Goal: Task Accomplishment & Management: Manage account settings

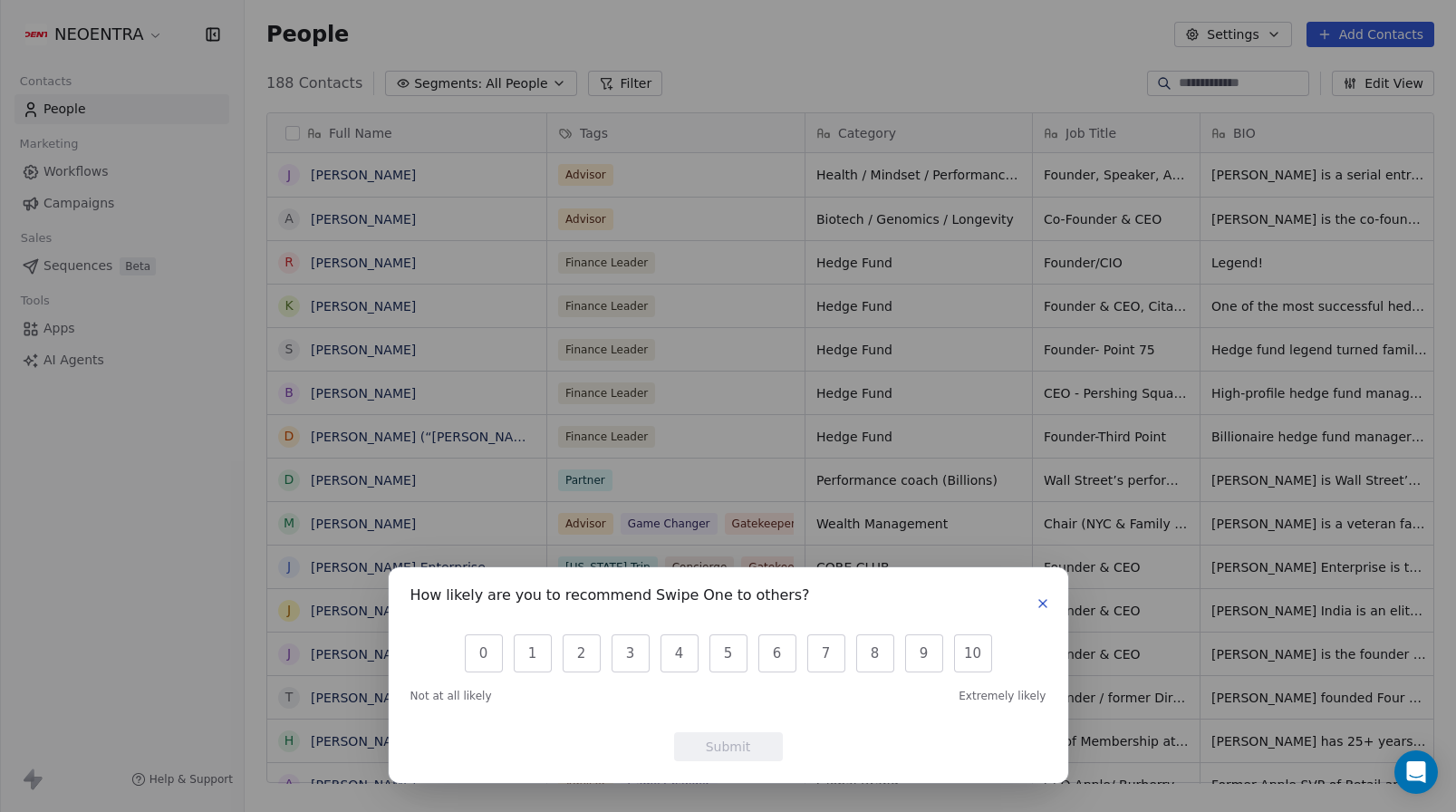
scroll to position [715, 1212]
click at [1048, 607] on icon "button" at bounding box center [1043, 603] width 14 height 14
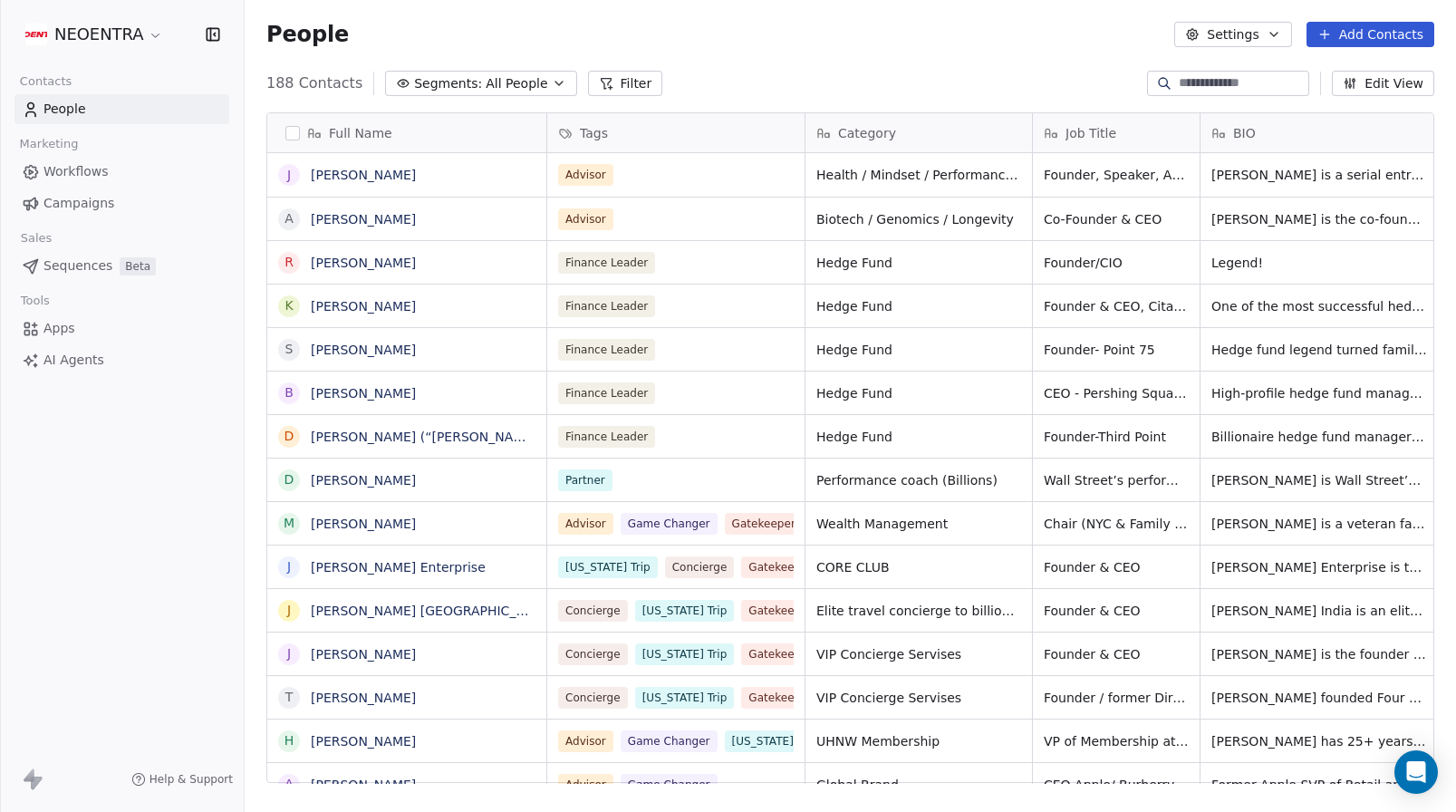
click at [517, 70] on div "188 Contacts Segments: All People Filter Edit View" at bounding box center [851, 83] width 1212 height 29
click at [517, 78] on span "All People" at bounding box center [516, 84] width 61 height 19
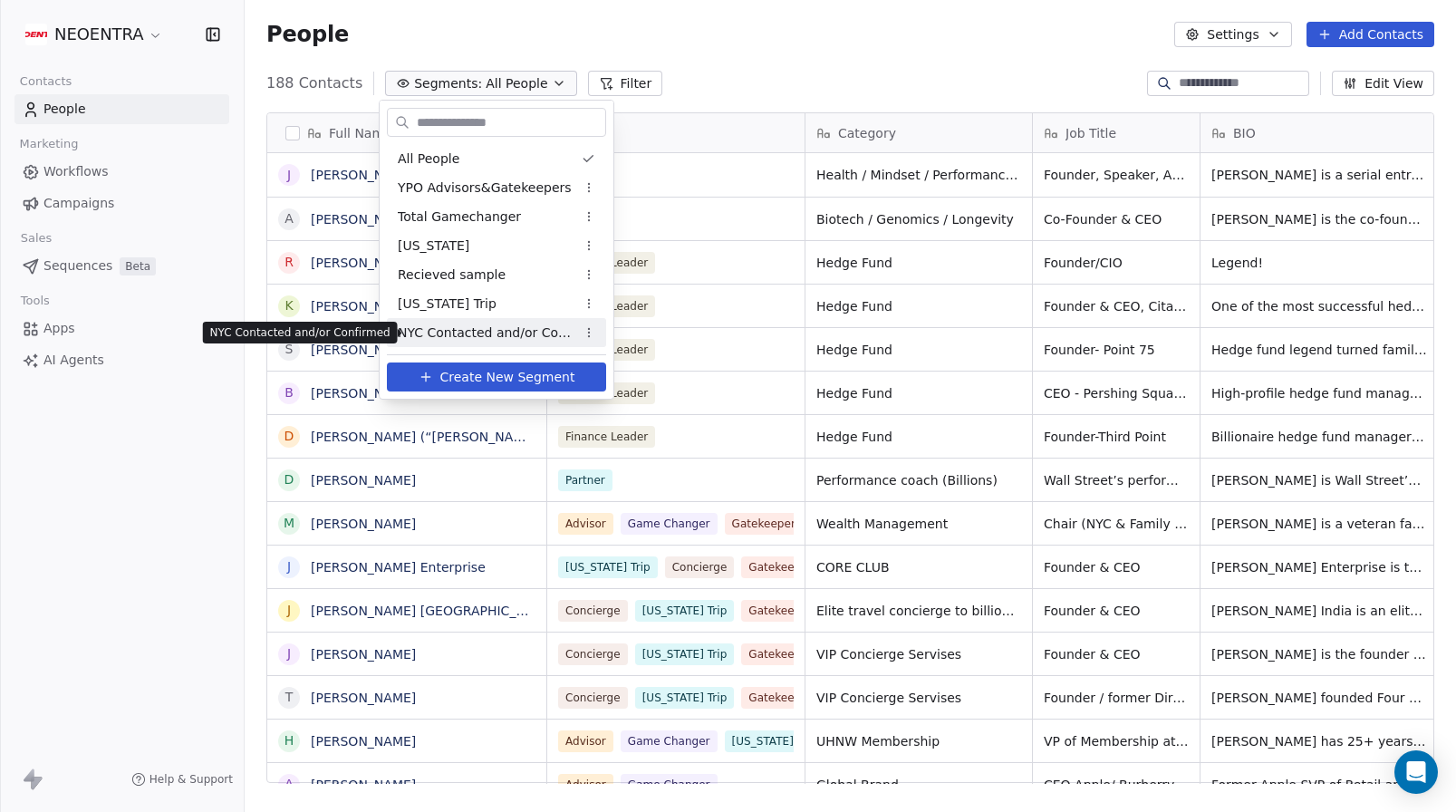
click at [517, 336] on span "NYC Contacted and/or Confirmed" at bounding box center [487, 333] width 178 height 19
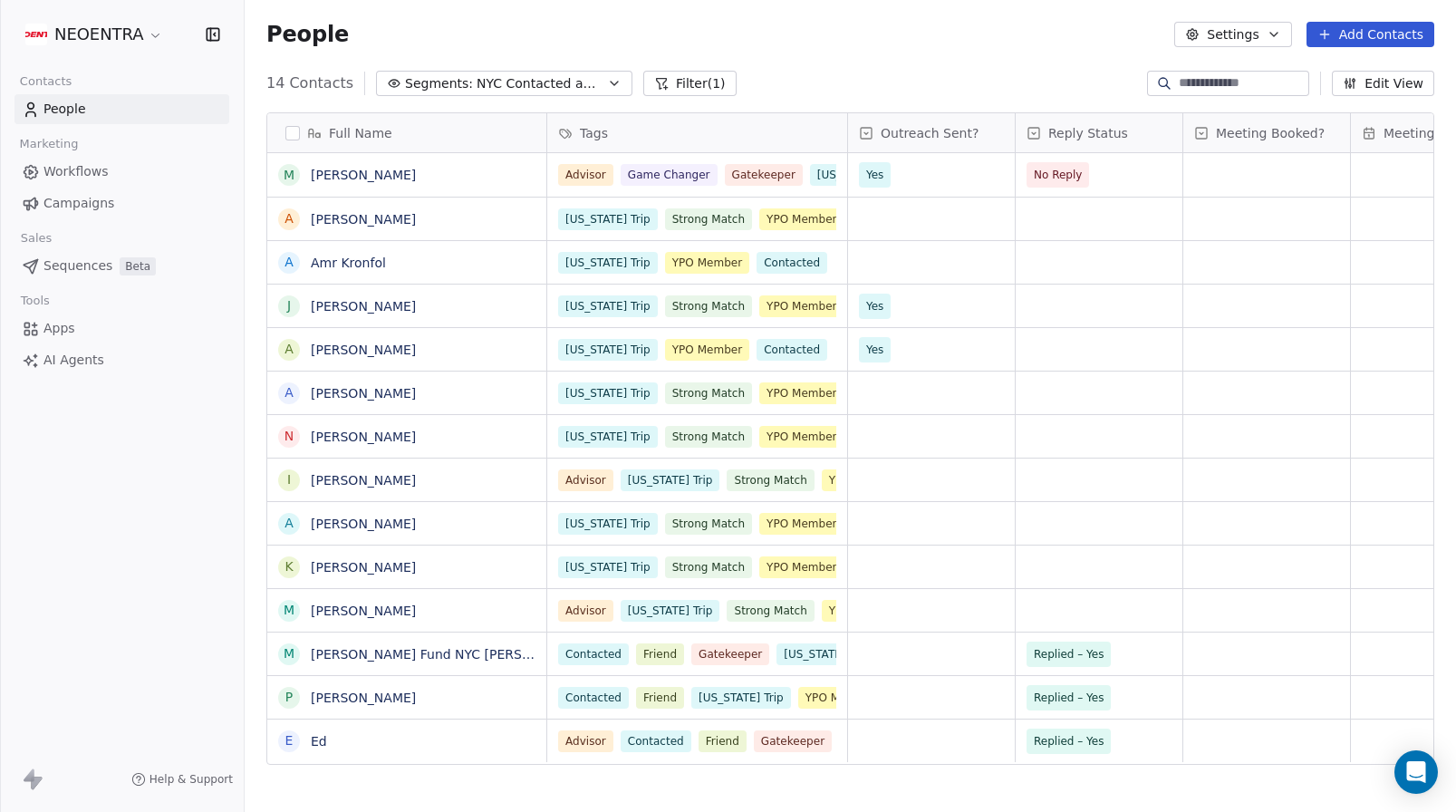
scroll to position [0, 0]
click at [1090, 175] on span "No Reply" at bounding box center [1083, 175] width 111 height 26
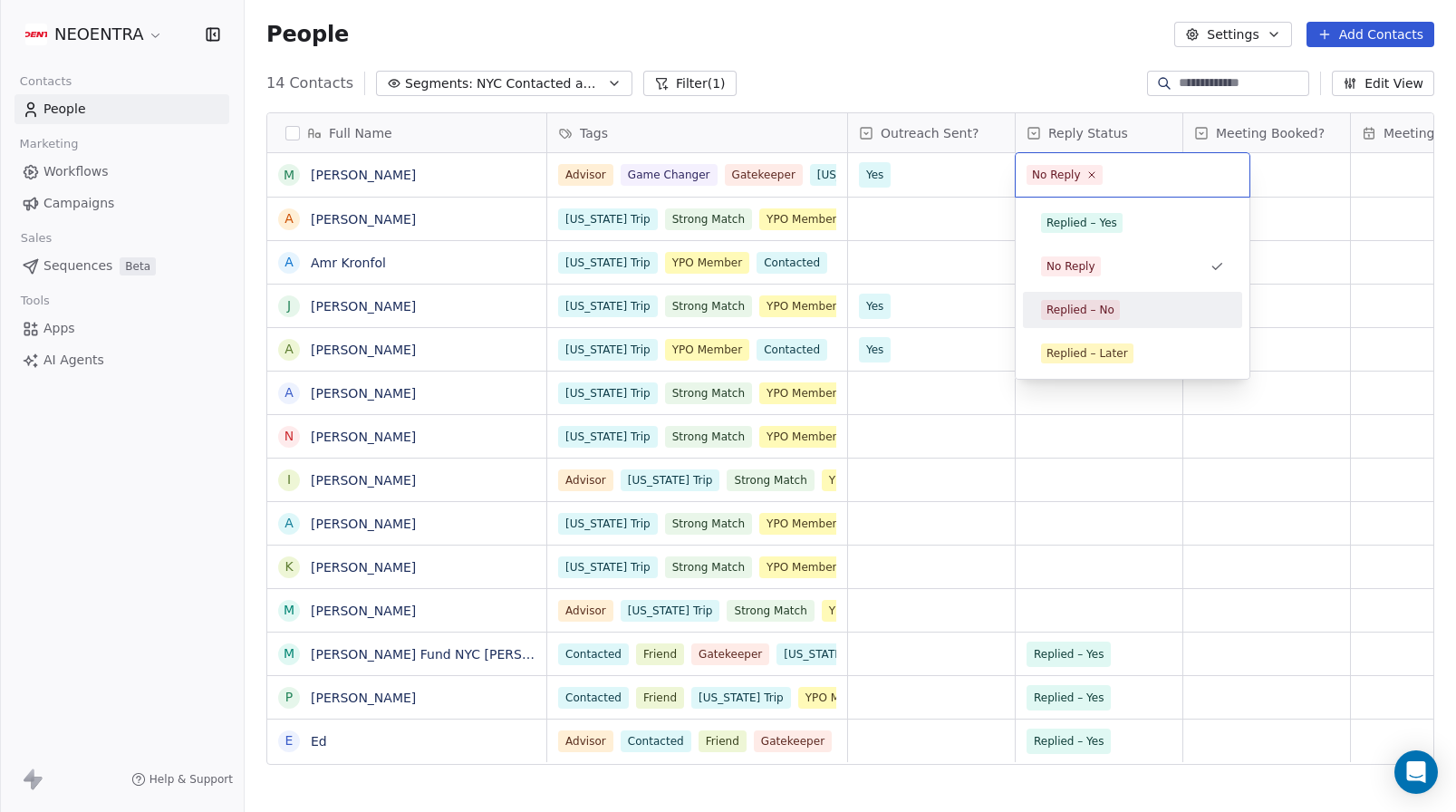
click at [1087, 305] on div "Replied – No" at bounding box center [1081, 309] width 68 height 16
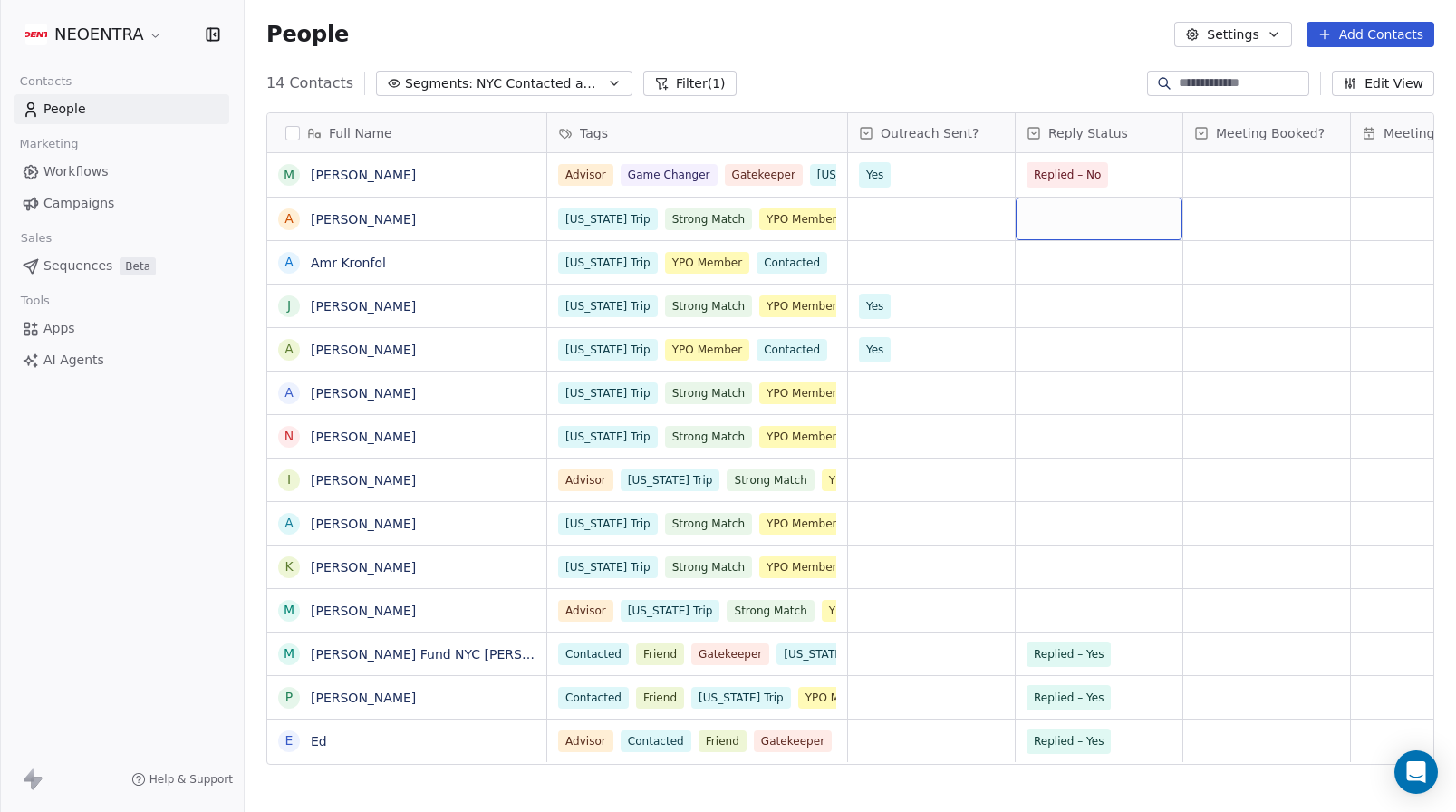
click at [1123, 220] on div "grid" at bounding box center [1099, 218] width 166 height 43
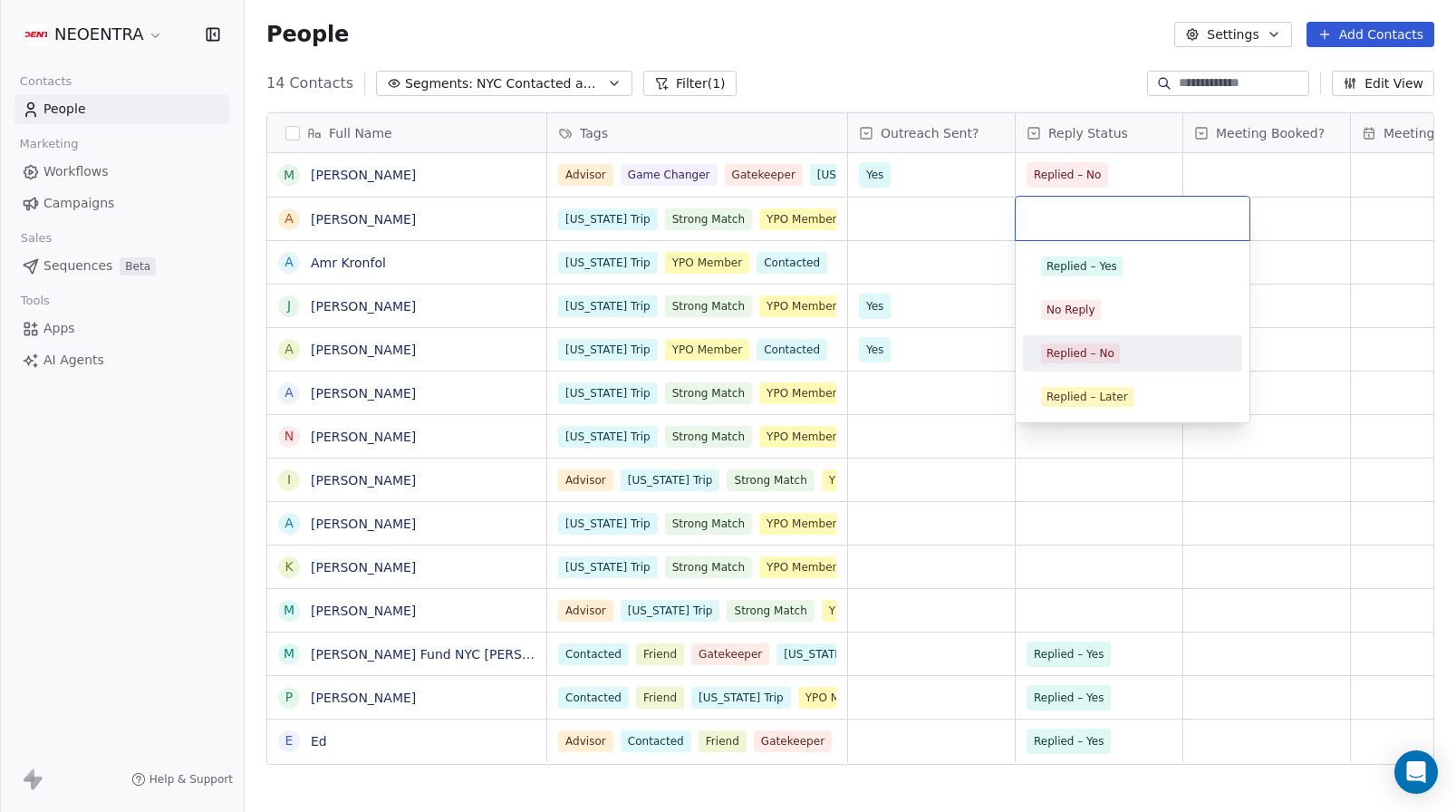
click at [1103, 354] on div "Replied – No" at bounding box center [1081, 353] width 68 height 16
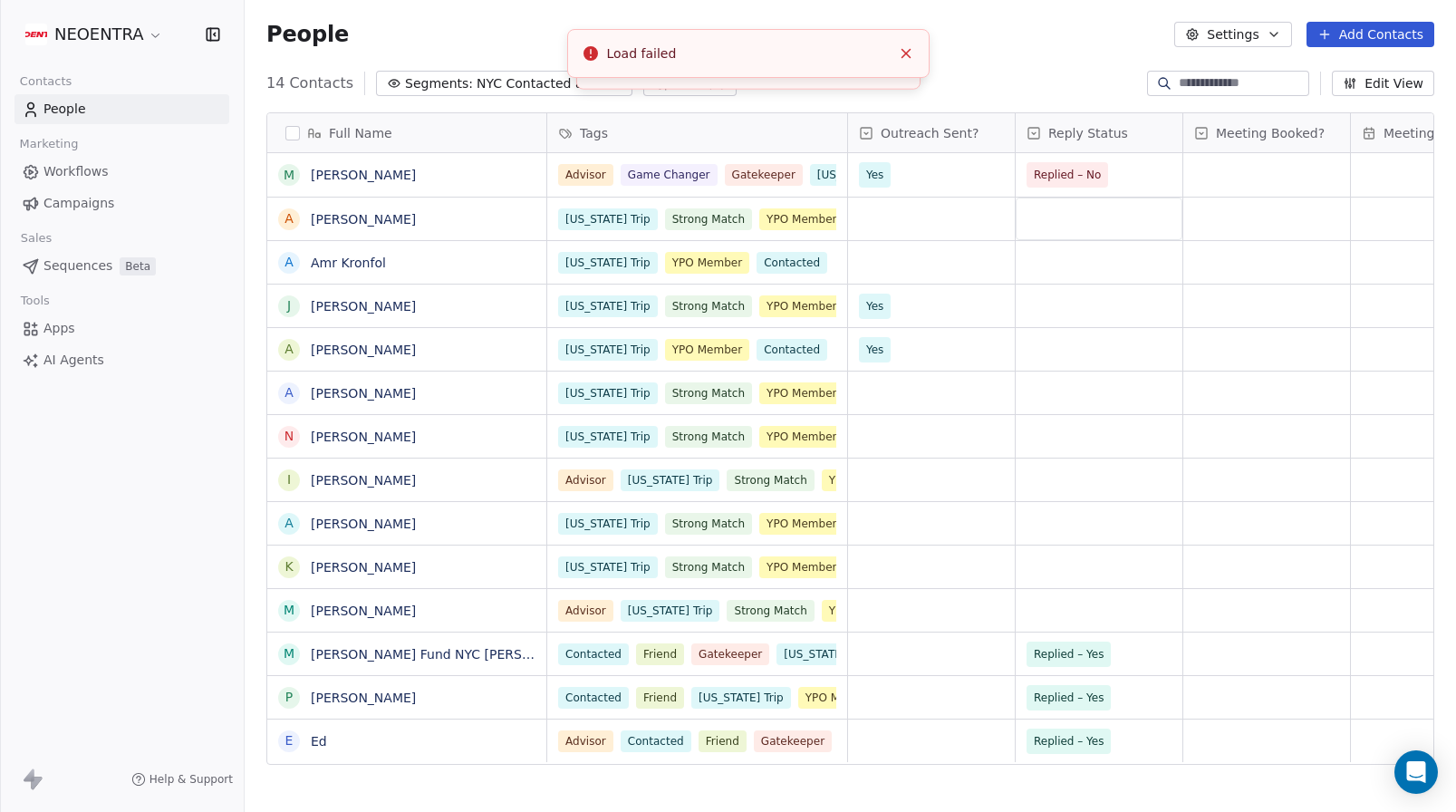
click at [1084, 46] on div "People Settings Add Contacts" at bounding box center [851, 34] width 1169 height 26
click at [1092, 213] on div "grid" at bounding box center [1099, 218] width 166 height 43
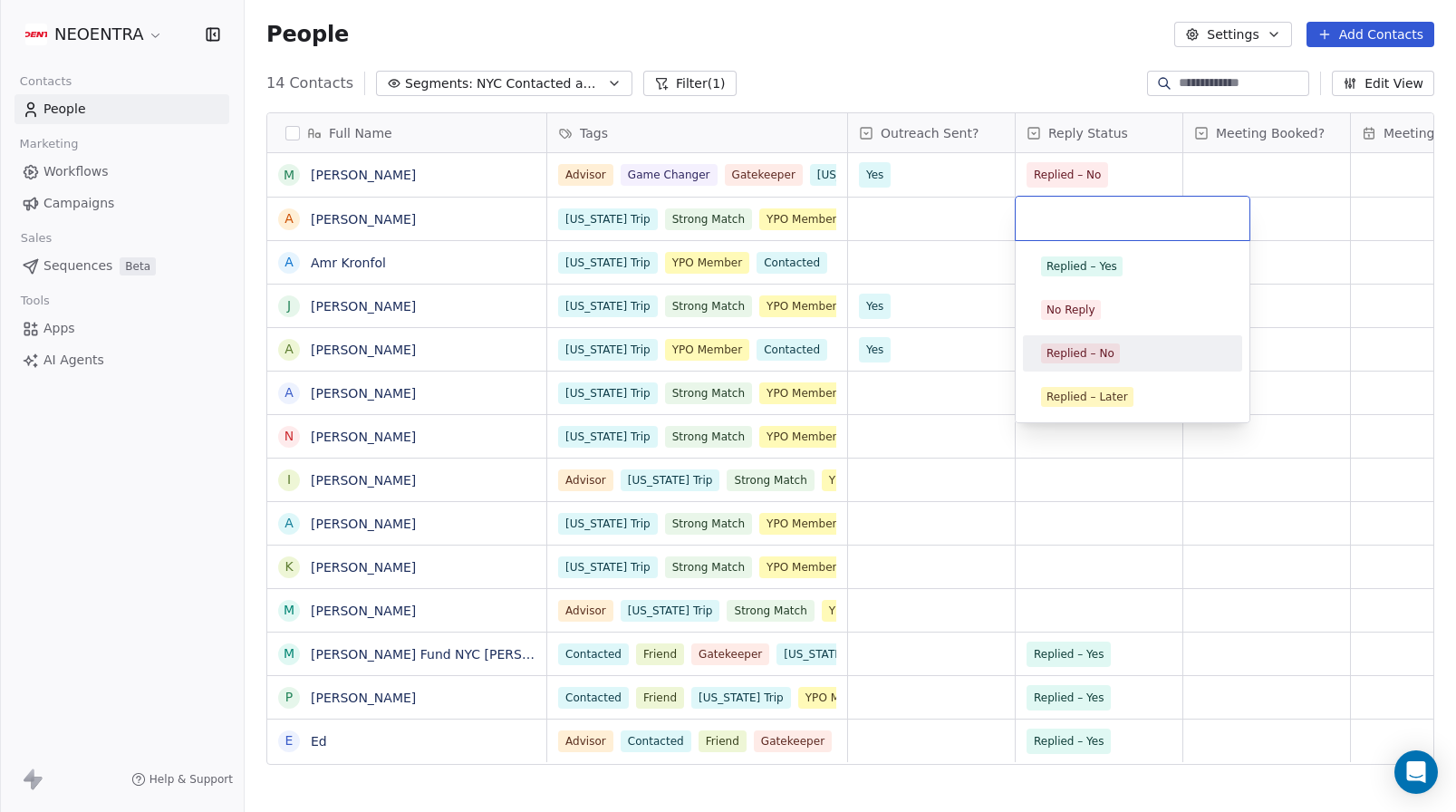
click at [1098, 354] on div "Replied – No" at bounding box center [1081, 353] width 68 height 16
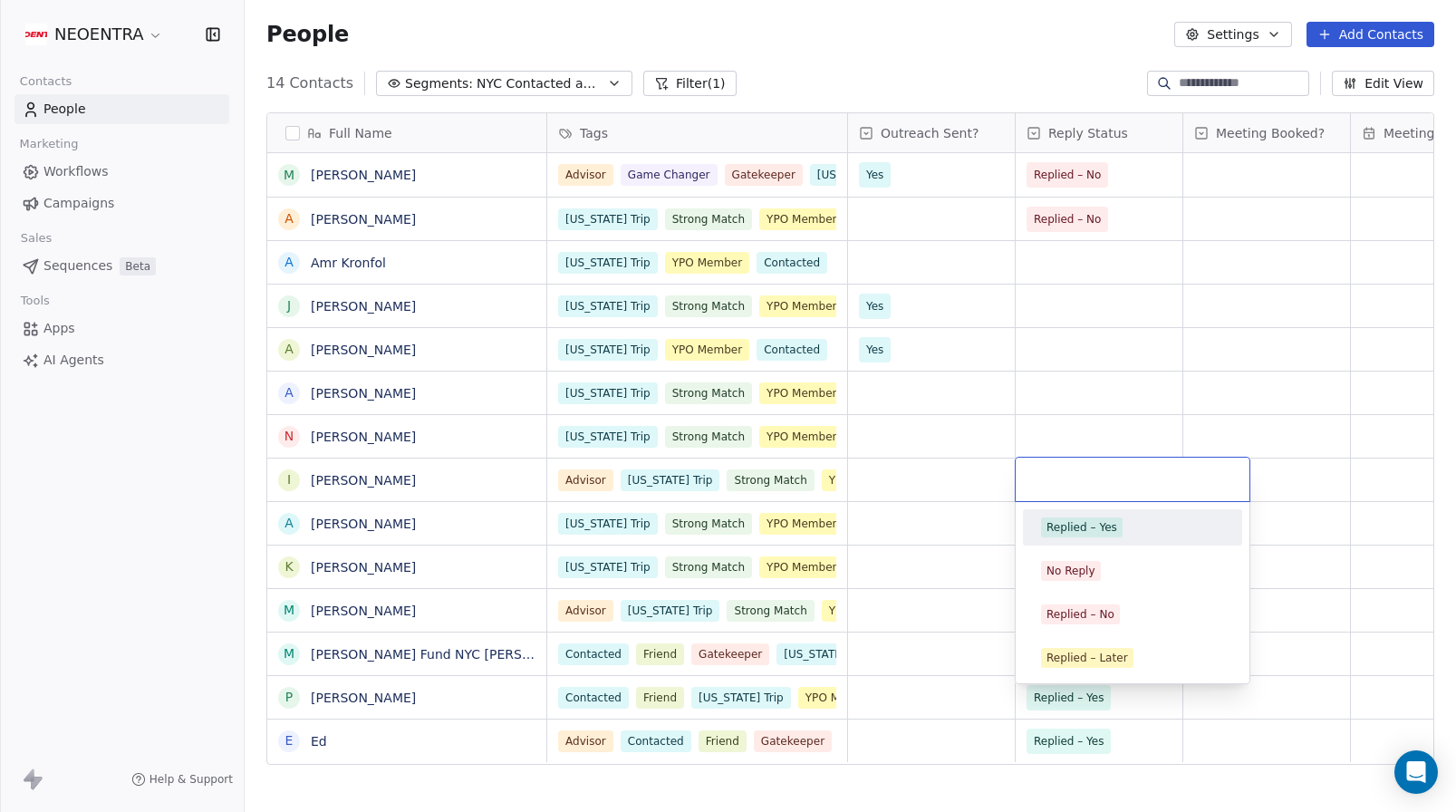
click at [1066, 116] on html "NEOENTRA Contacts People Marketing Workflows Campaigns Sales Sequences Beta Too…" at bounding box center [728, 406] width 1456 height 812
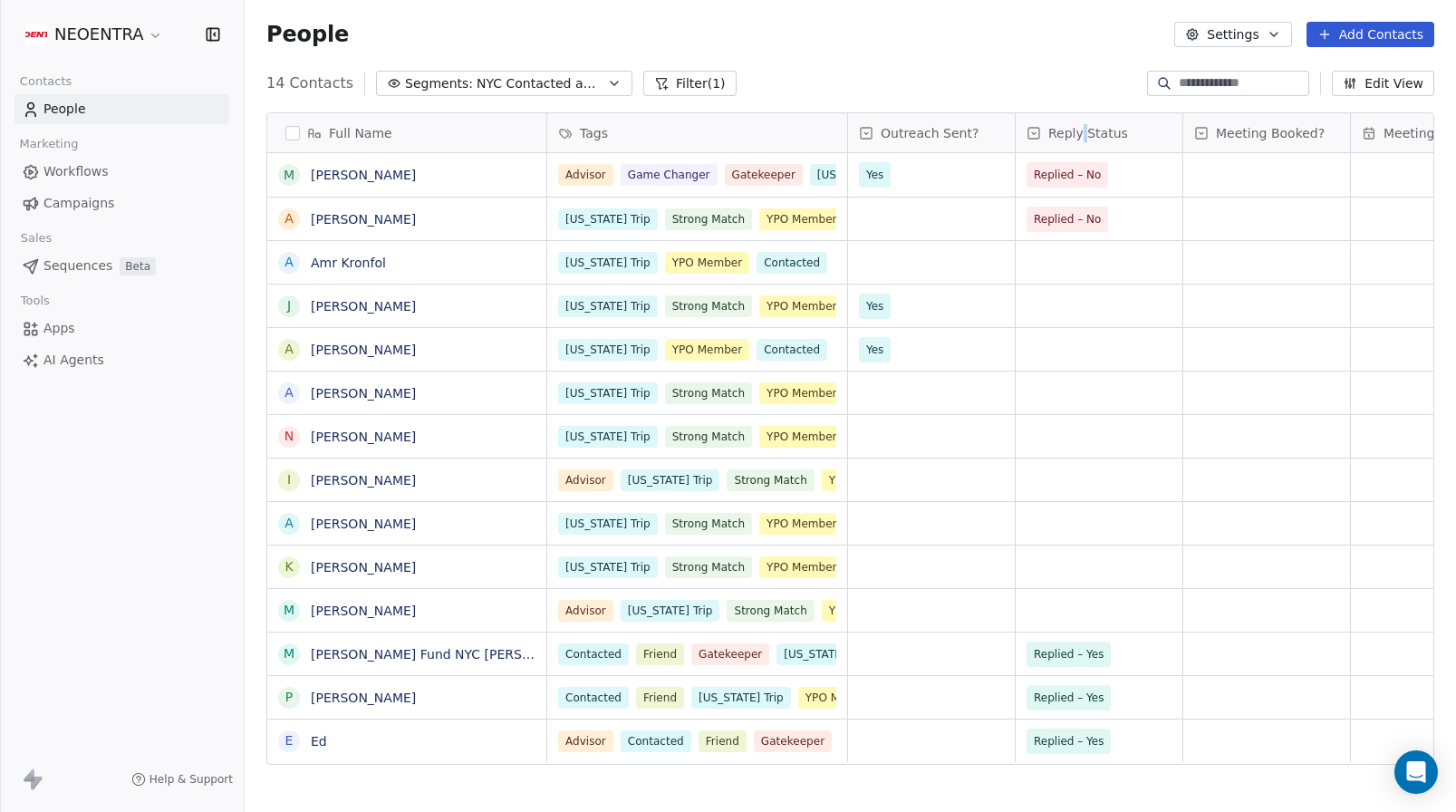
click at [1080, 130] on span "Reply Status" at bounding box center [1088, 132] width 79 height 18
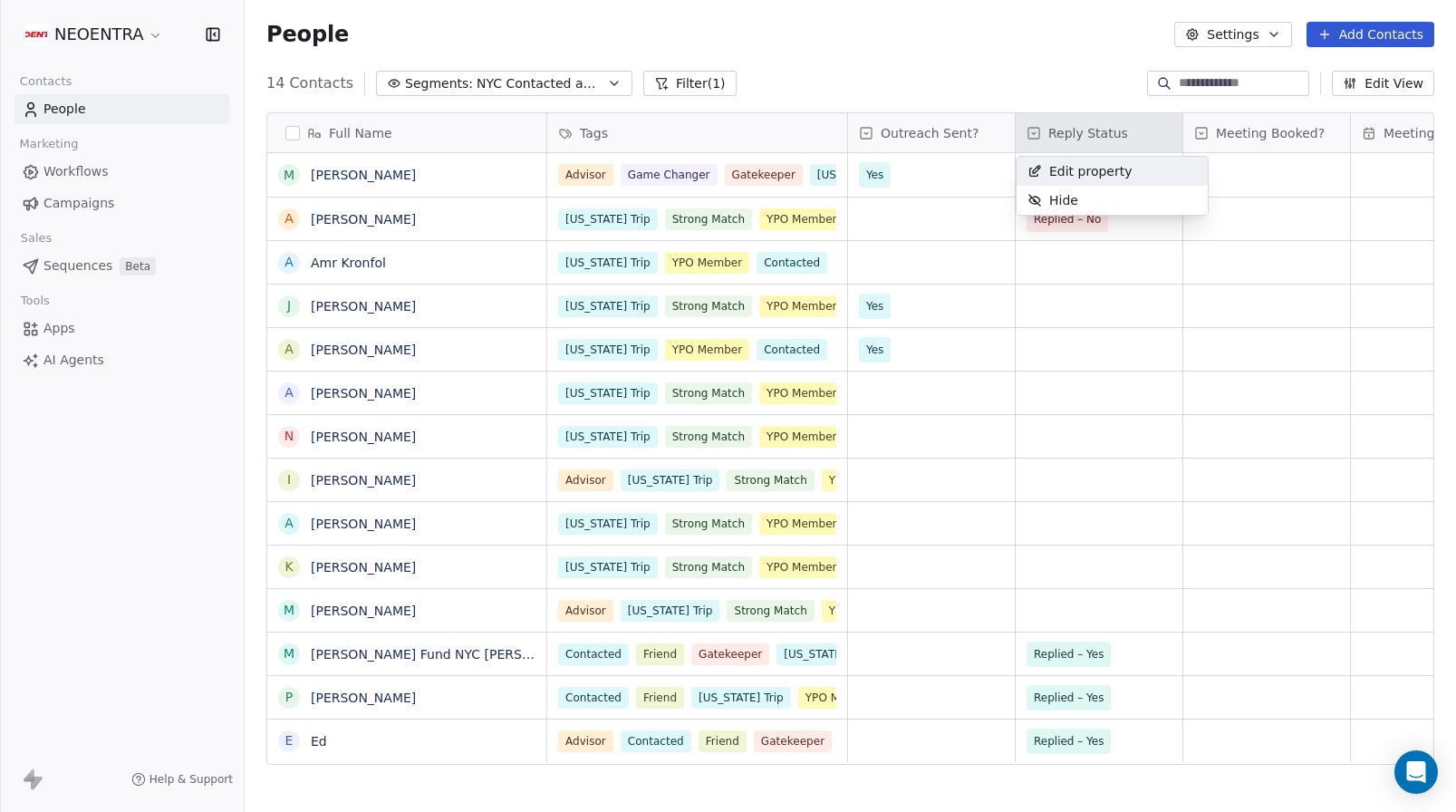
click at [1088, 164] on span "Edit property" at bounding box center [1091, 171] width 83 height 18
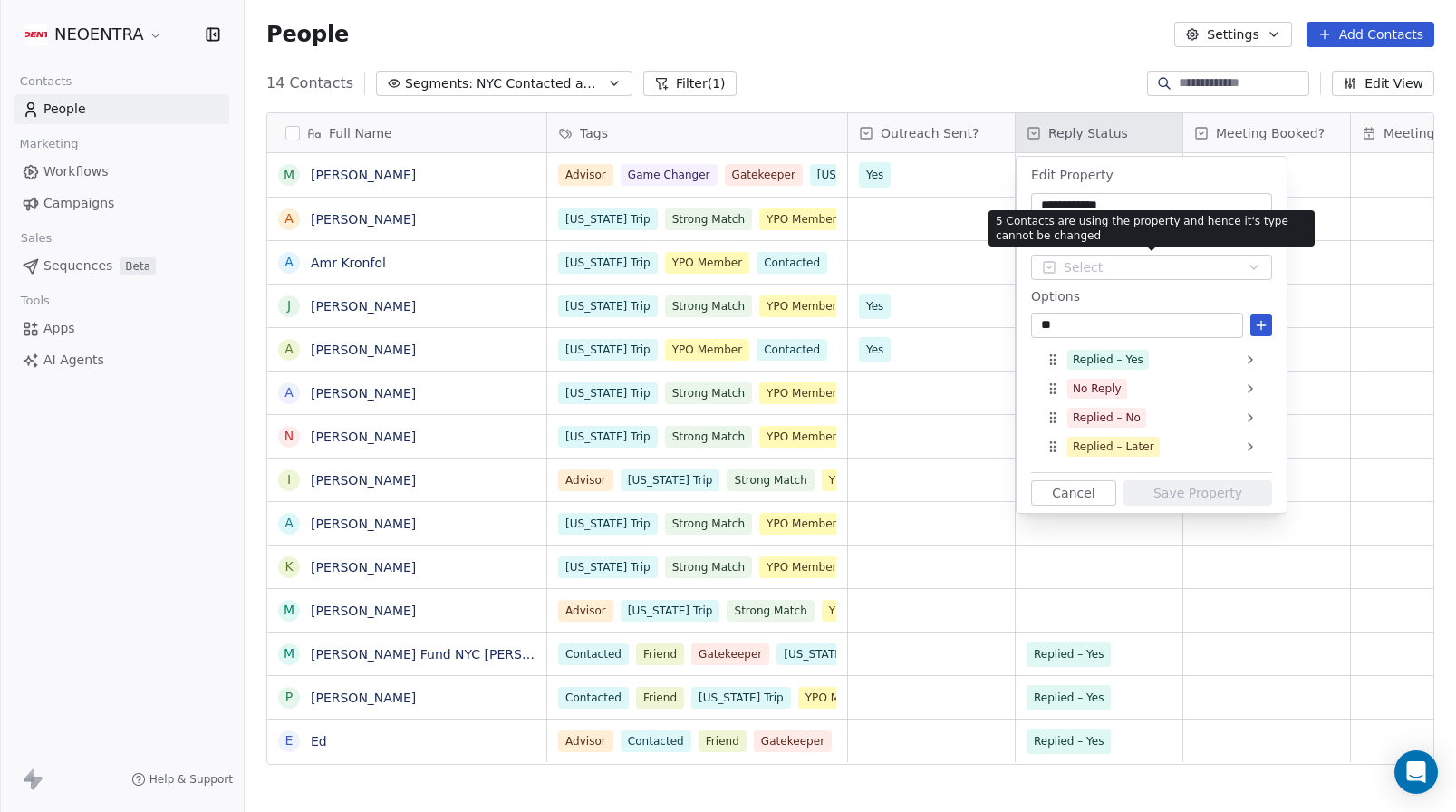
type input "*"
type input "**********"
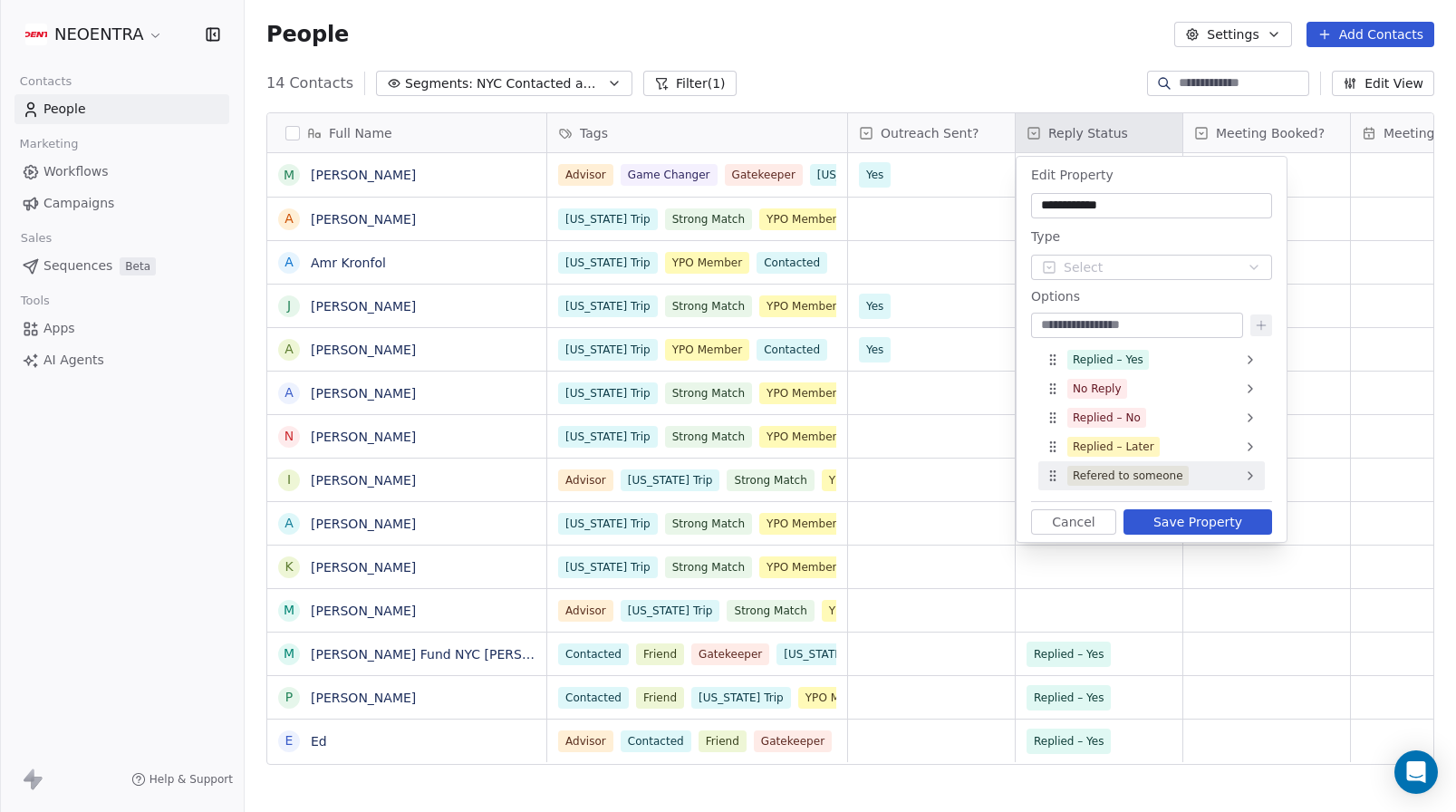
click at [1049, 475] on icon at bounding box center [1052, 475] width 14 height 14
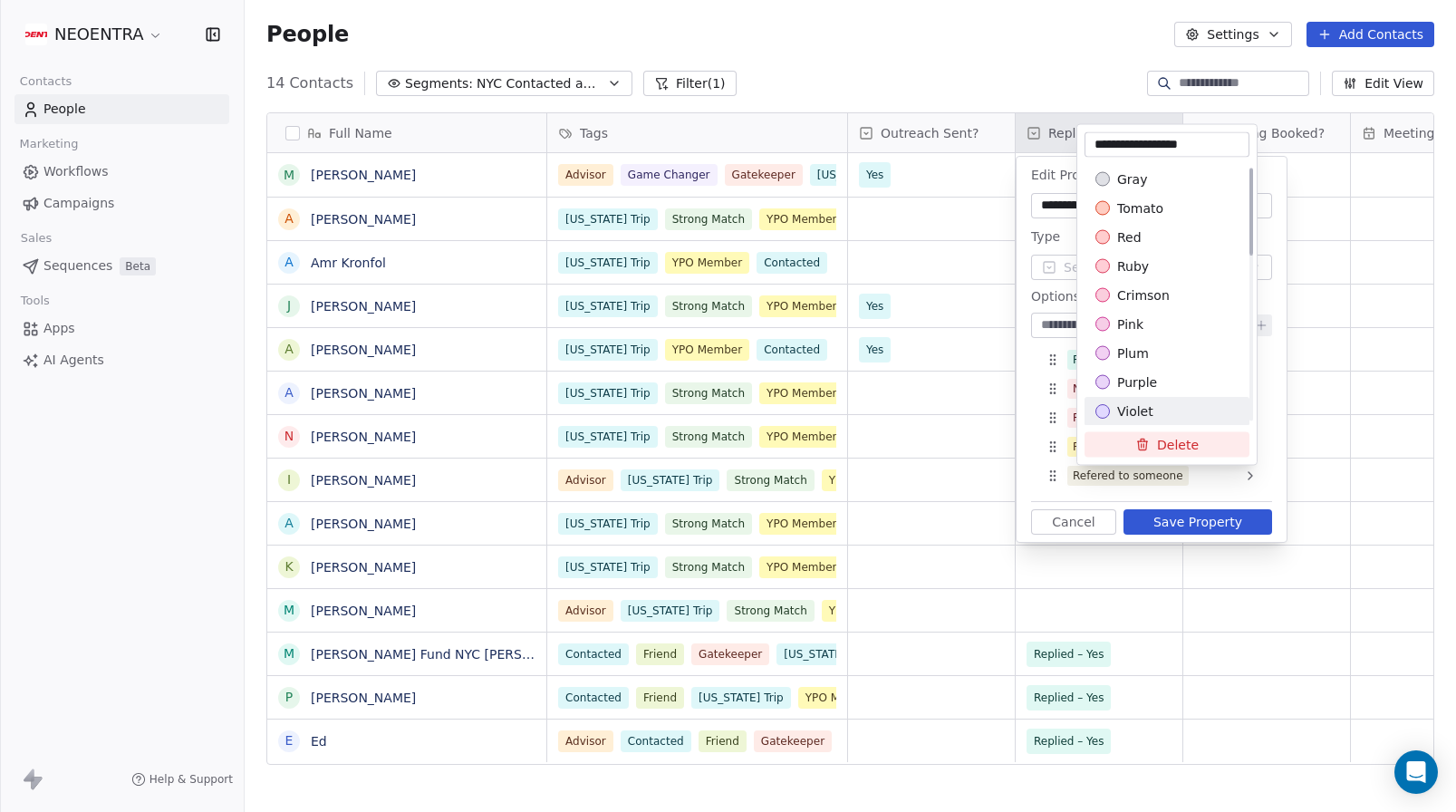
click at [1130, 405] on span "violet" at bounding box center [1135, 411] width 36 height 18
click at [1173, 514] on html "NEOENTRA Contacts People Marketing Workflows Campaigns Sales Sequences Beta Too…" at bounding box center [728, 406] width 1456 height 812
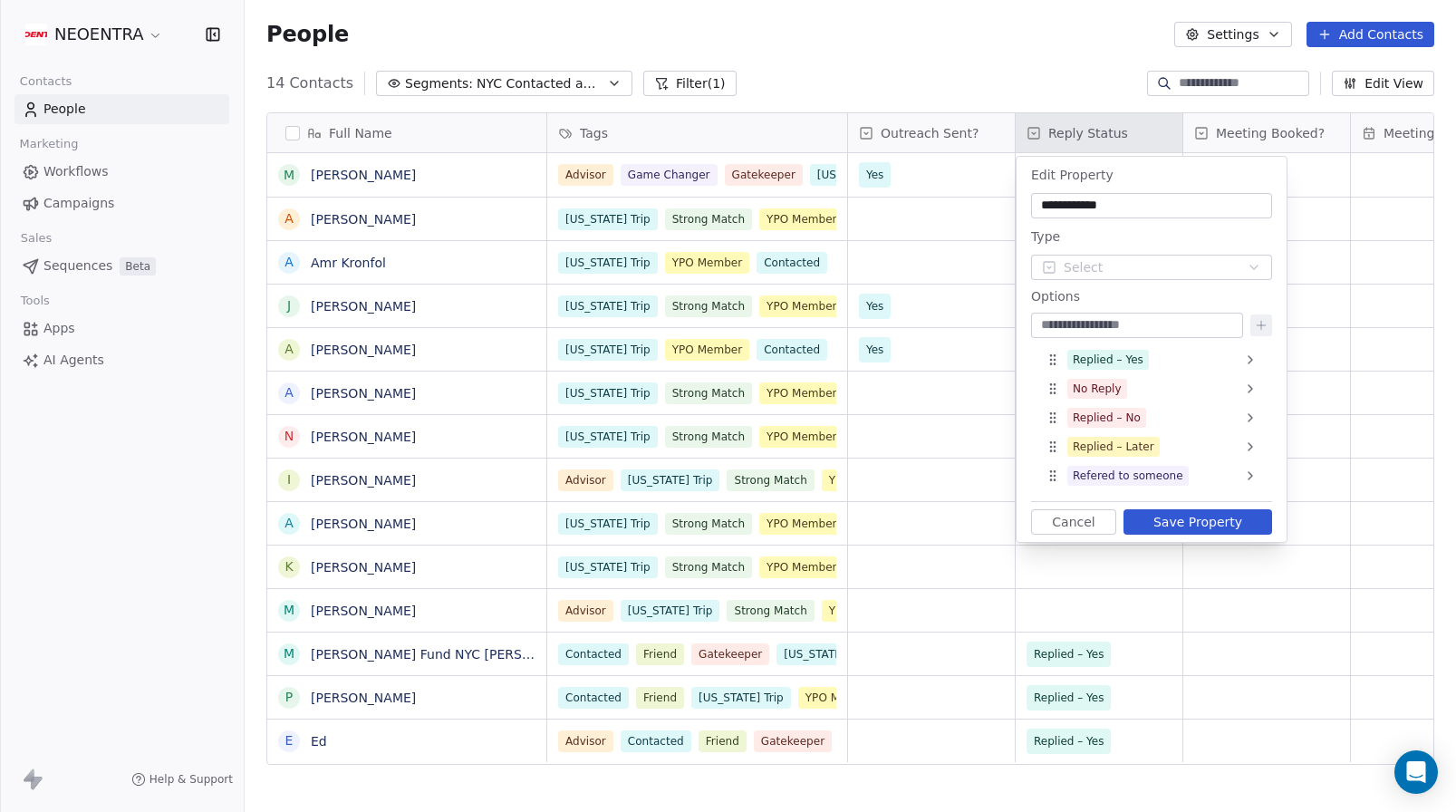
click at [1187, 523] on button "Save Property" at bounding box center [1198, 522] width 148 height 26
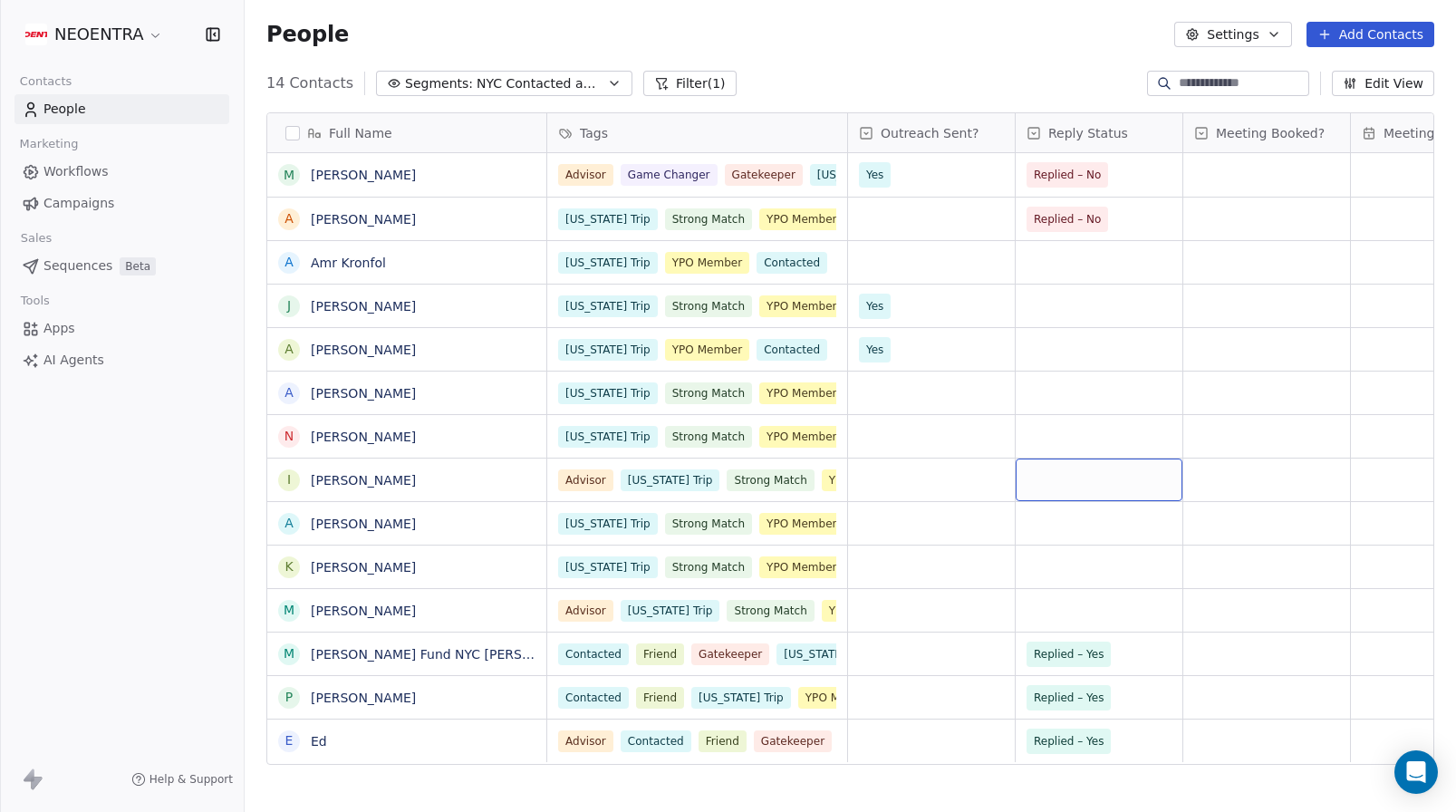
click at [1061, 489] on div "grid" at bounding box center [1099, 479] width 166 height 43
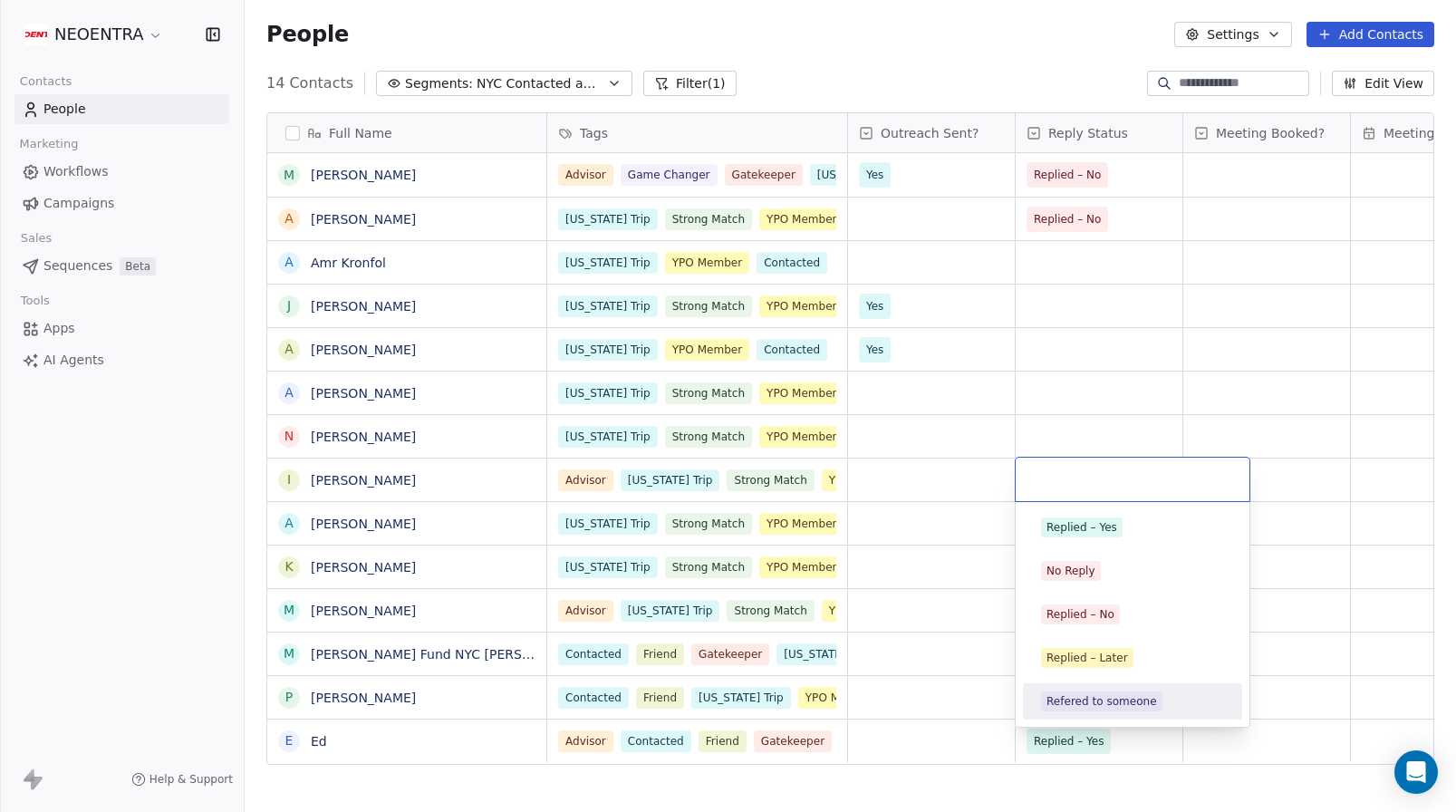
click at [1102, 709] on div "Refered to someone" at bounding box center [1101, 700] width 111 height 16
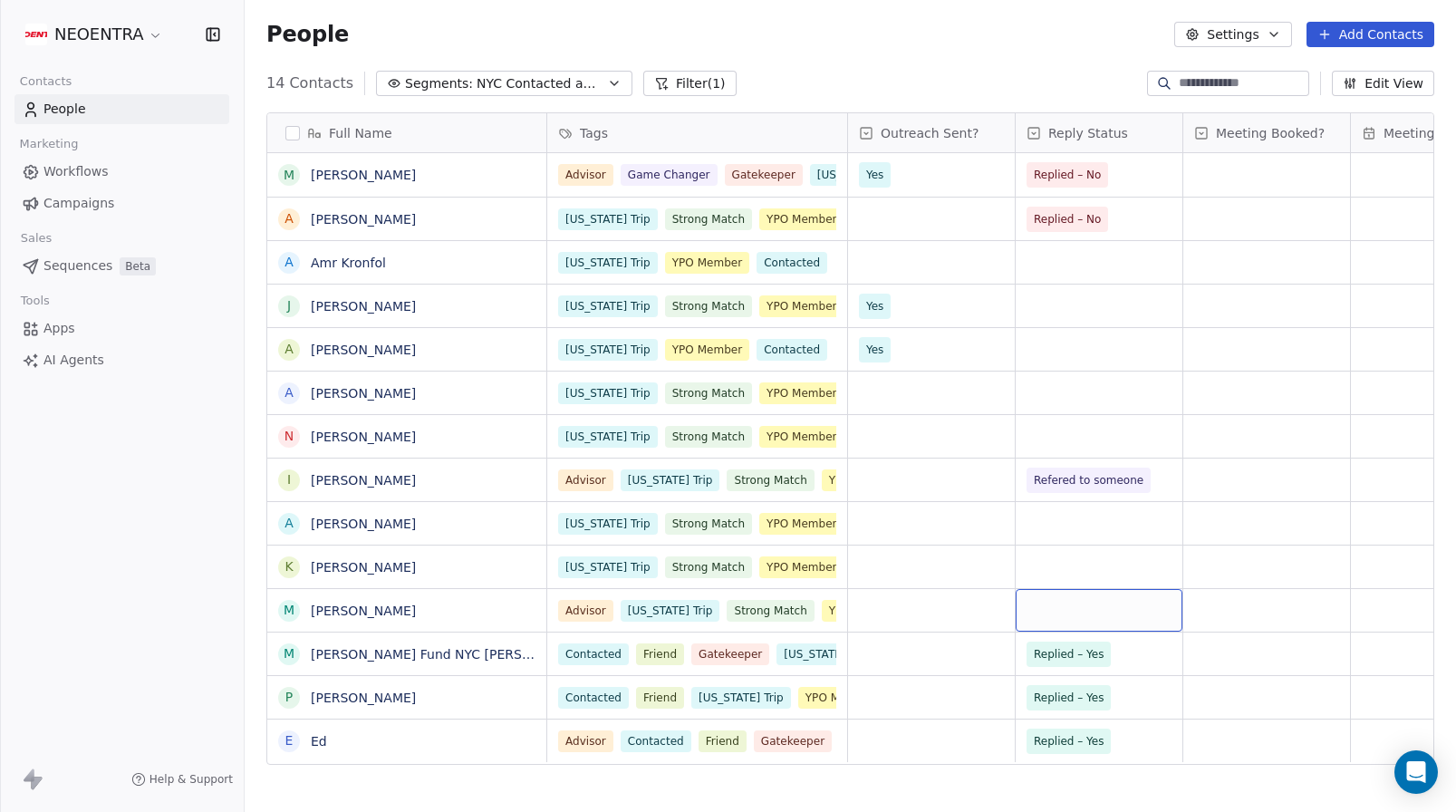
click at [1086, 611] on div "grid" at bounding box center [1099, 610] width 166 height 43
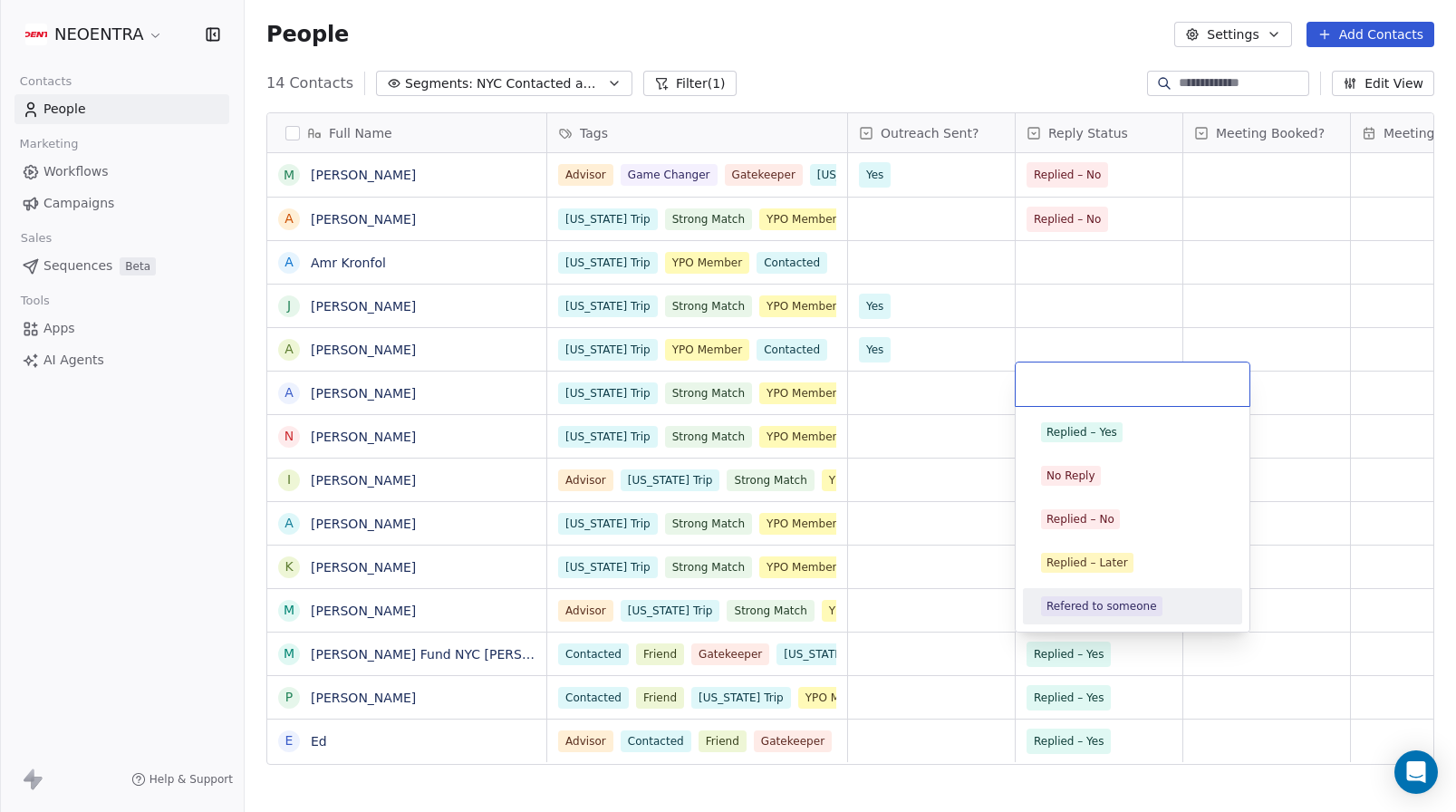
click at [1088, 596] on div "Refered to someone" at bounding box center [1133, 606] width 205 height 29
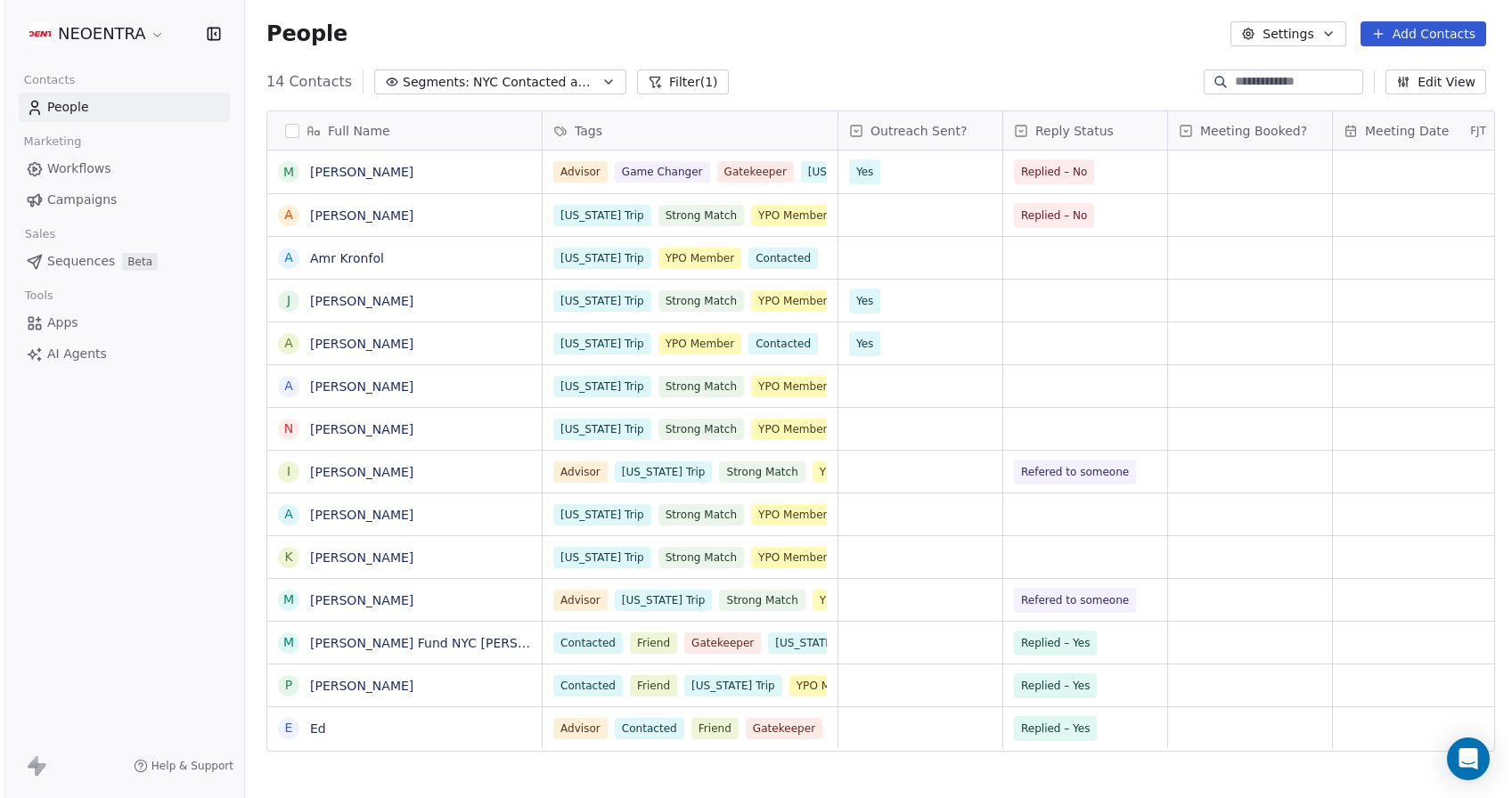
scroll to position [1, 1]
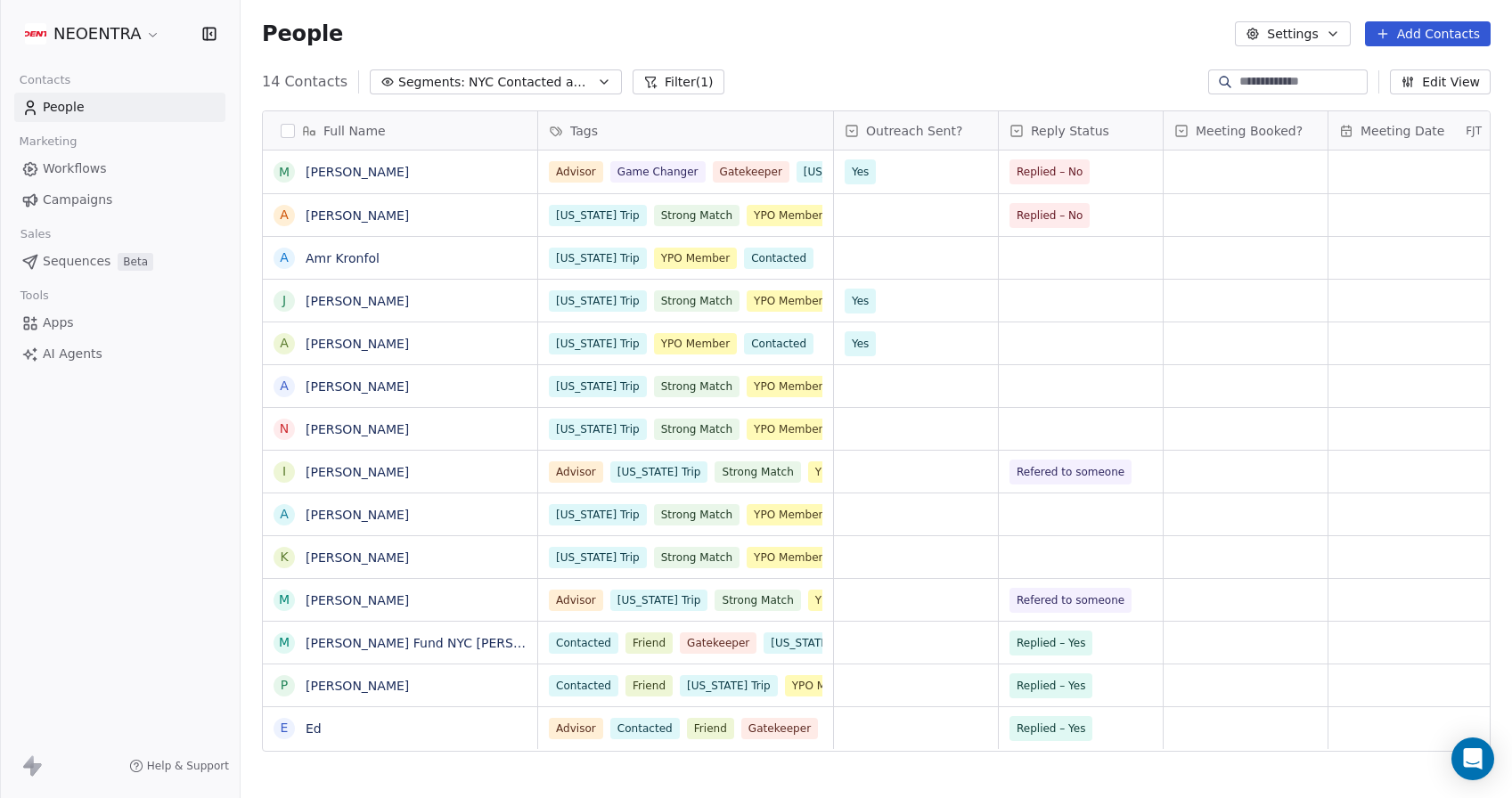
click at [156, 582] on div "NEOENTRA Contacts People Marketing Workflows Campaigns Sales Sequences Beta Too…" at bounding box center [120, 399] width 240 height 798
click at [365, 343] on link "[PERSON_NAME]" at bounding box center [357, 343] width 103 height 14
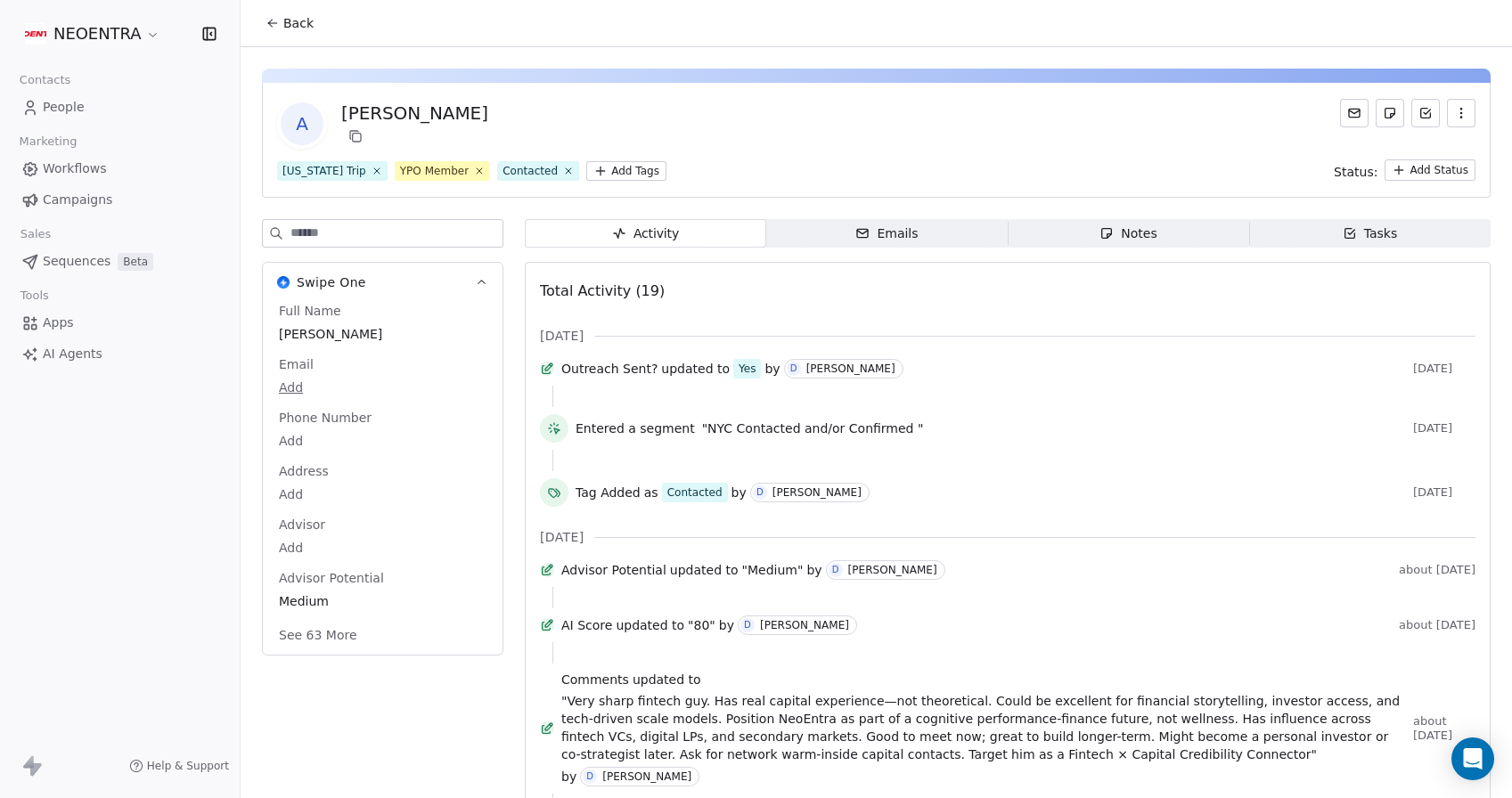
click at [270, 18] on icon at bounding box center [272, 22] width 14 height 14
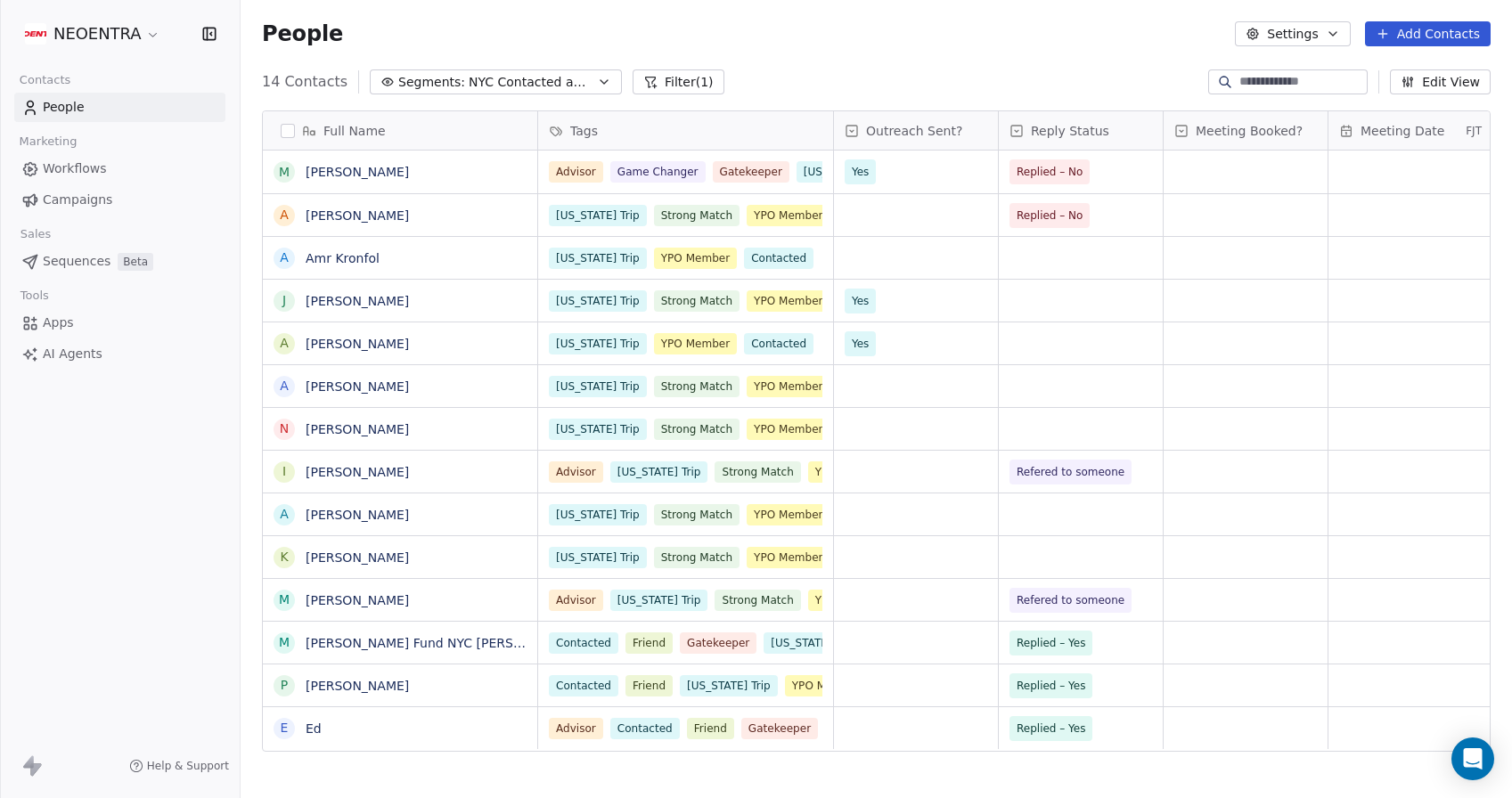
scroll to position [702, 1271]
click at [346, 343] on link "[PERSON_NAME]" at bounding box center [357, 343] width 103 height 14
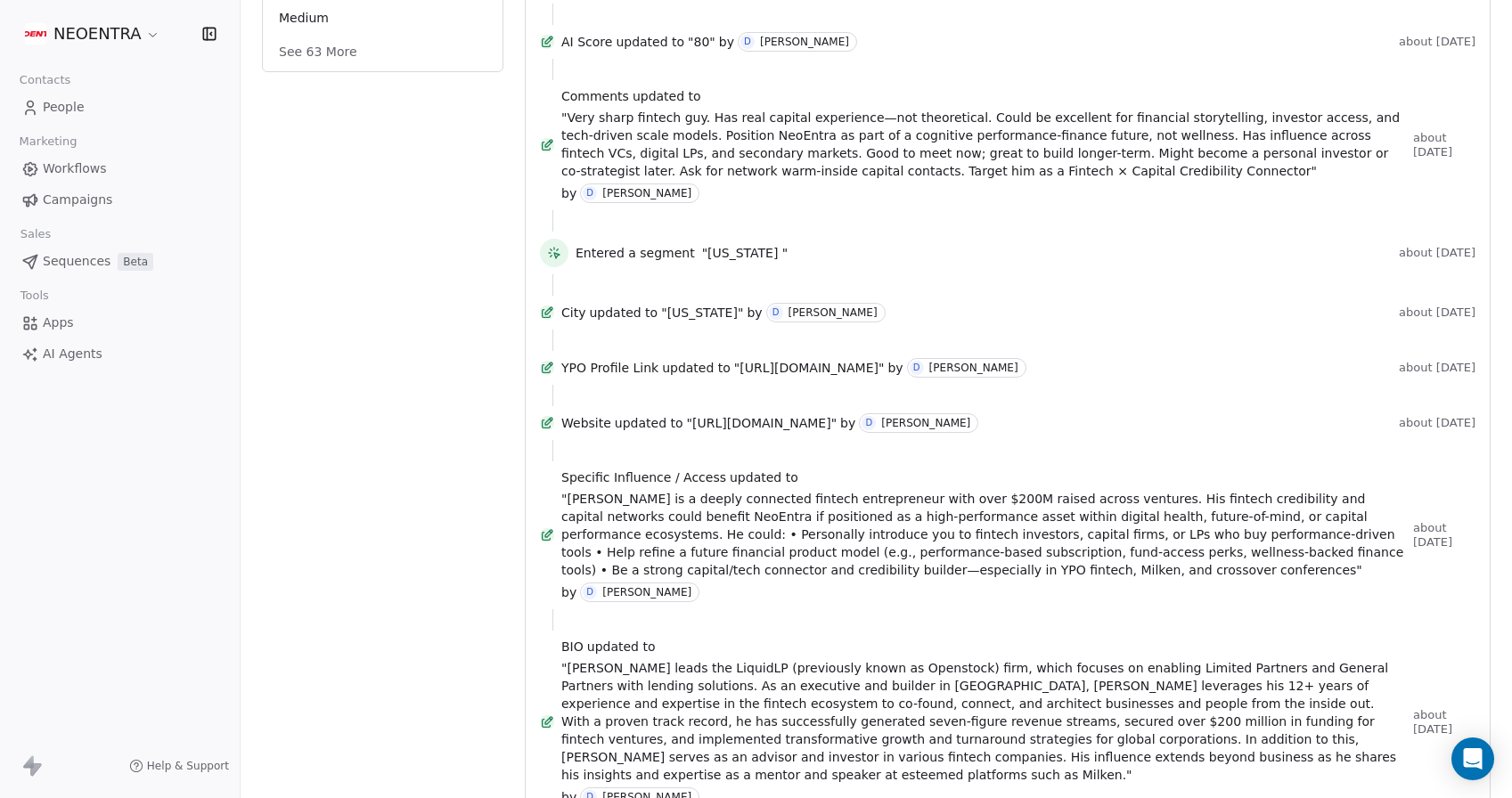
scroll to position [585, 0]
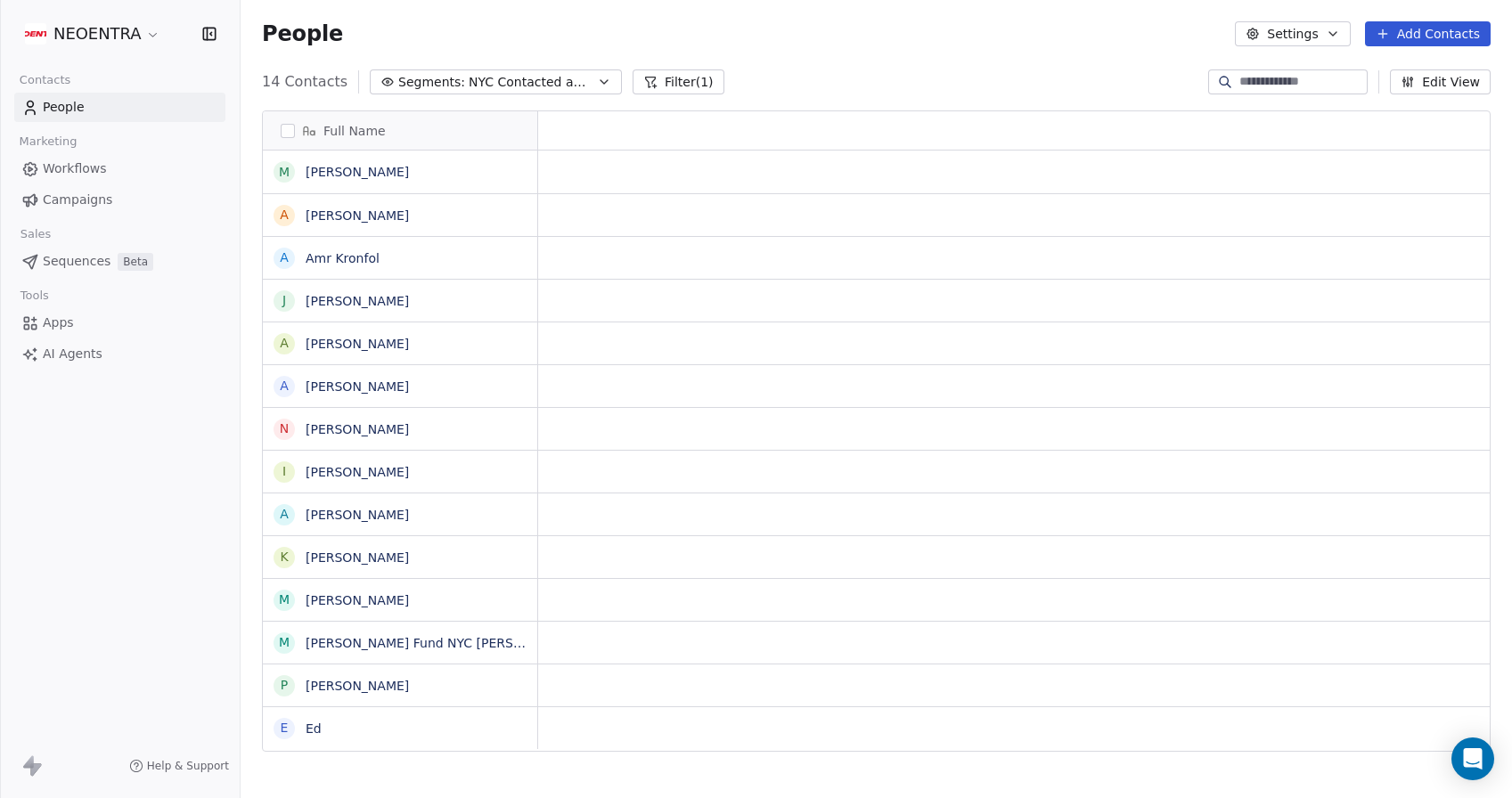
scroll to position [1, 1]
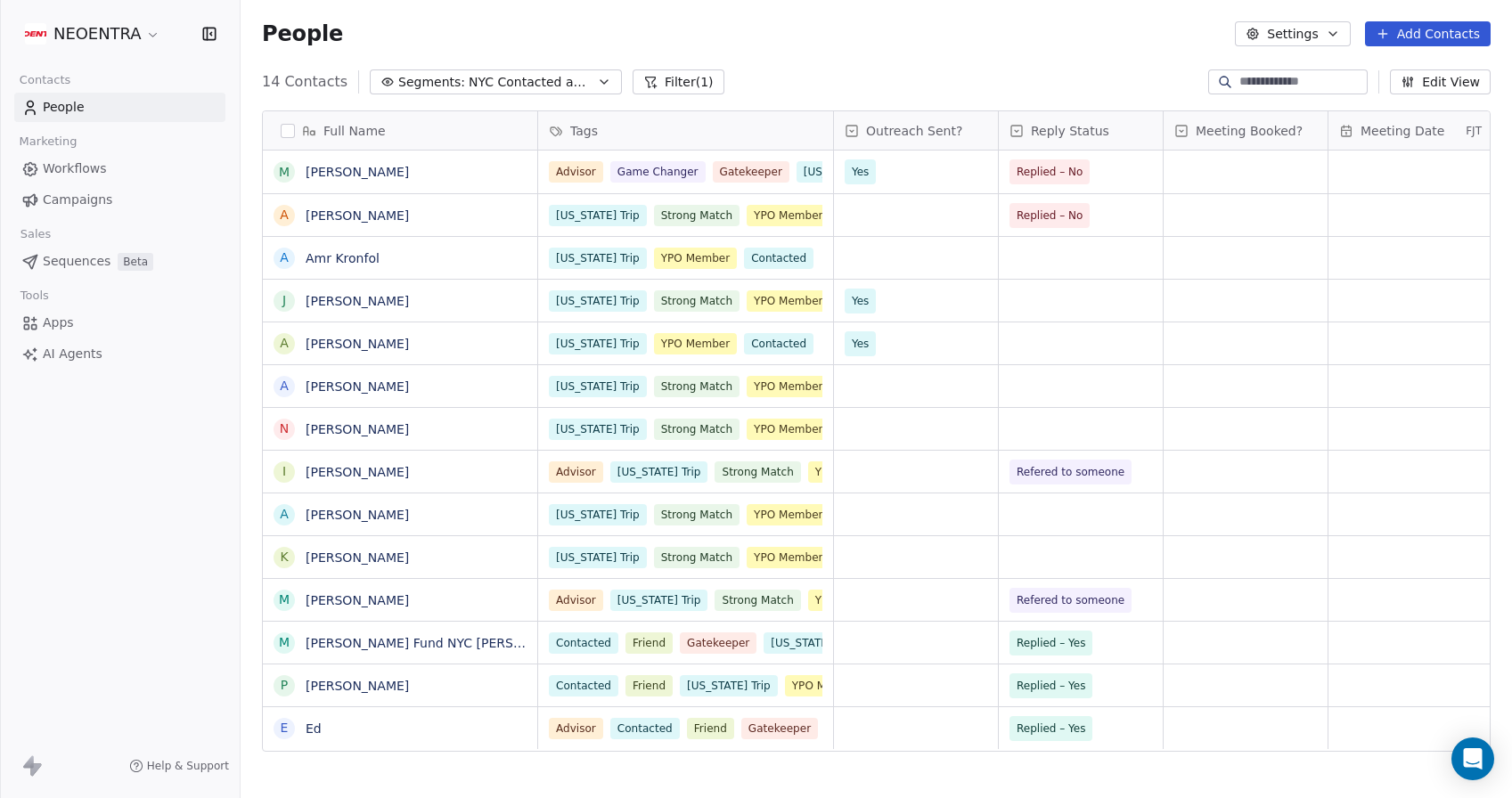
click at [947, 57] on div "People Settings Add Contacts" at bounding box center [876, 33] width 1271 height 68
click at [936, 133] on span "Outreach Sent?" at bounding box center [914, 130] width 97 height 18
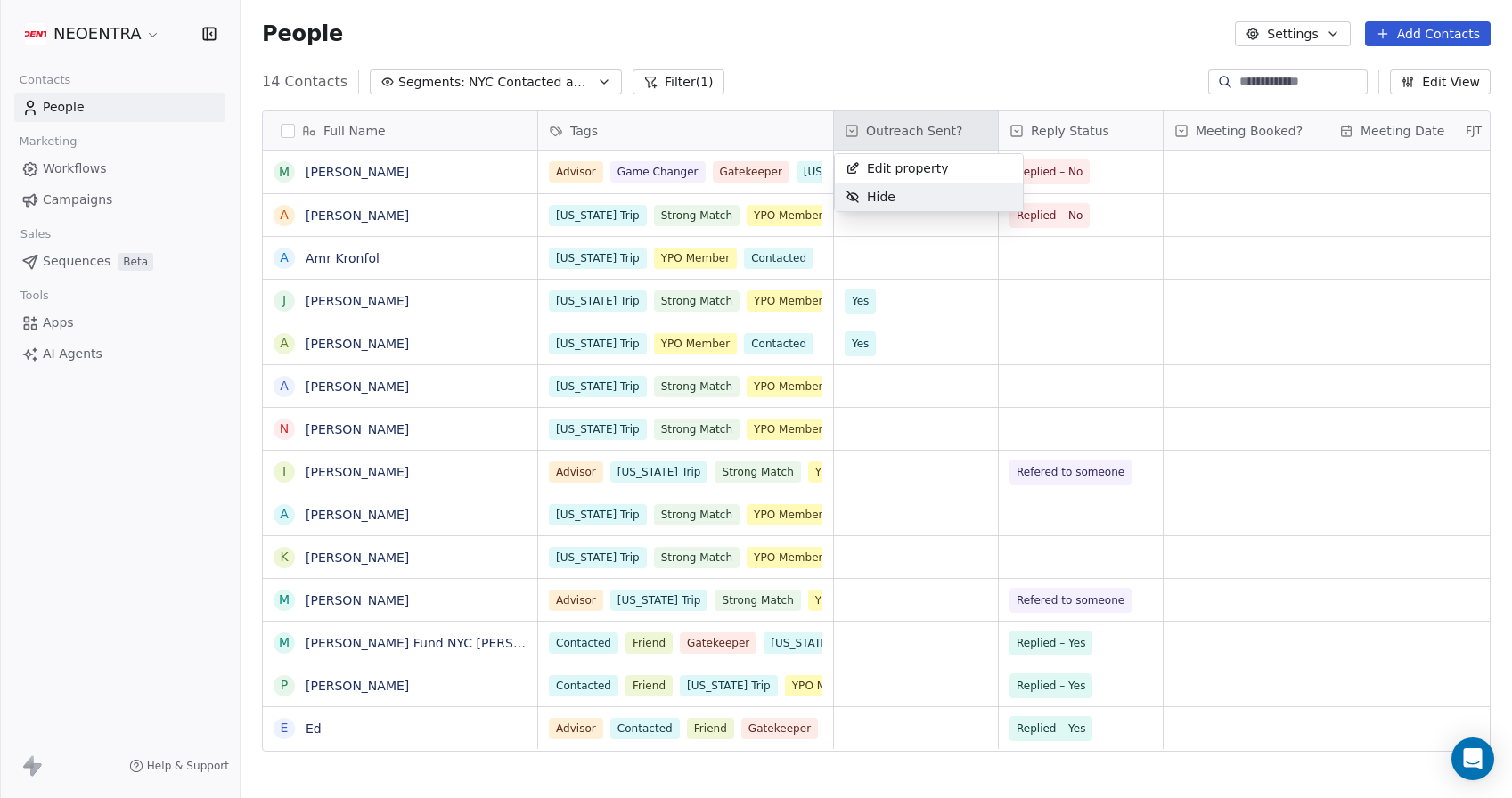
click at [915, 192] on div "Hide" at bounding box center [928, 196] width 188 height 29
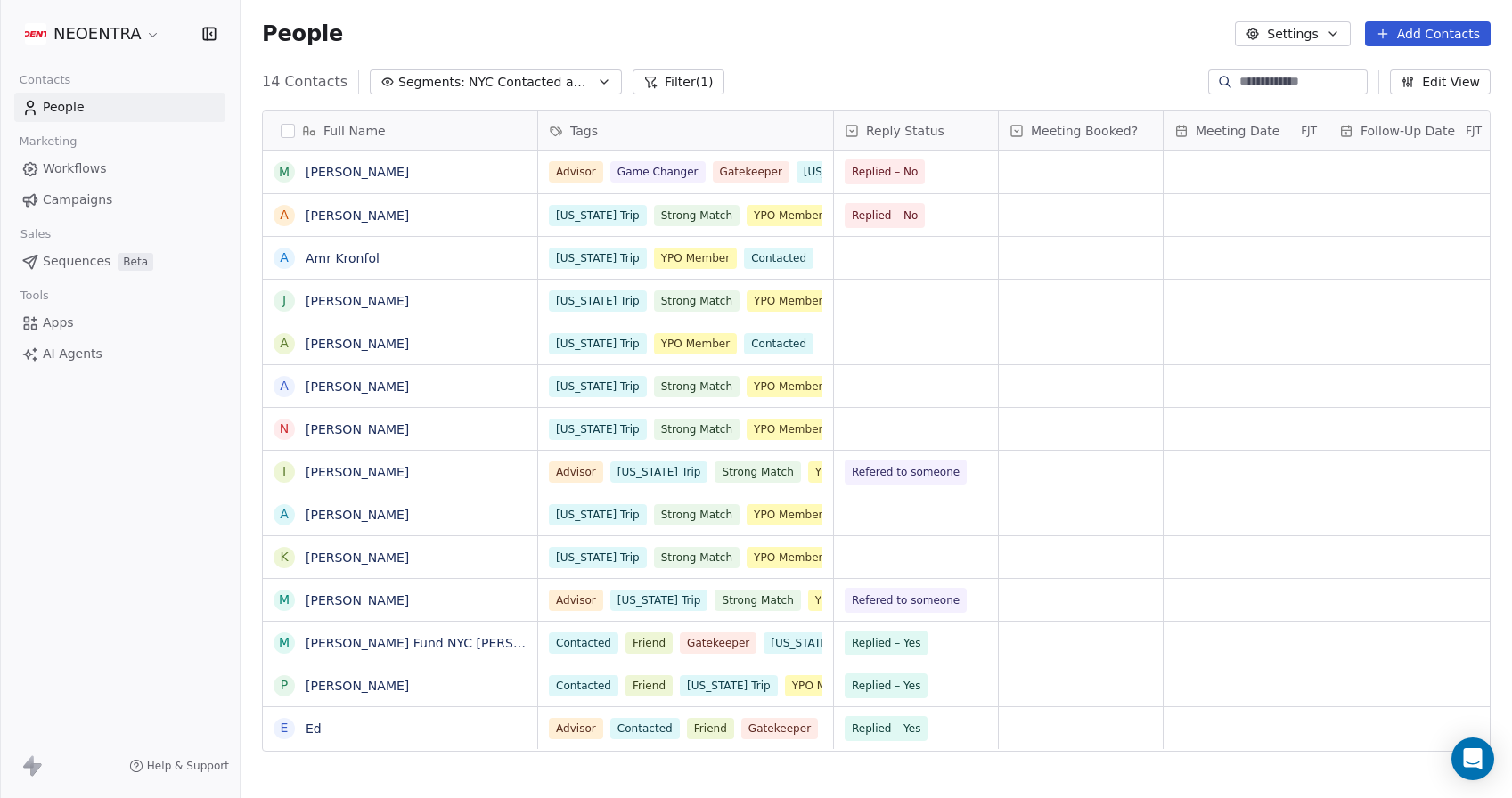
click at [1239, 81] on input at bounding box center [1301, 82] width 125 height 18
paste input "**********"
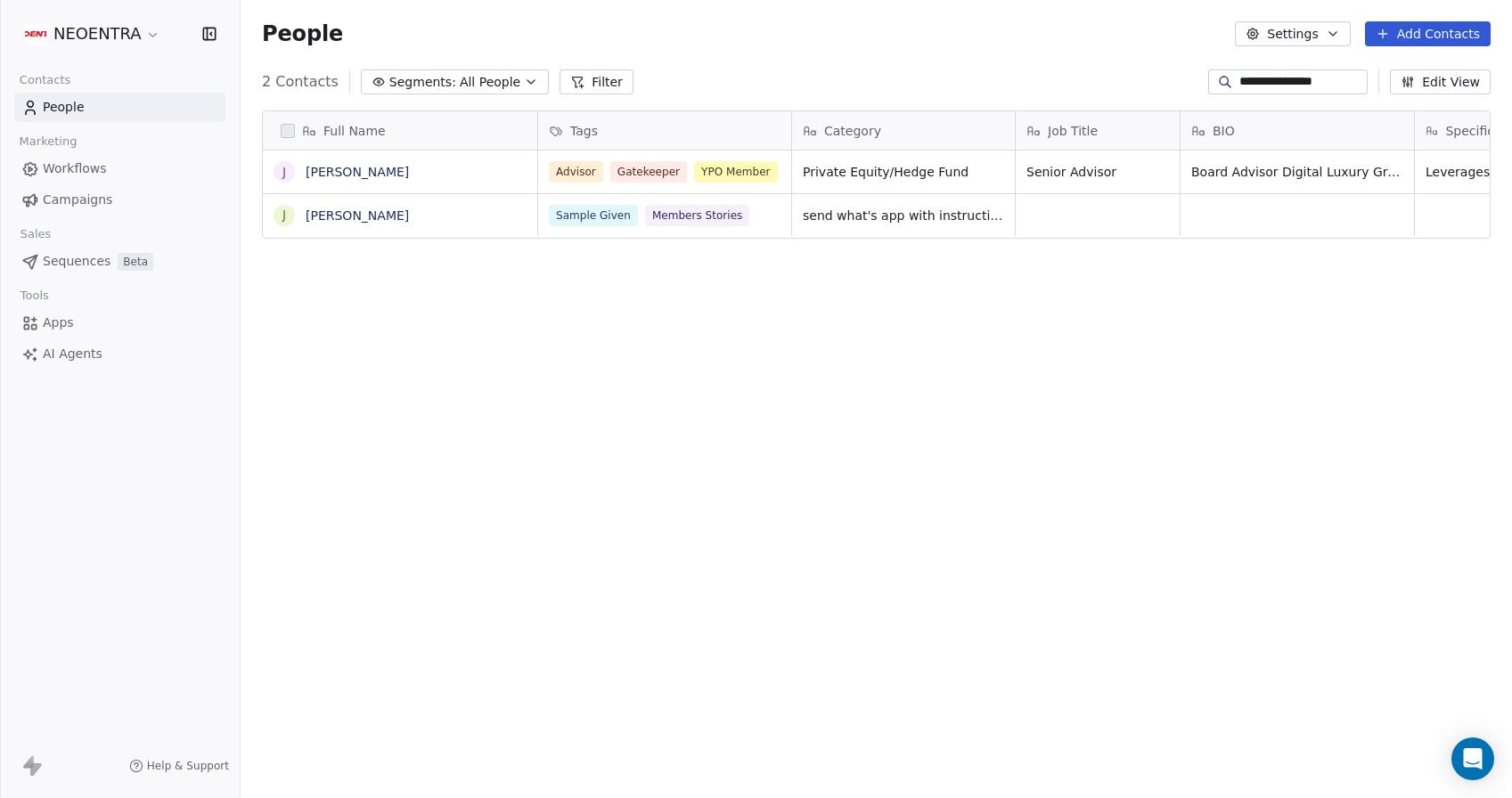
scroll to position [702, 1271]
click at [775, 163] on button "grid" at bounding box center [782, 169] width 21 height 21
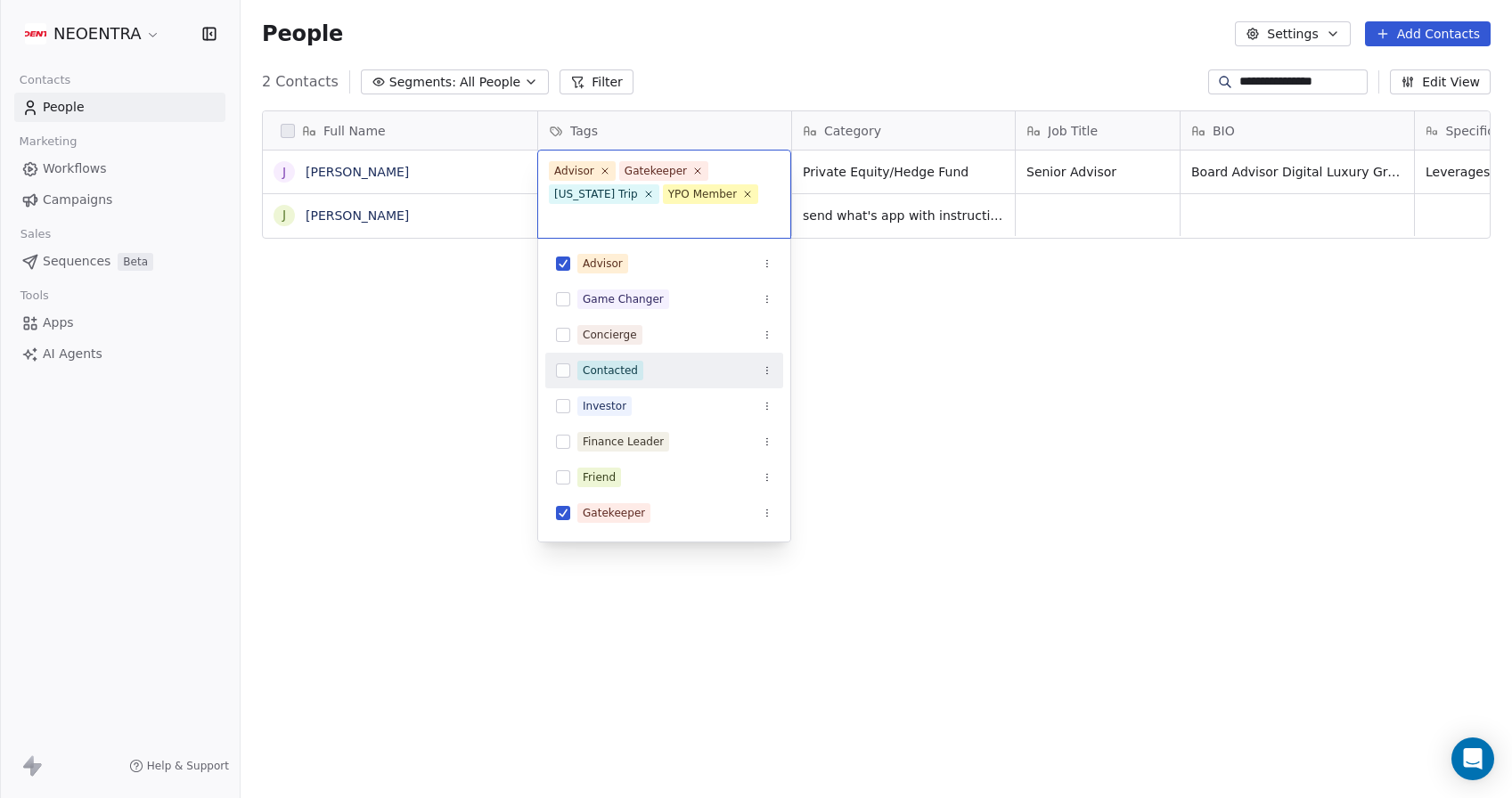
click at [567, 368] on button "Suggestions" at bounding box center [562, 370] width 14 height 14
click at [456, 387] on html "**********" at bounding box center [756, 399] width 1512 height 798
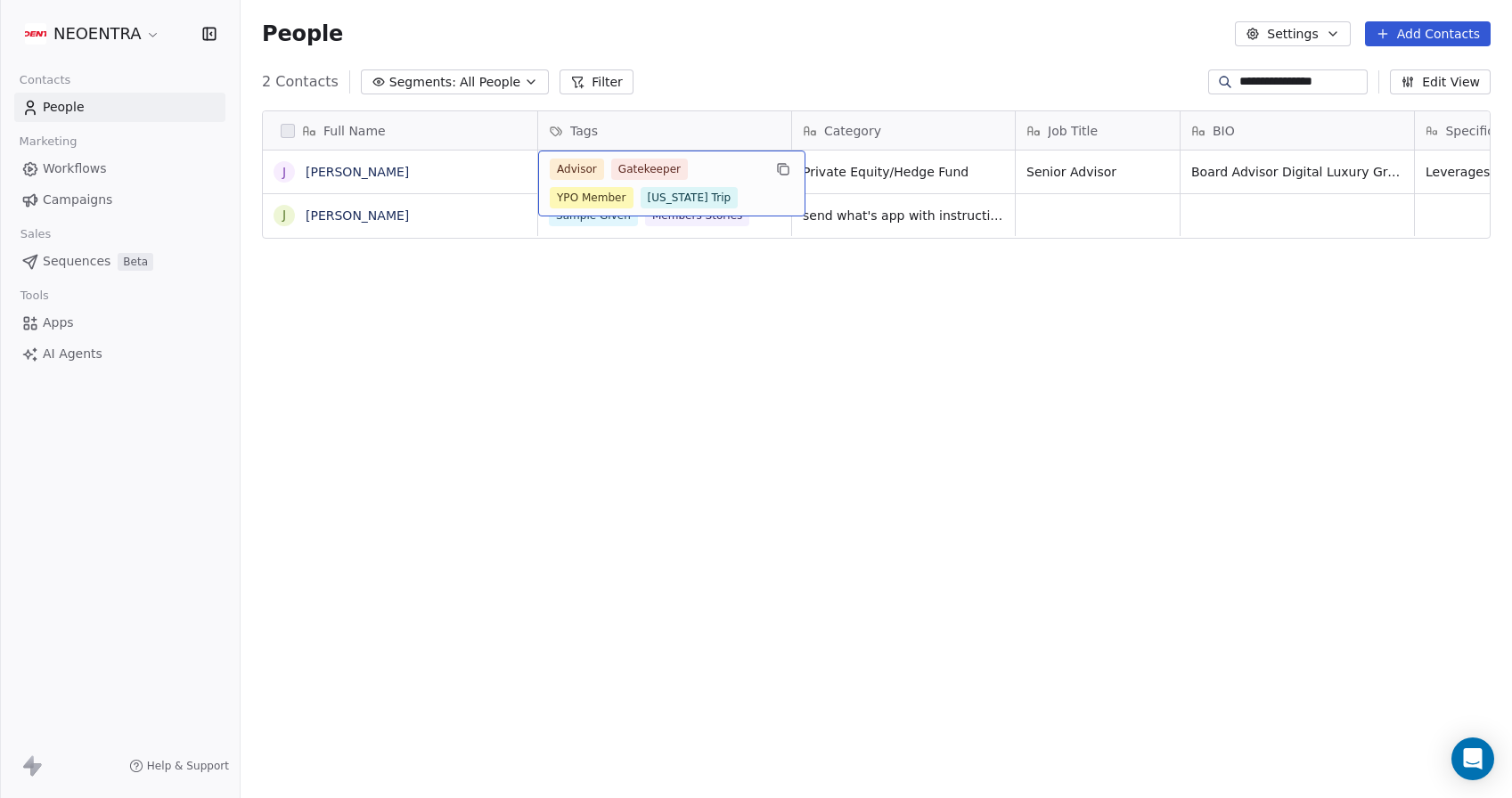
click at [686, 186] on div "Advisor Gatekeeper YPO Member New York Trip" at bounding box center [655, 184] width 212 height 50
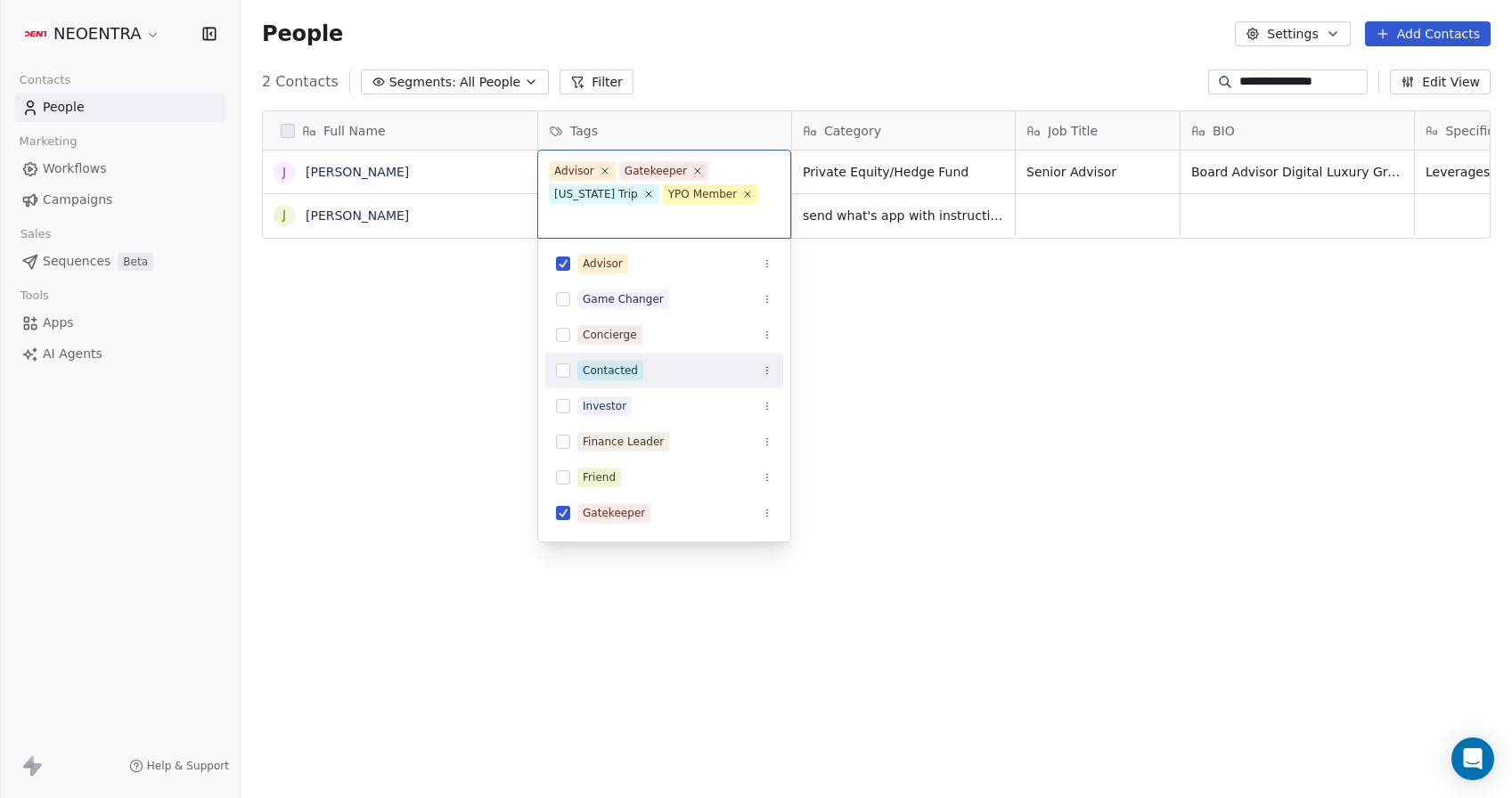
click at [570, 372] on div "Contacted" at bounding box center [664, 370] width 238 height 29
click at [512, 391] on html "**********" at bounding box center [756, 399] width 1512 height 798
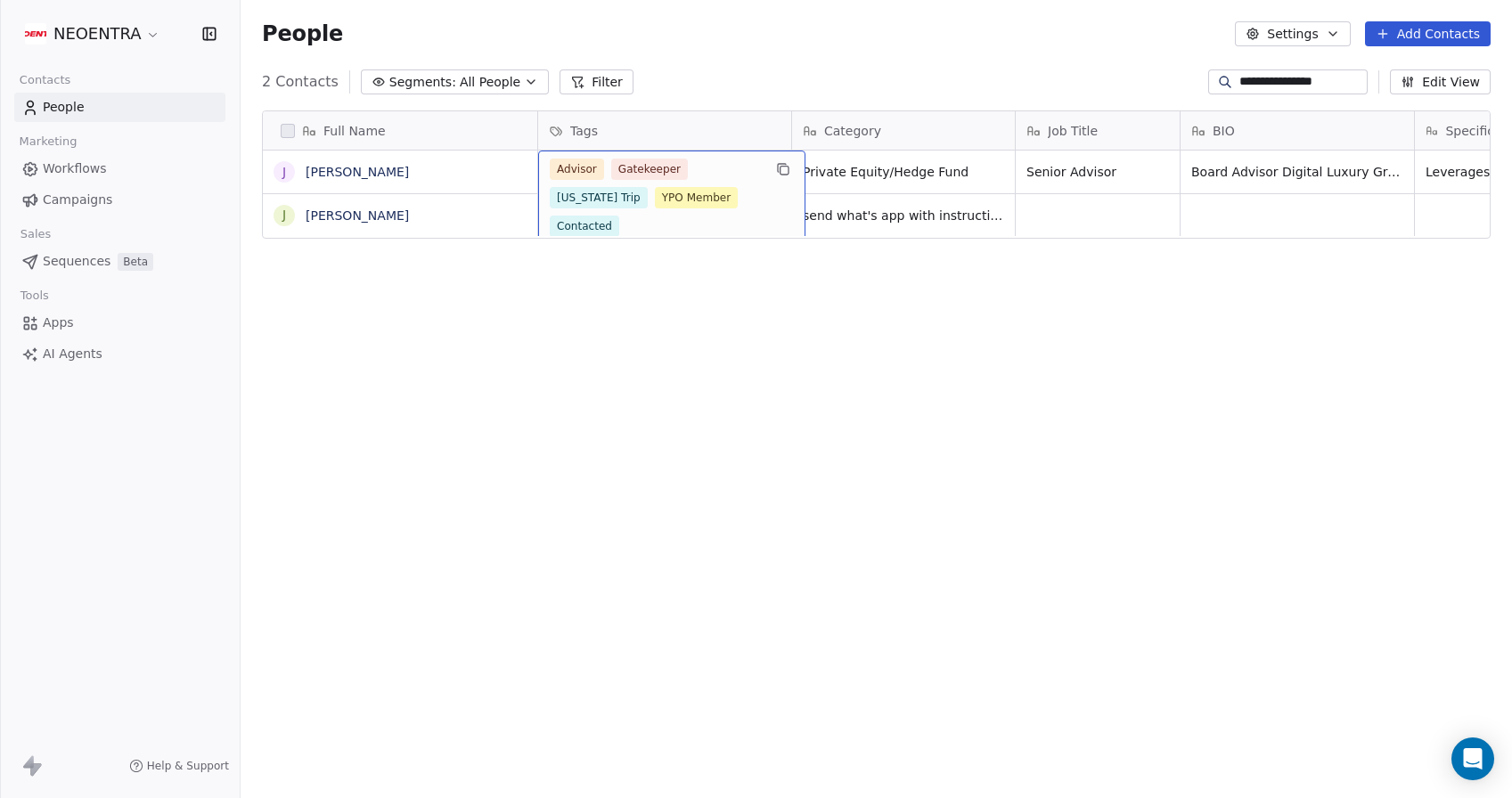
click at [680, 182] on div "Advisor Gatekeeper New York Trip YPO Member Contacted" at bounding box center [655, 198] width 212 height 78
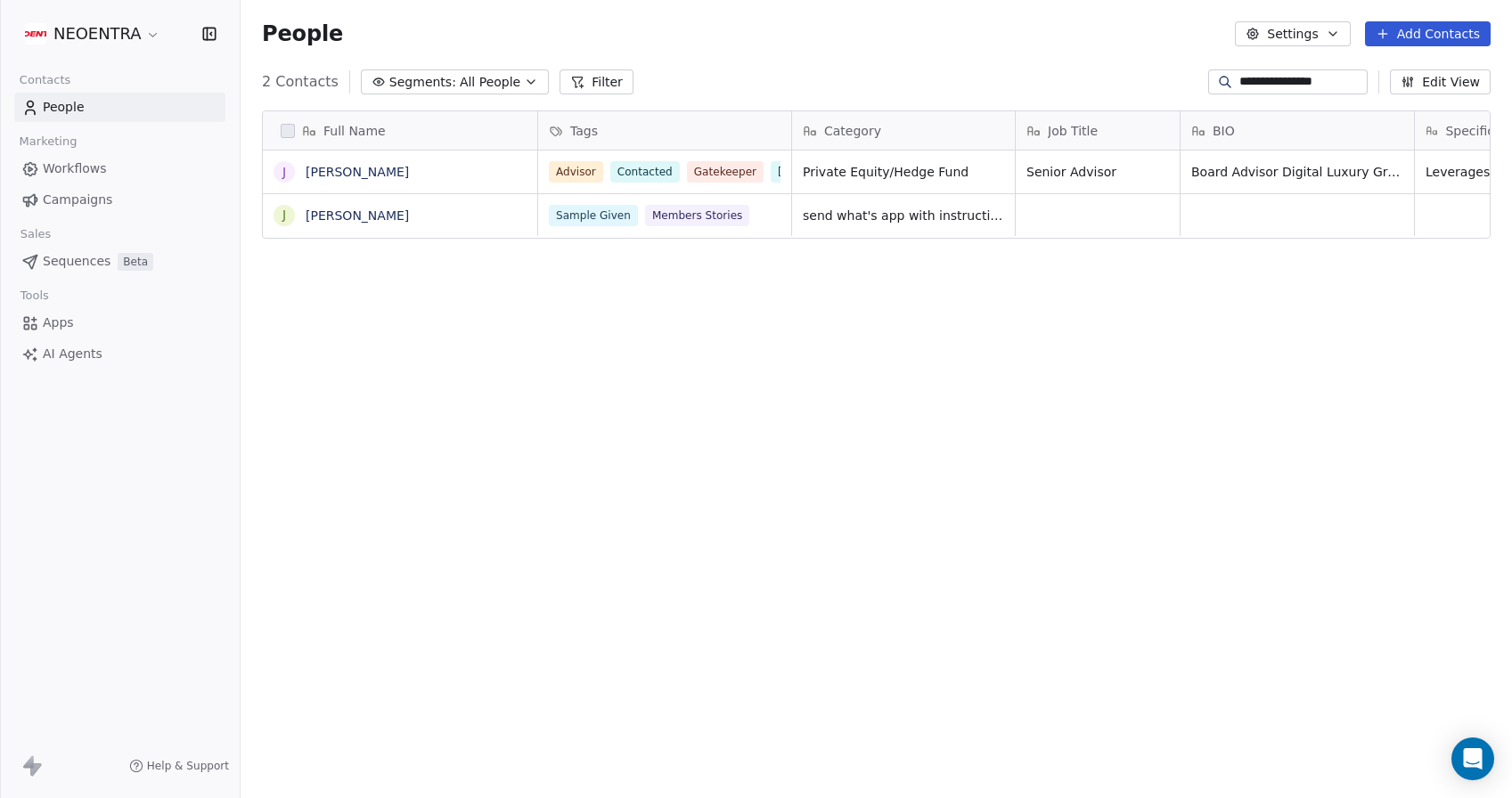
click at [408, 427] on html "**********" at bounding box center [756, 399] width 1512 height 798
click at [1283, 82] on input "**********" at bounding box center [1301, 82] width 125 height 18
drag, startPoint x: 1283, startPoint y: 82, endPoint x: 1321, endPoint y: 87, distance: 38.3
click at [1317, 87] on input "**********" at bounding box center [1301, 82] width 125 height 18
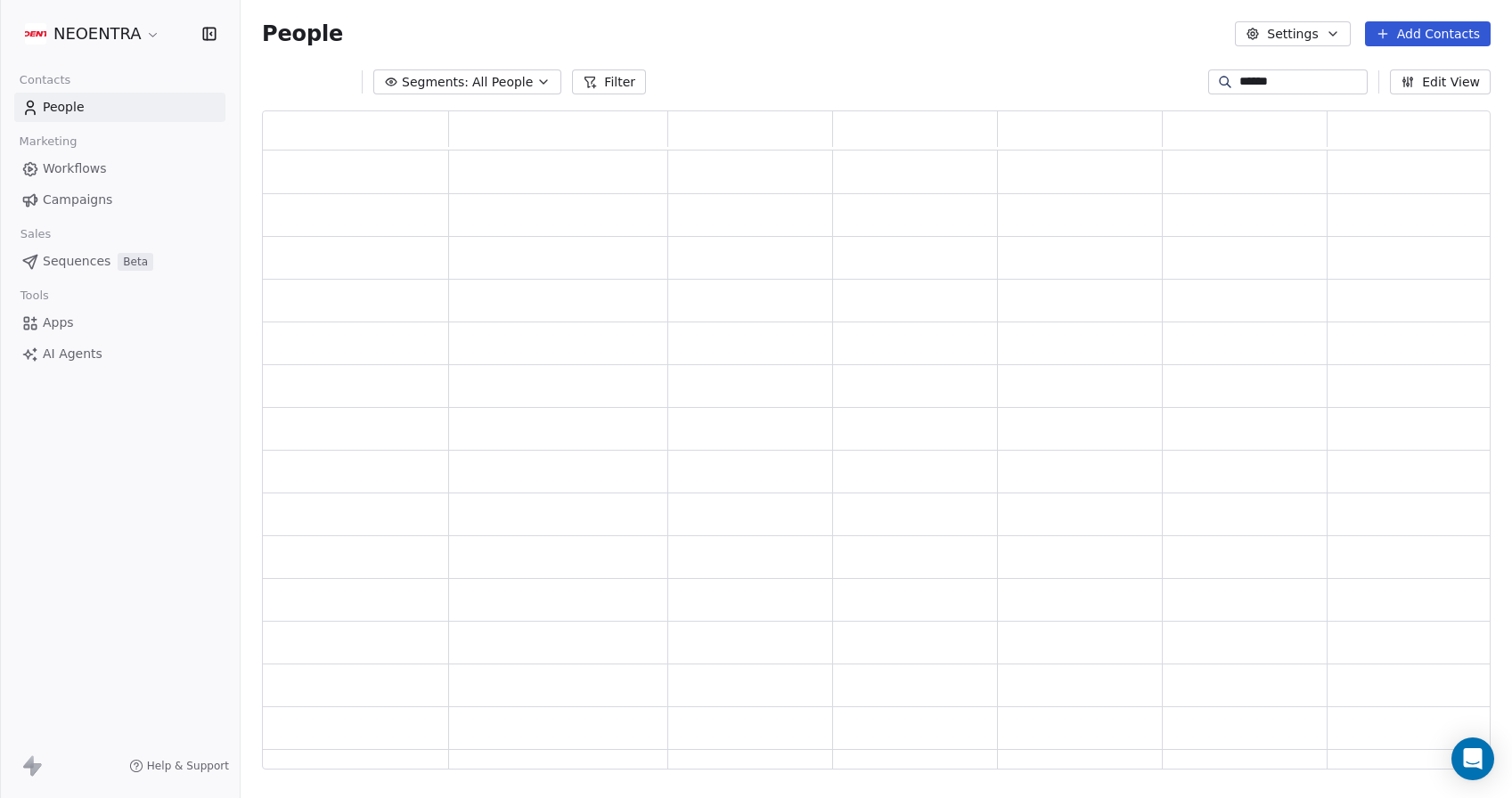
scroll to position [660, 1229]
type input "*"
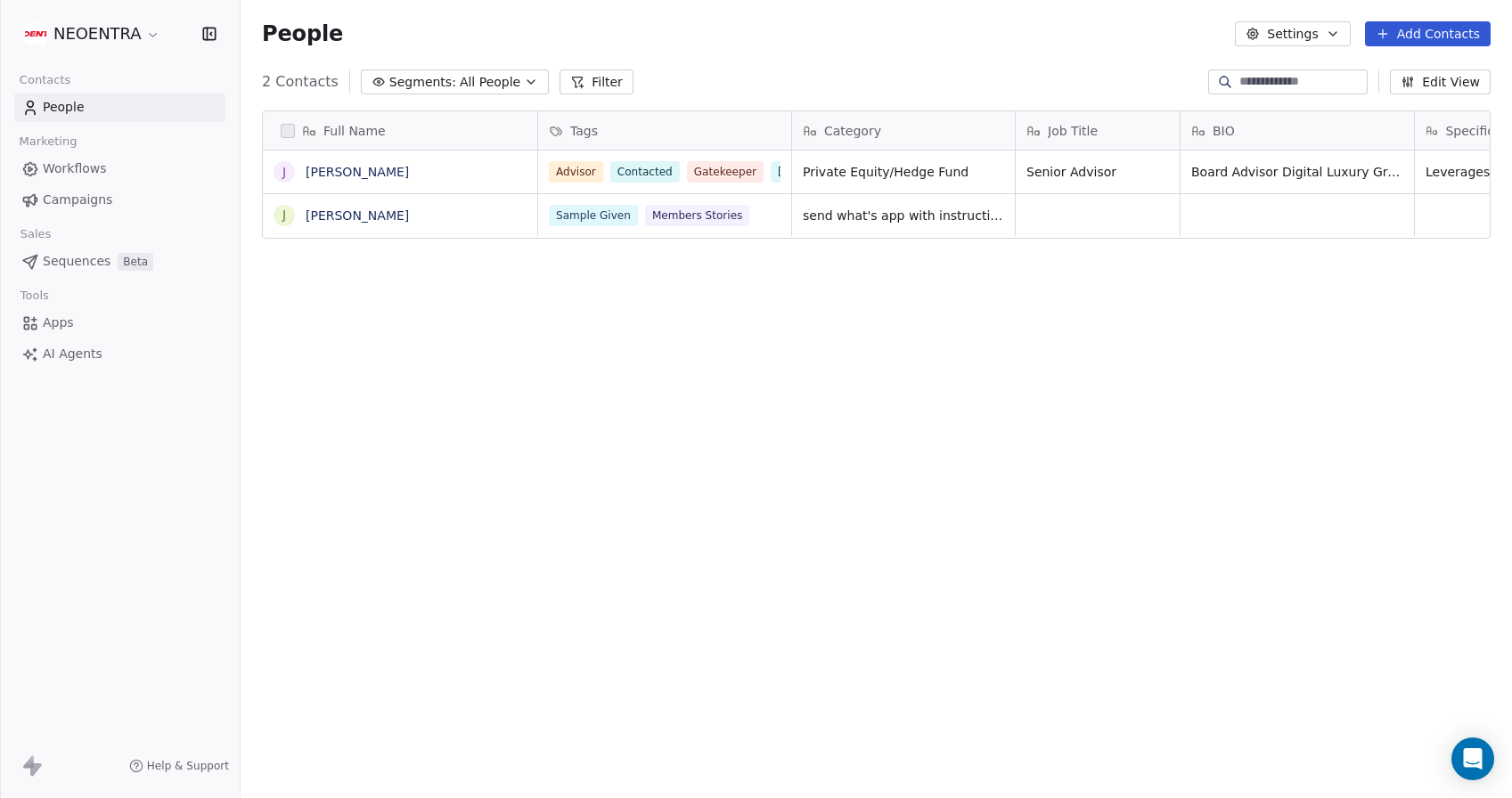
scroll to position [702, 1271]
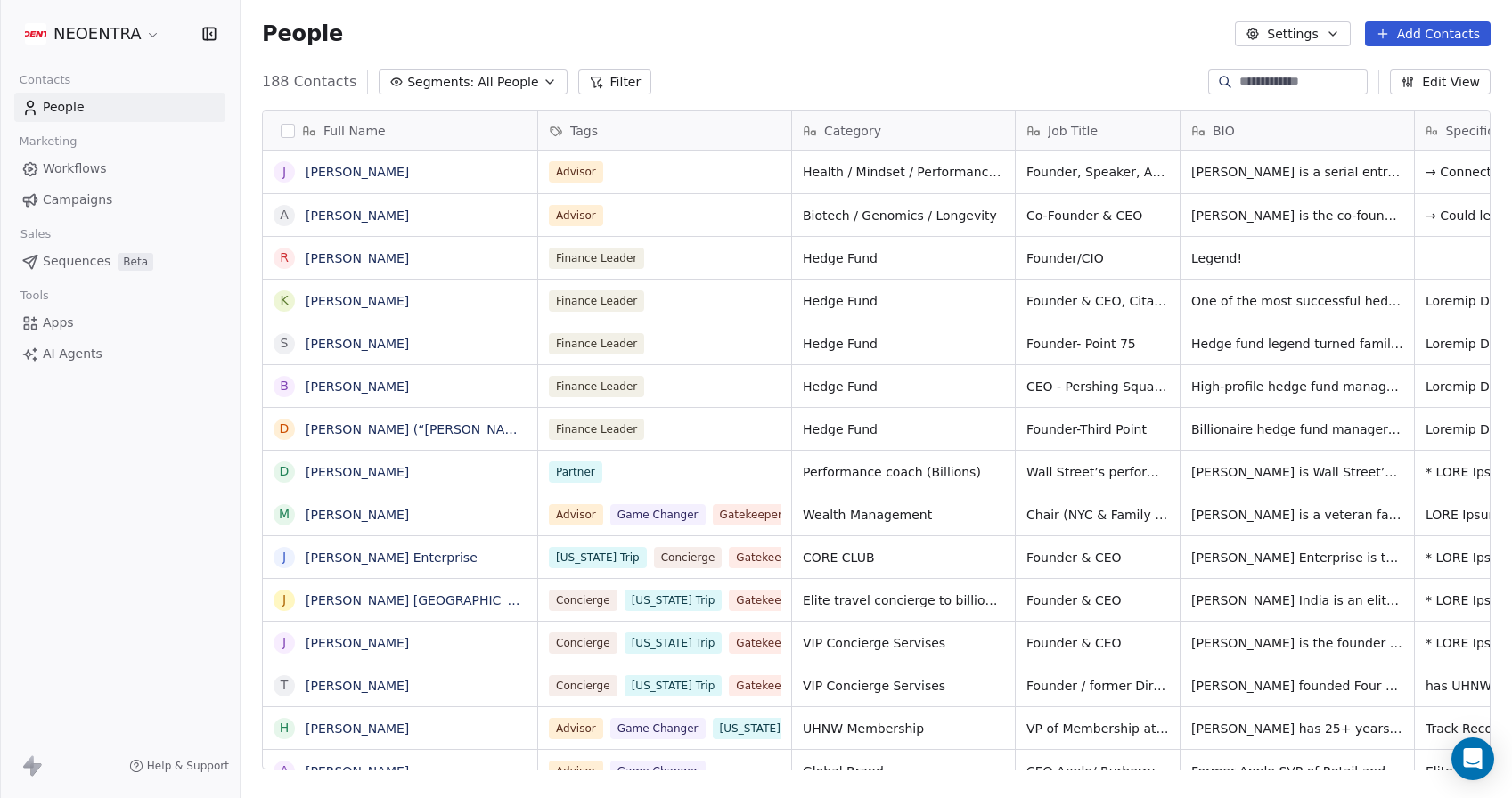
type input "*"
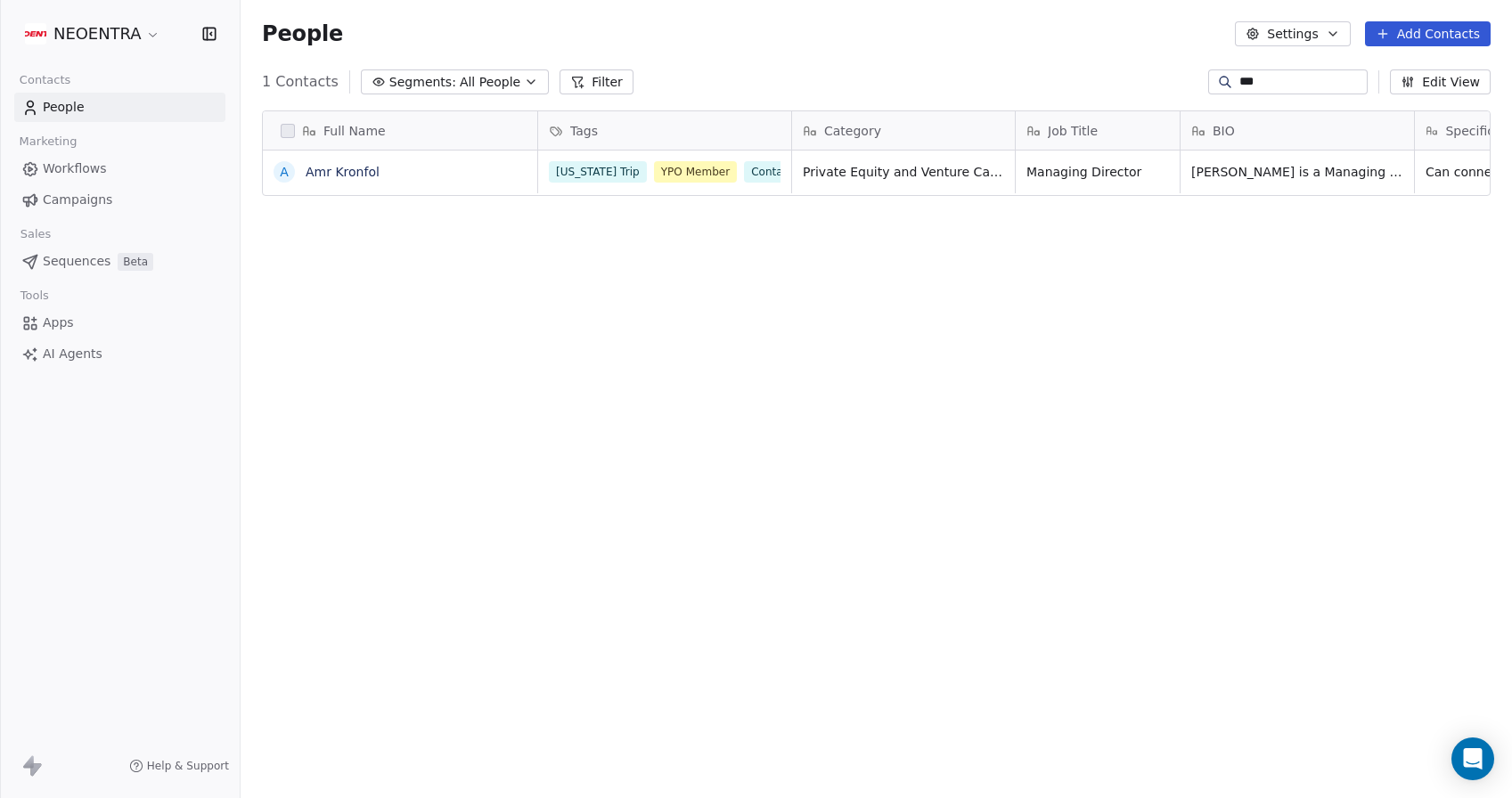
type input "***"
click at [710, 192] on div "New York Trip YPO Member Contacted" at bounding box center [655, 184] width 212 height 50
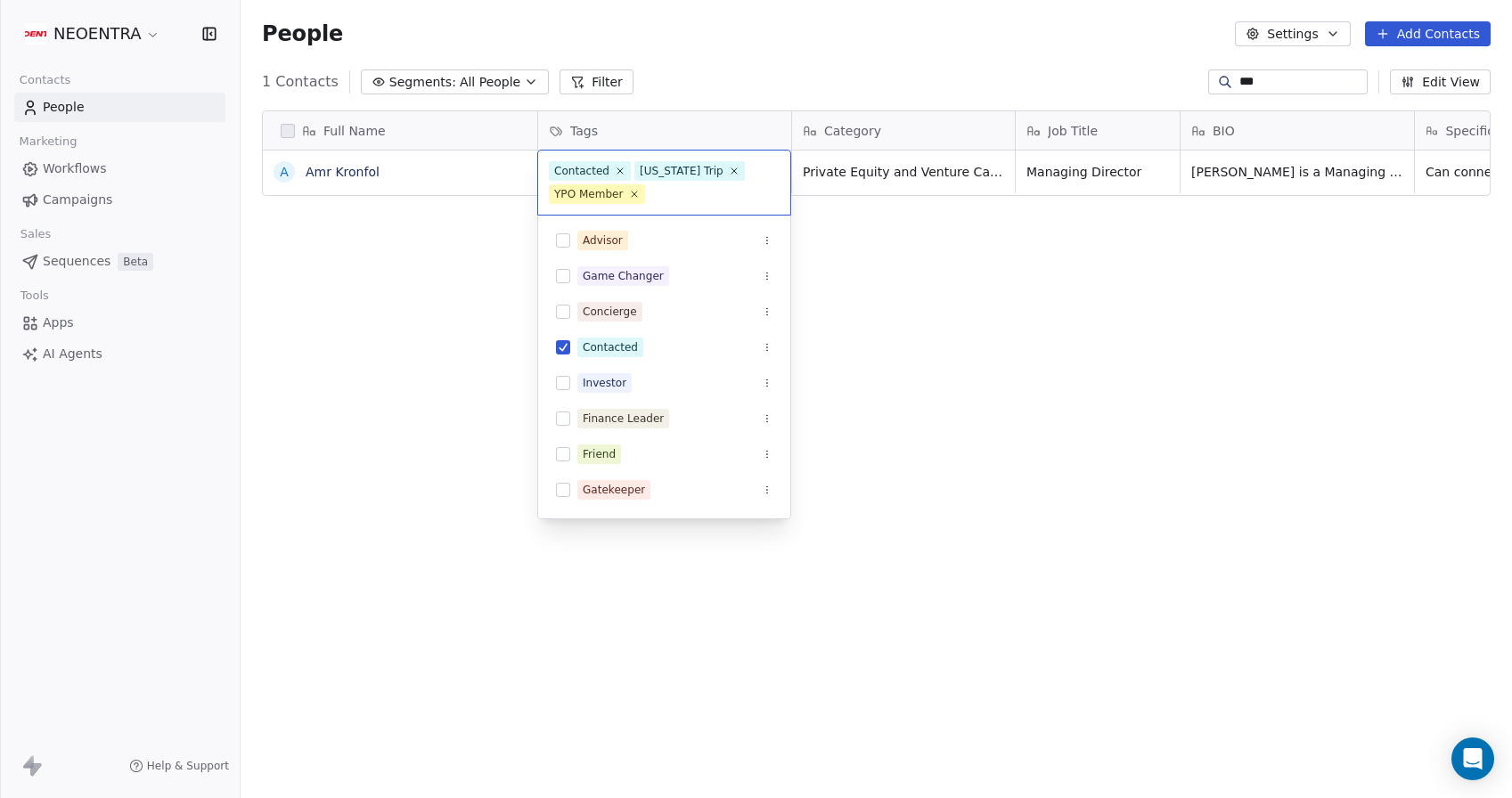
scroll to position [0, 0]
click at [967, 267] on html "NEOENTRA Contacts People Marketing Workflows Campaigns Sales Sequences Beta Too…" at bounding box center [756, 399] width 1512 height 798
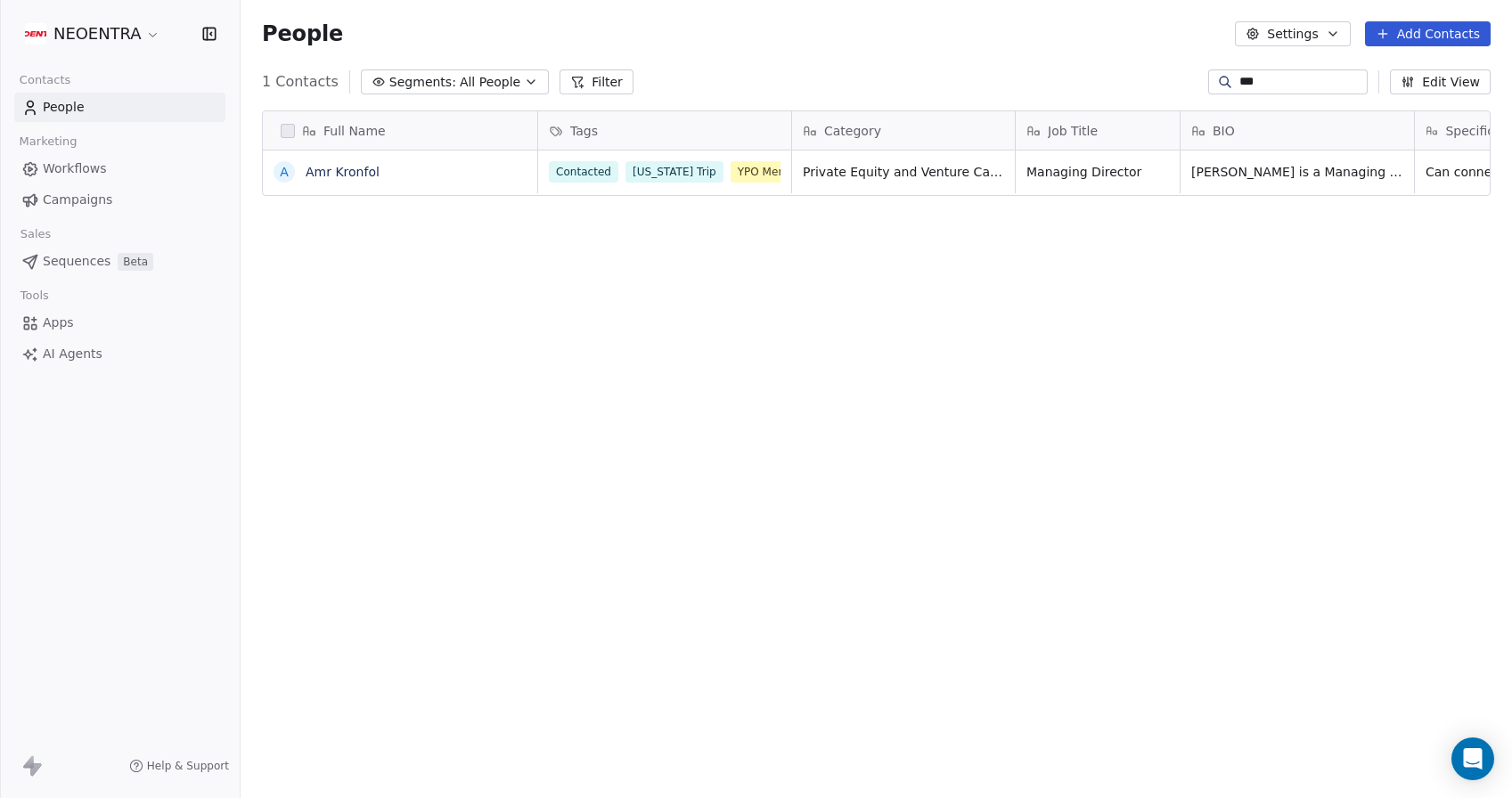
drag, startPoint x: 1253, startPoint y: 74, endPoint x: 1210, endPoint y: 75, distance: 43.0
click at [1210, 75] on div "***" at bounding box center [1288, 82] width 160 height 25
type input "****"
click at [743, 181] on div "New York Trip YPO Member" at bounding box center [648, 171] width 198 height 21
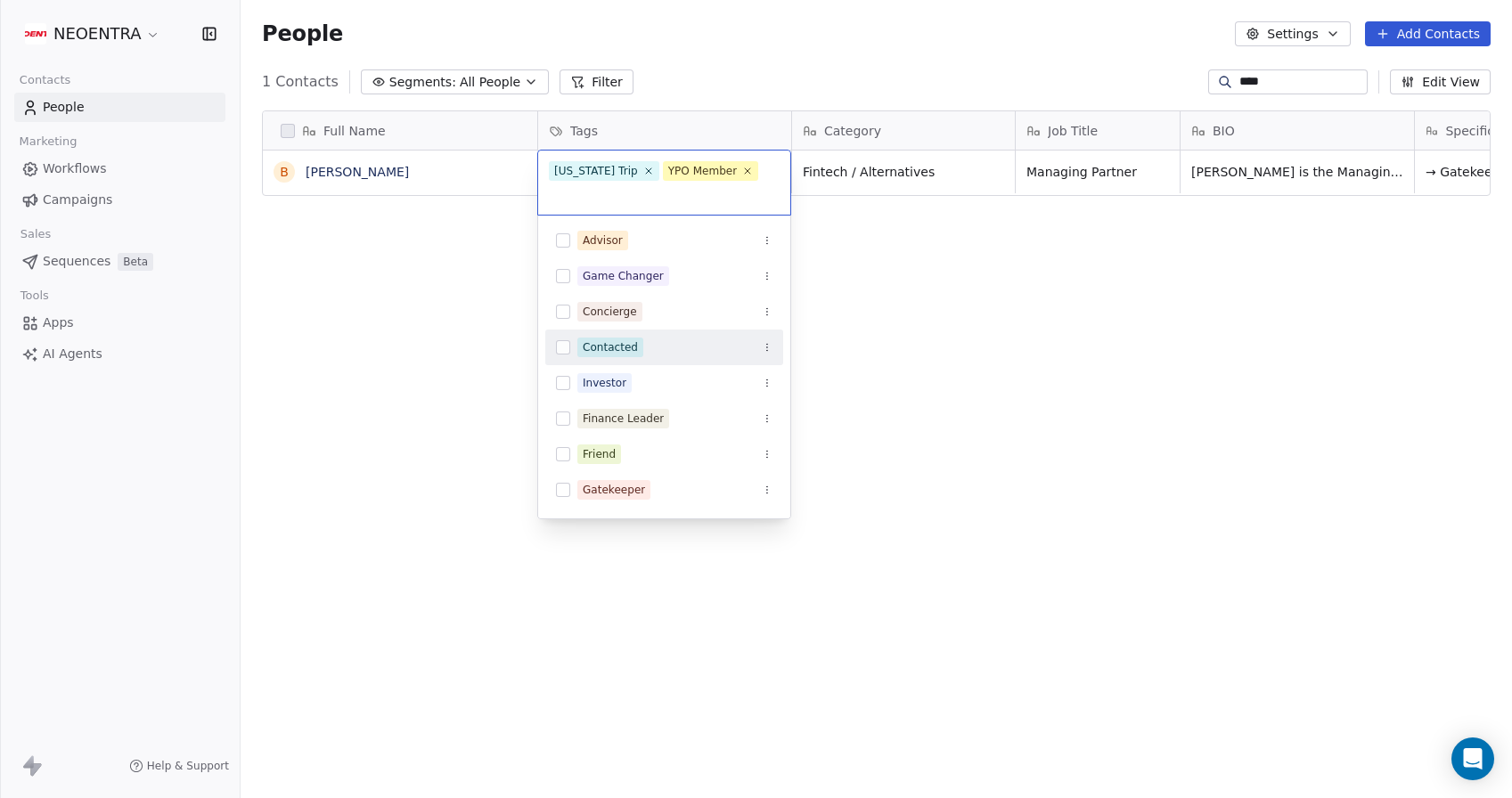
click at [570, 344] on div "Contacted" at bounding box center [664, 347] width 238 height 29
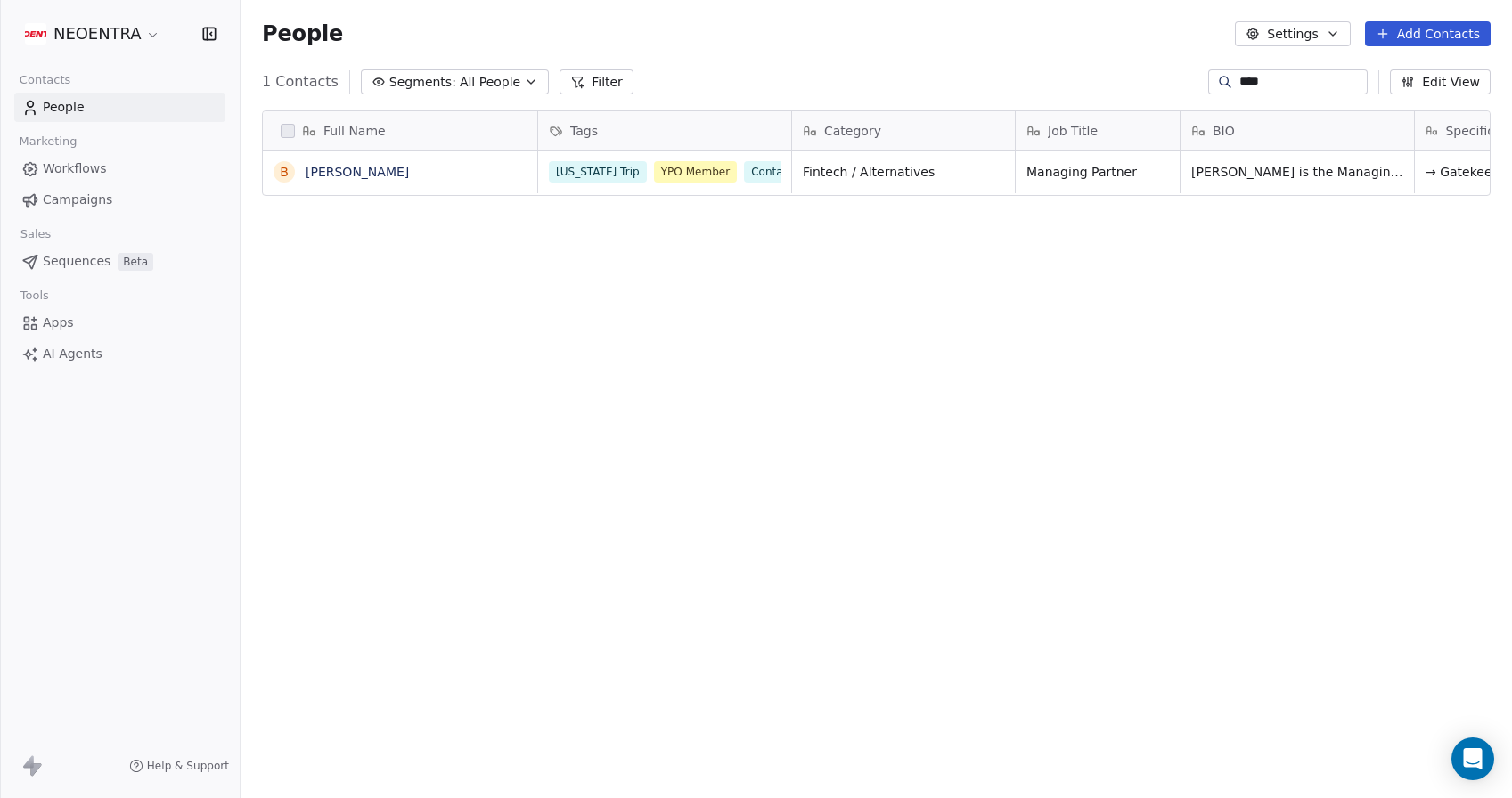
click at [1215, 365] on html "NEOENTRA Contacts People Marketing Workflows Campaigns Sales Sequences Beta Too…" at bounding box center [756, 399] width 1512 height 798
drag, startPoint x: 1246, startPoint y: 79, endPoint x: 1193, endPoint y: 76, distance: 53.1
click at [1208, 76] on div "****" at bounding box center [1288, 82] width 160 height 25
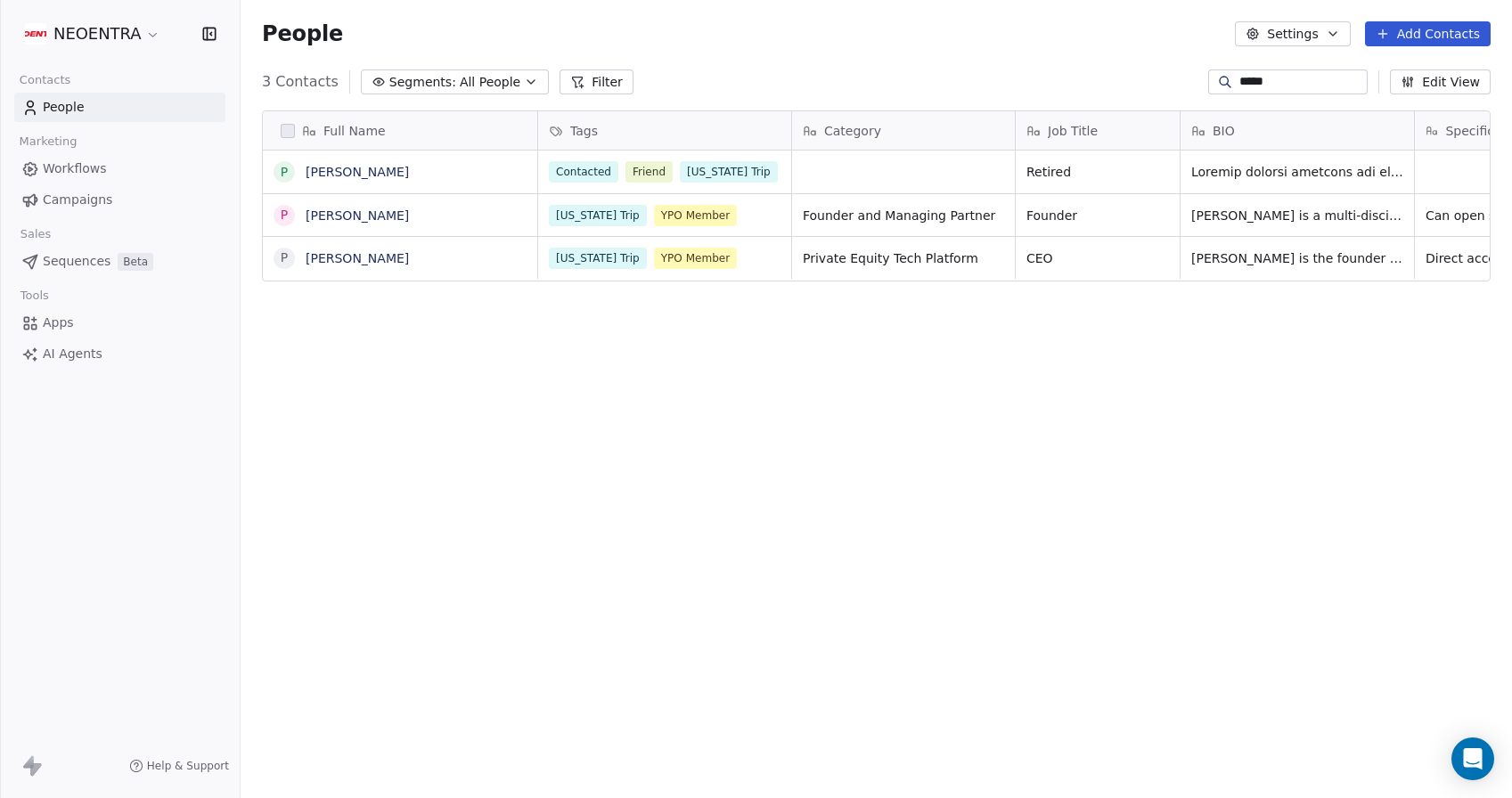
type input "*****"
click at [738, 268] on div "New York Trip YPO Member" at bounding box center [648, 257] width 198 height 21
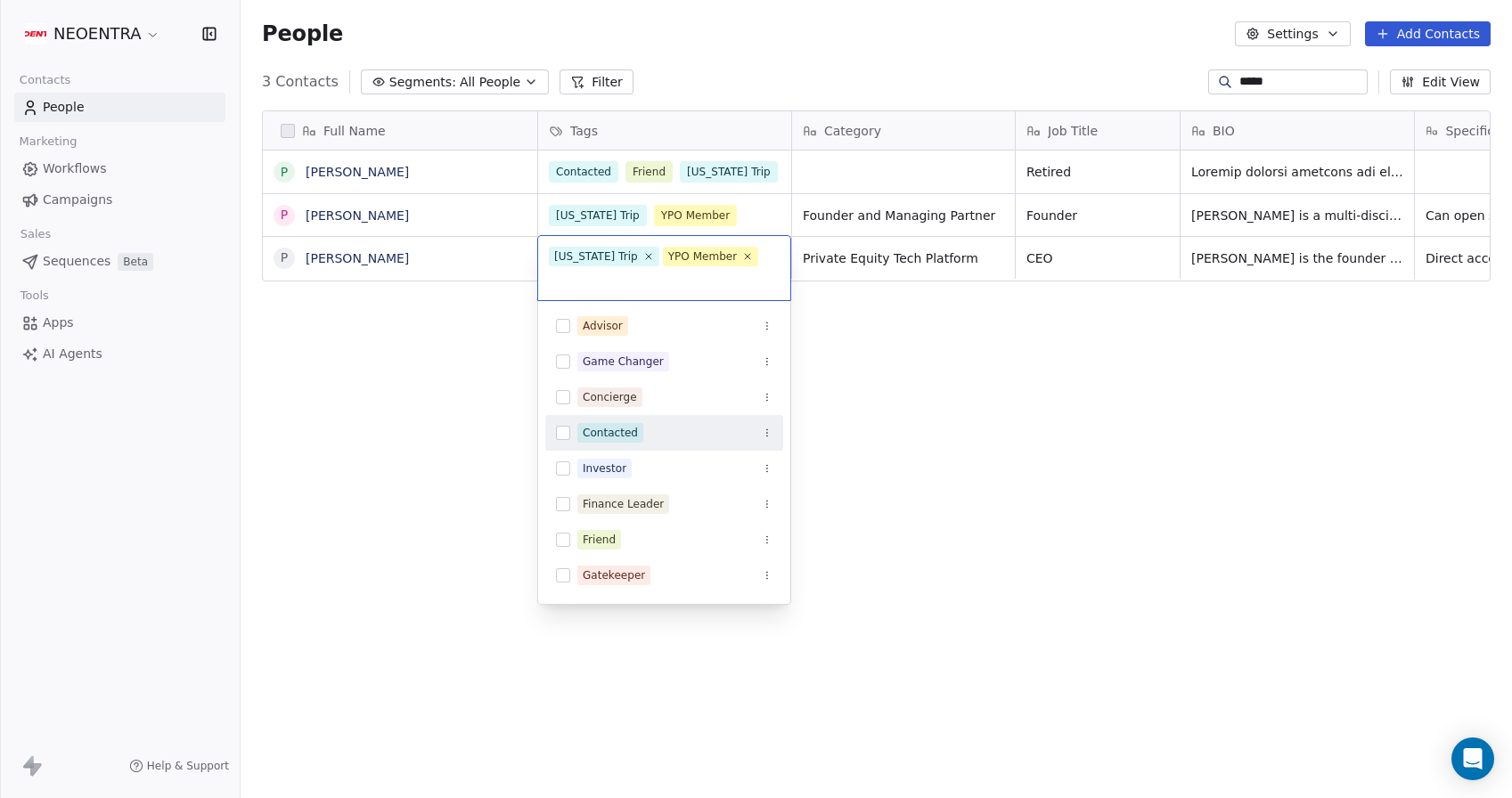
click at [608, 445] on div "Contacted" at bounding box center [664, 432] width 238 height 29
click at [456, 461] on html "NEOENTRA Contacts People Marketing Workflows Campaigns Sales Sequences Beta Too…" at bounding box center [756, 399] width 1512 height 798
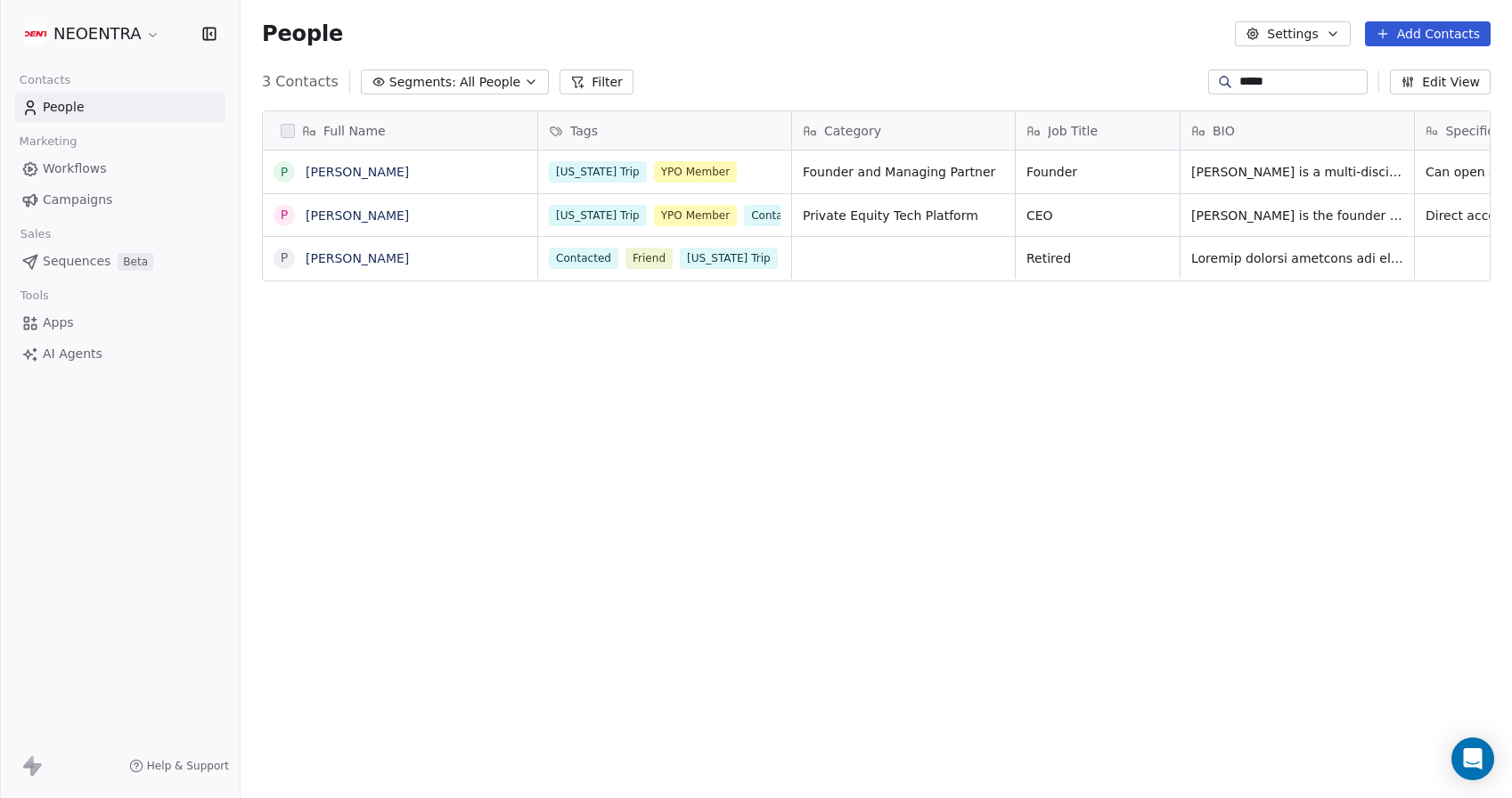
drag, startPoint x: 1283, startPoint y: 90, endPoint x: 1152, endPoint y: 75, distance: 131.9
click at [1152, 75] on div "3 Contacts Segments: All People Filter ***** Edit View" at bounding box center [876, 82] width 1271 height 29
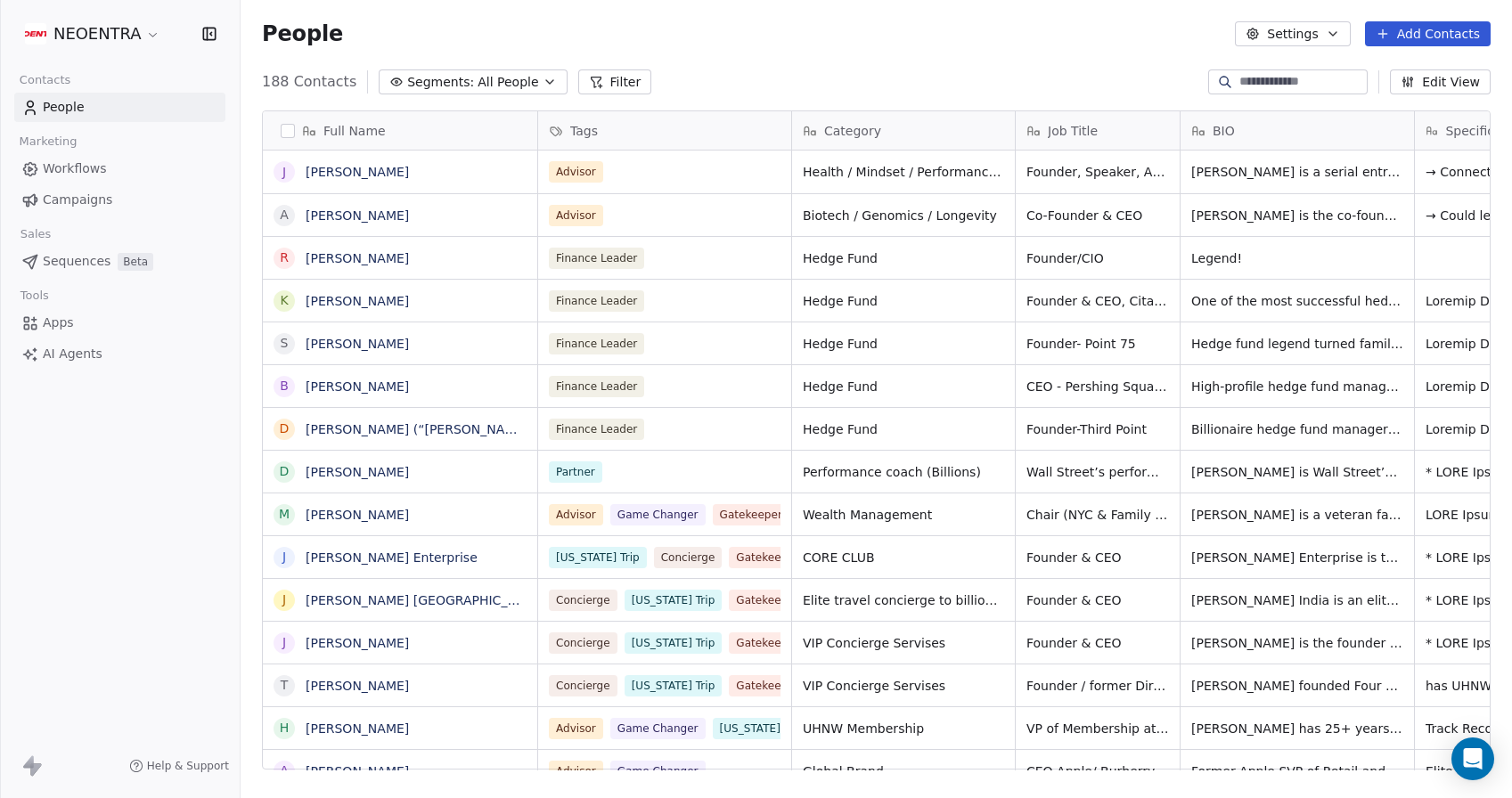
click at [543, 78] on icon "button" at bounding box center [549, 82] width 14 height 14
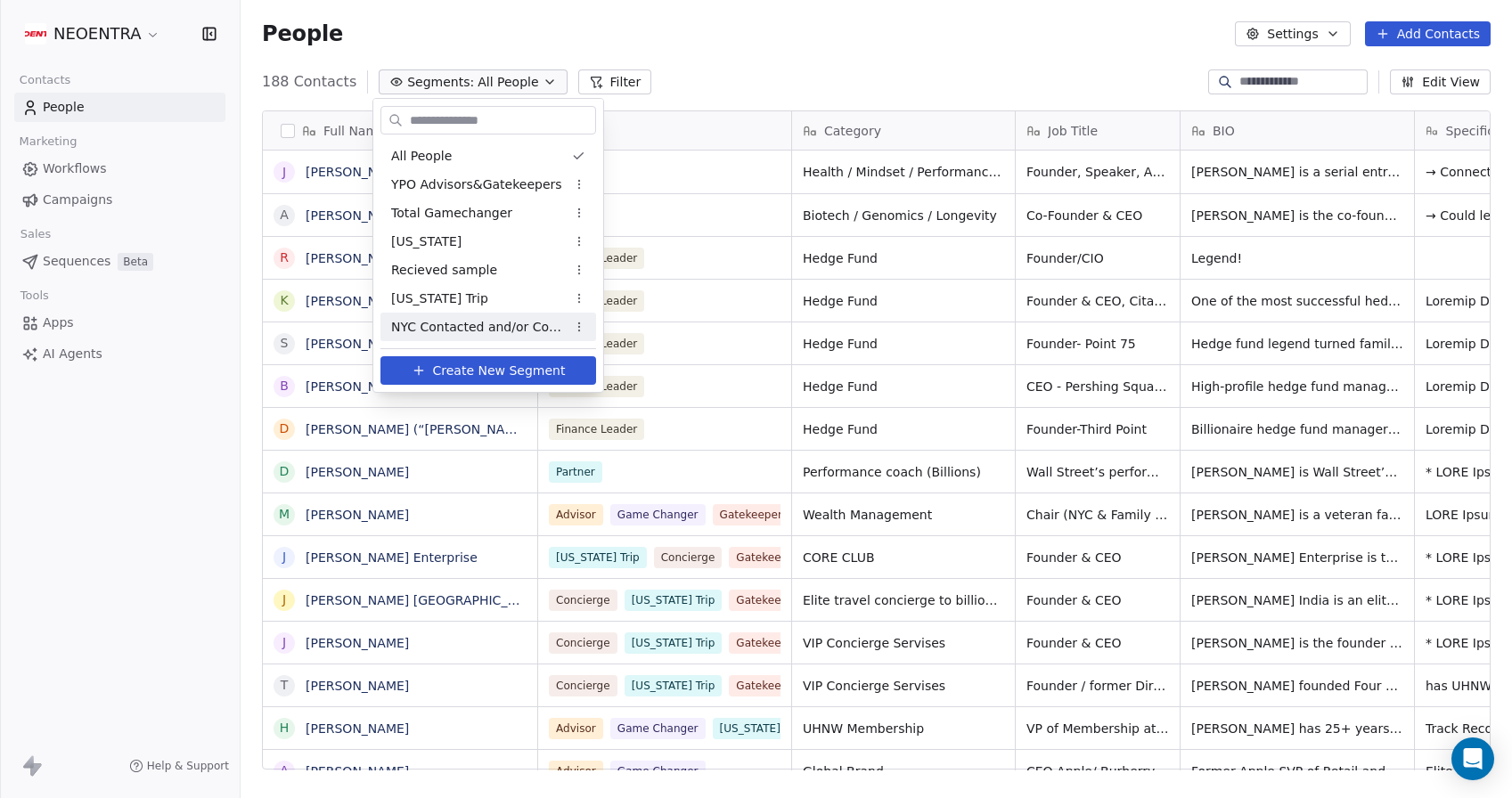
click at [536, 320] on span "NYC Contacted and/or Confirmed" at bounding box center [479, 327] width 175 height 19
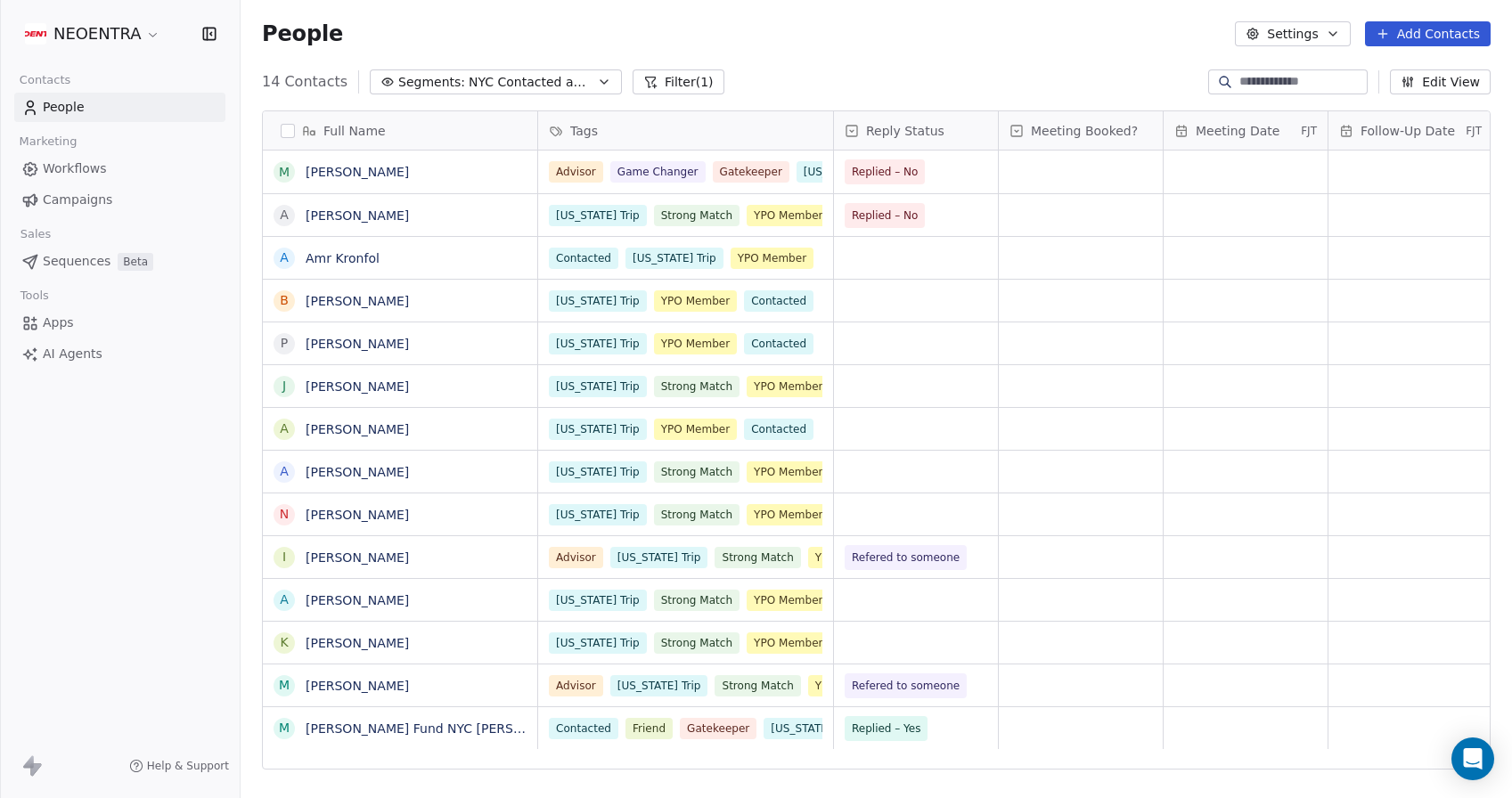
click at [855, 68] on div "14 Contacts Segments: NYC Contacted and/or Confirmed Filter (1) Edit View" at bounding box center [876, 82] width 1271 height 29
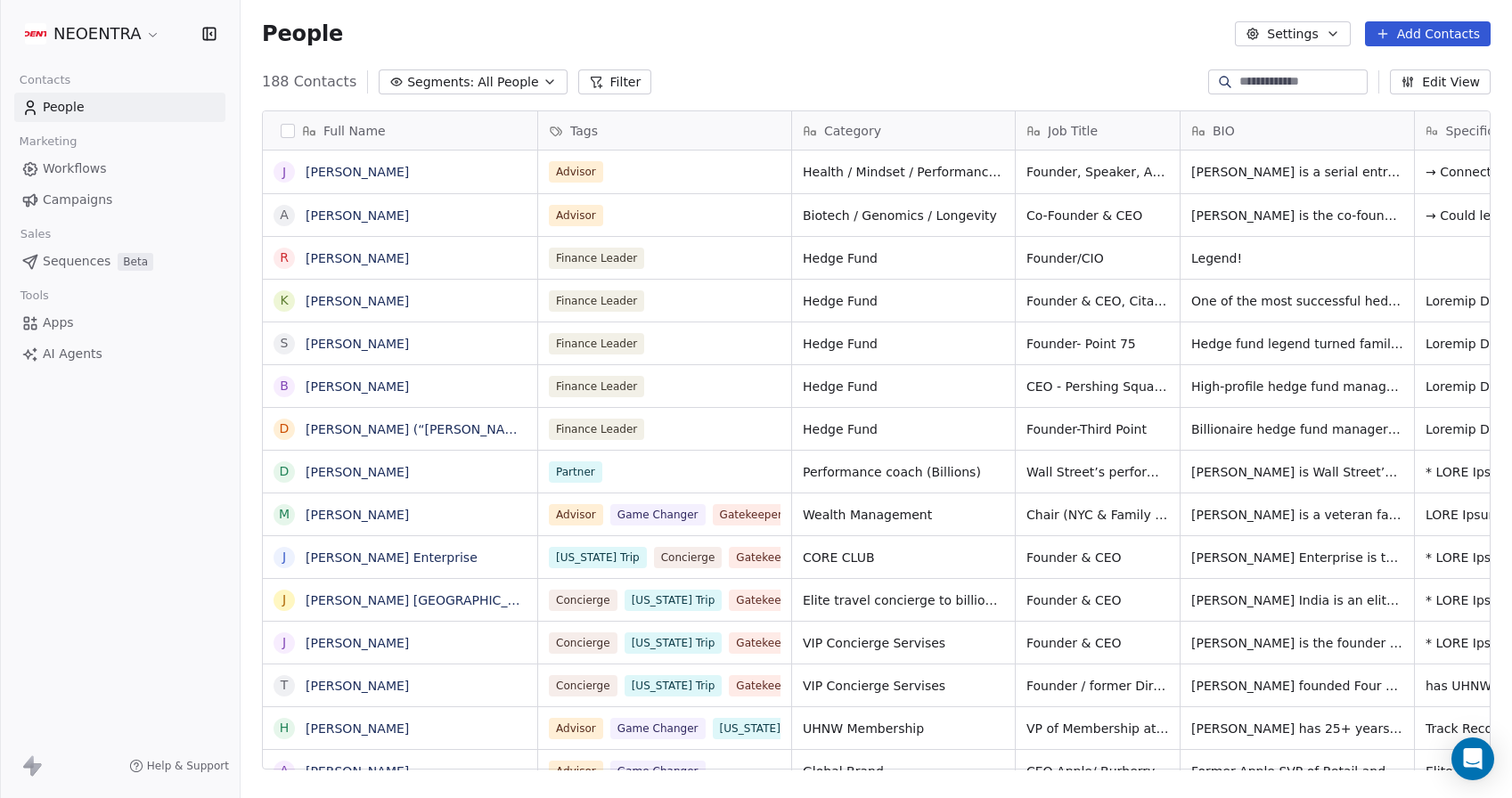
scroll to position [702, 1271]
click at [495, 78] on span "All People" at bounding box center [507, 83] width 60 height 19
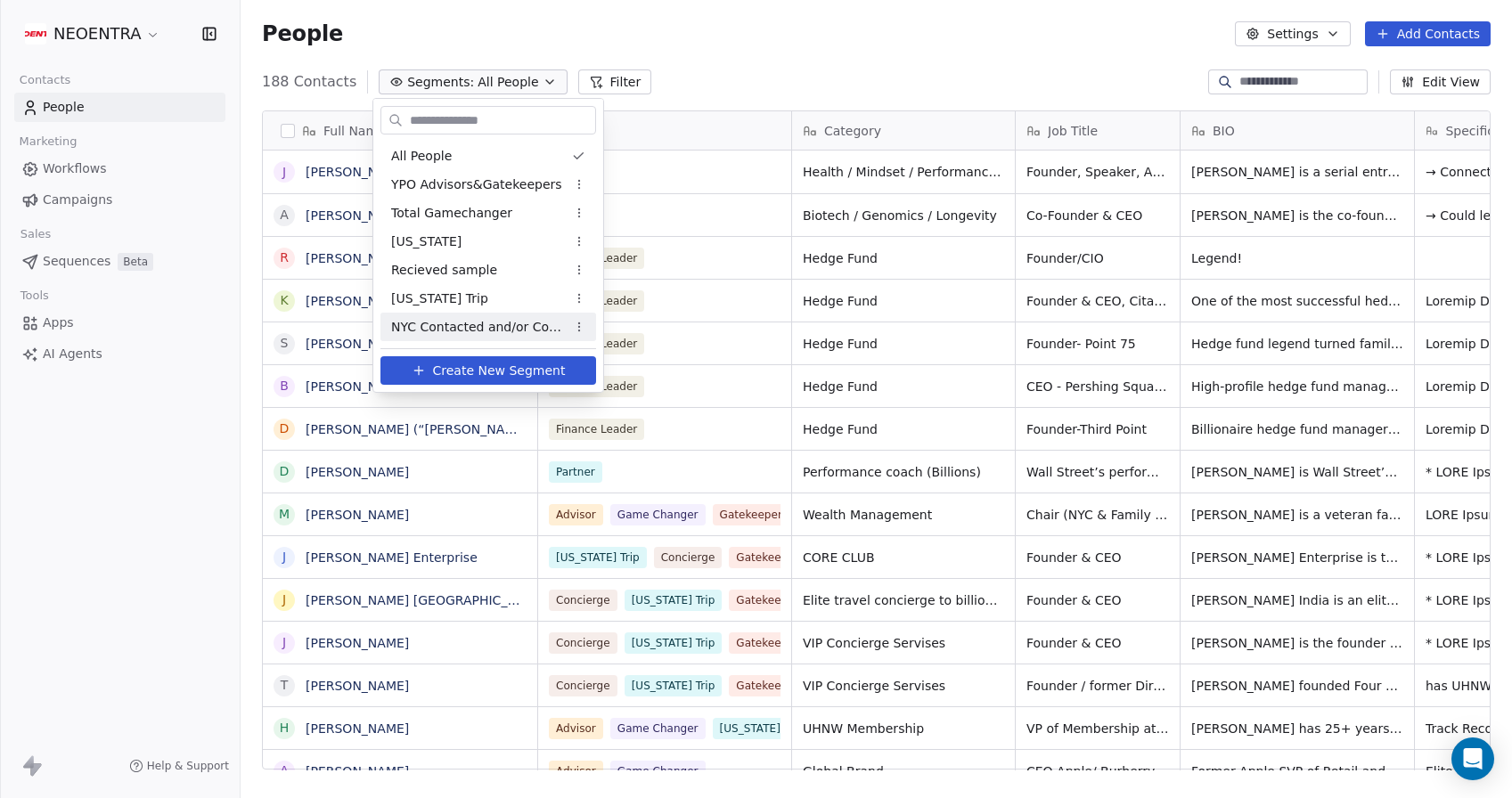
click at [484, 327] on span "NYC Contacted and/or Confirmed" at bounding box center [479, 327] width 175 height 19
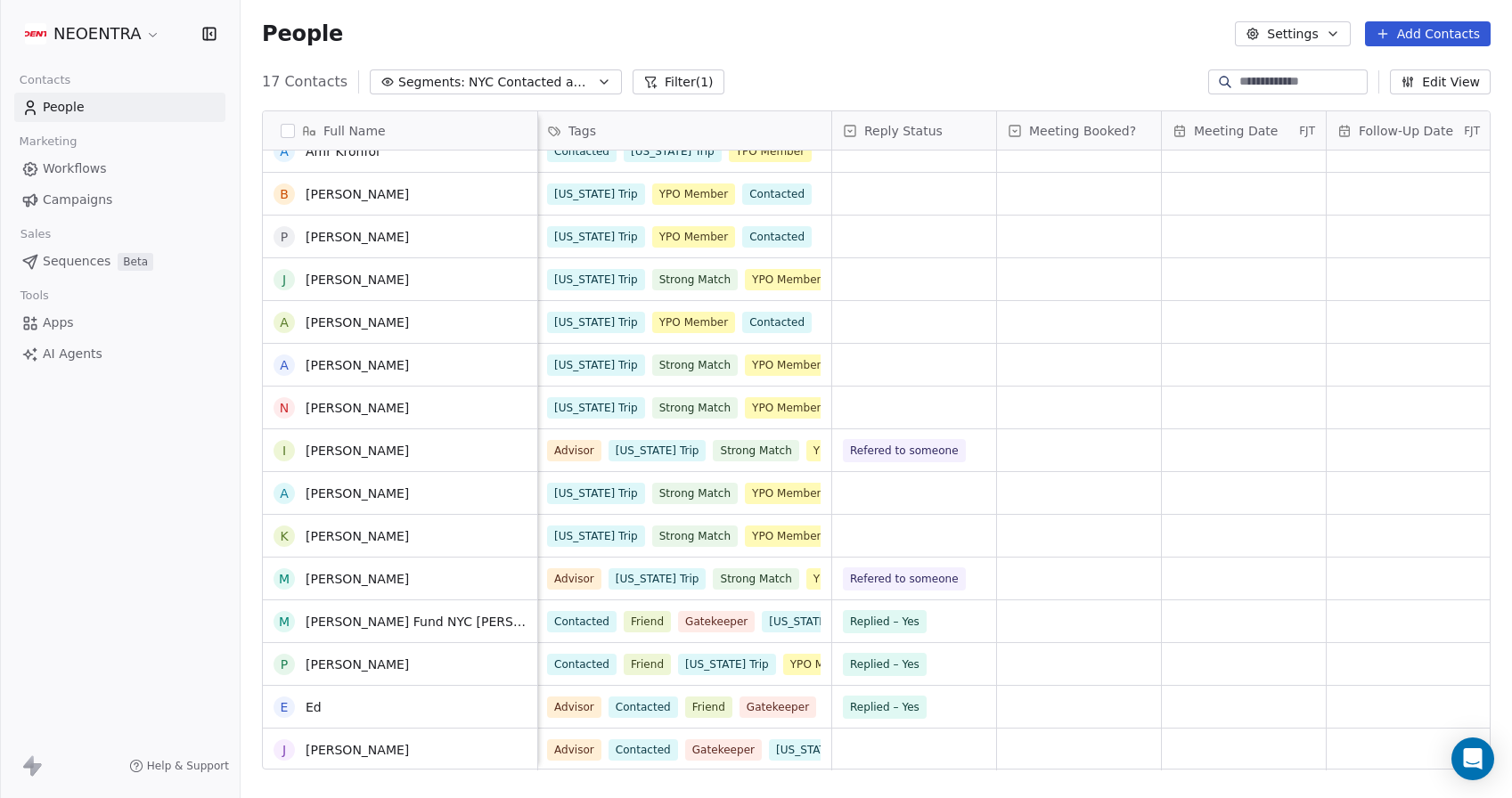
scroll to position [107, 0]
click at [1255, 75] on input at bounding box center [1301, 82] width 125 height 18
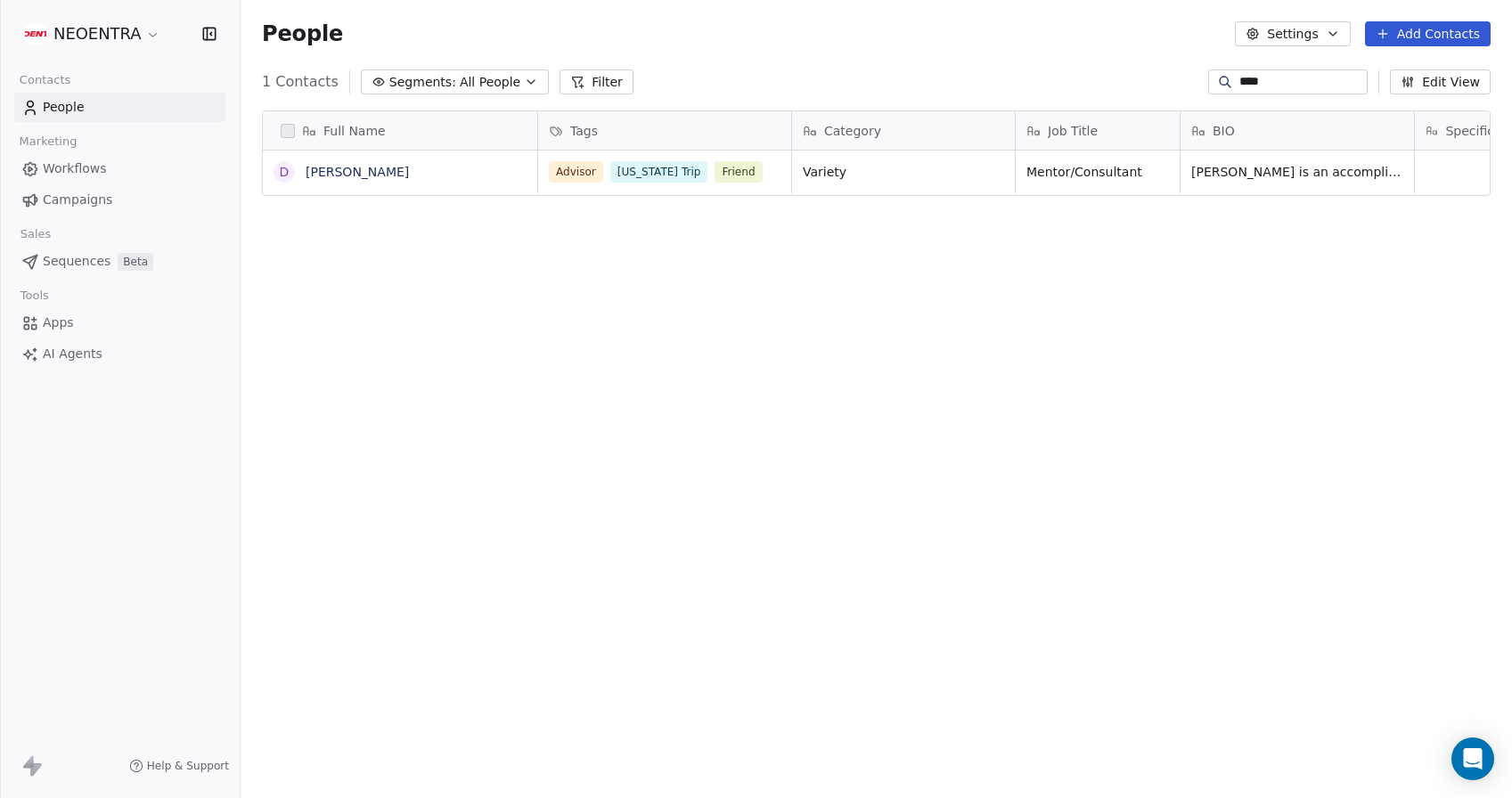
scroll to position [0, 0]
type input "****"
click at [766, 184] on div "Advisor New York Trip Friend" at bounding box center [672, 183] width 268 height 66
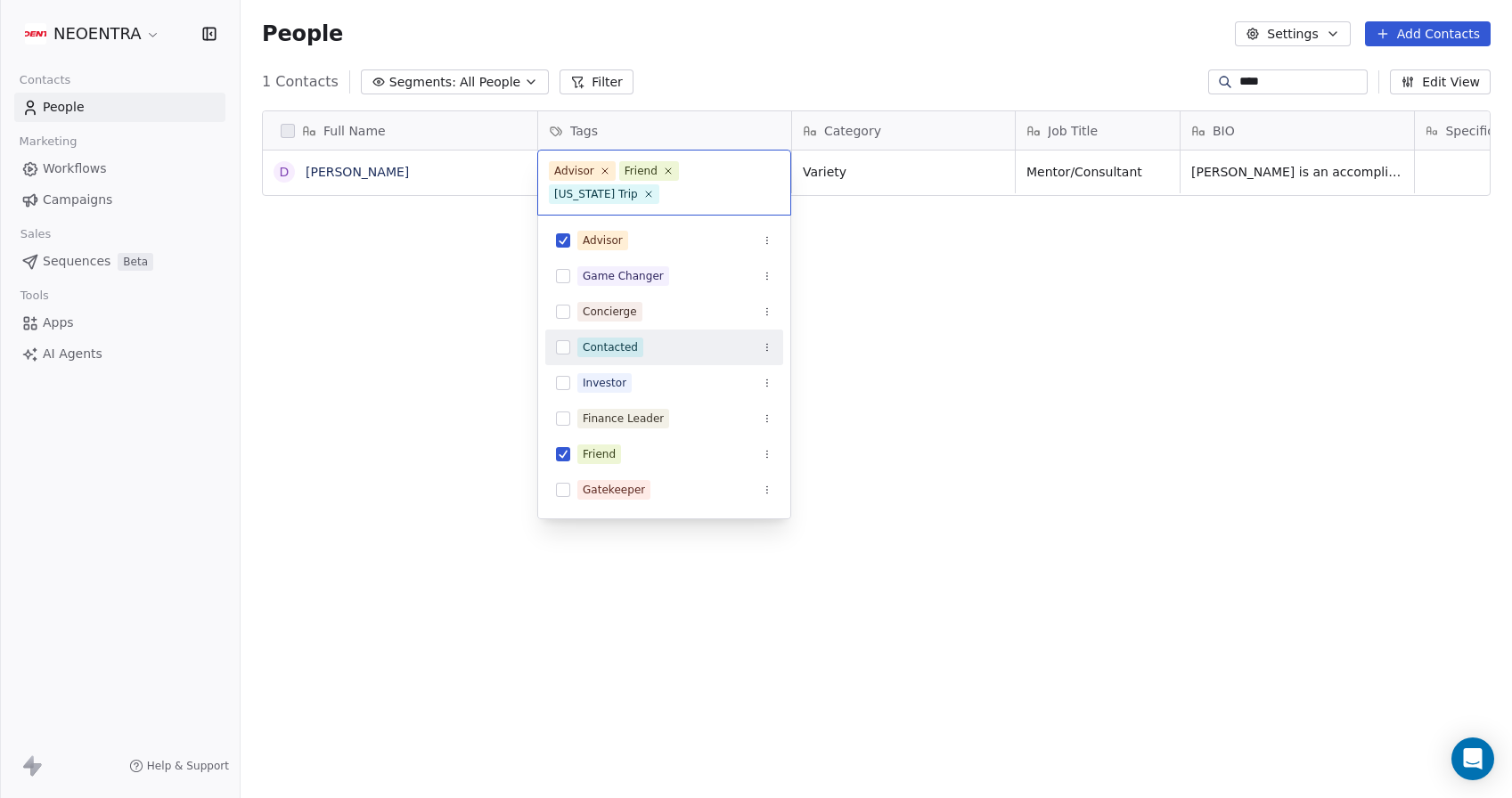
click at [658, 345] on div "Contacted" at bounding box center [675, 347] width 195 height 20
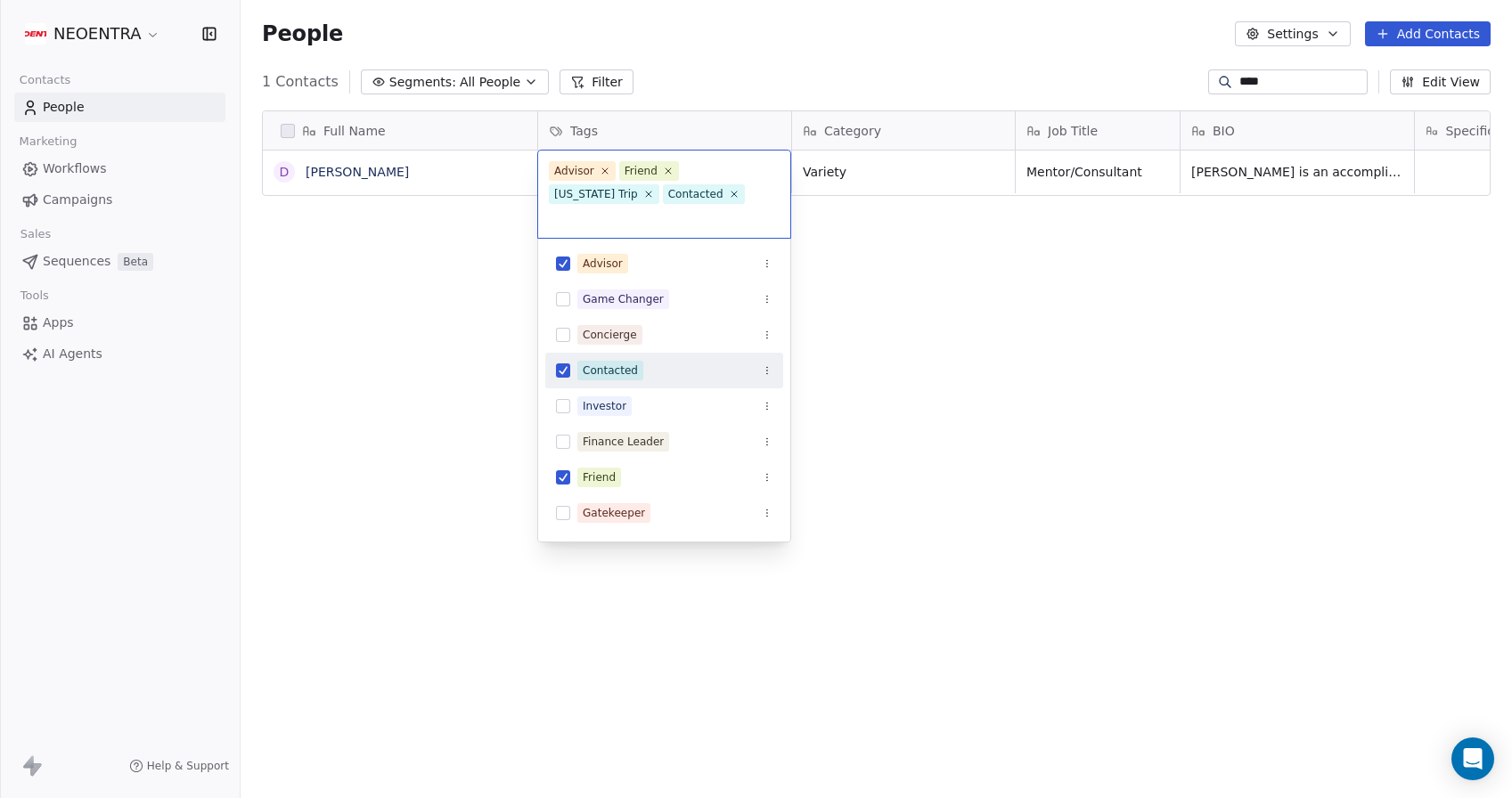
click at [955, 416] on html "NEOENTRA Contacts People Marketing Workflows Campaigns Sales Sequences Beta Too…" at bounding box center [756, 399] width 1512 height 798
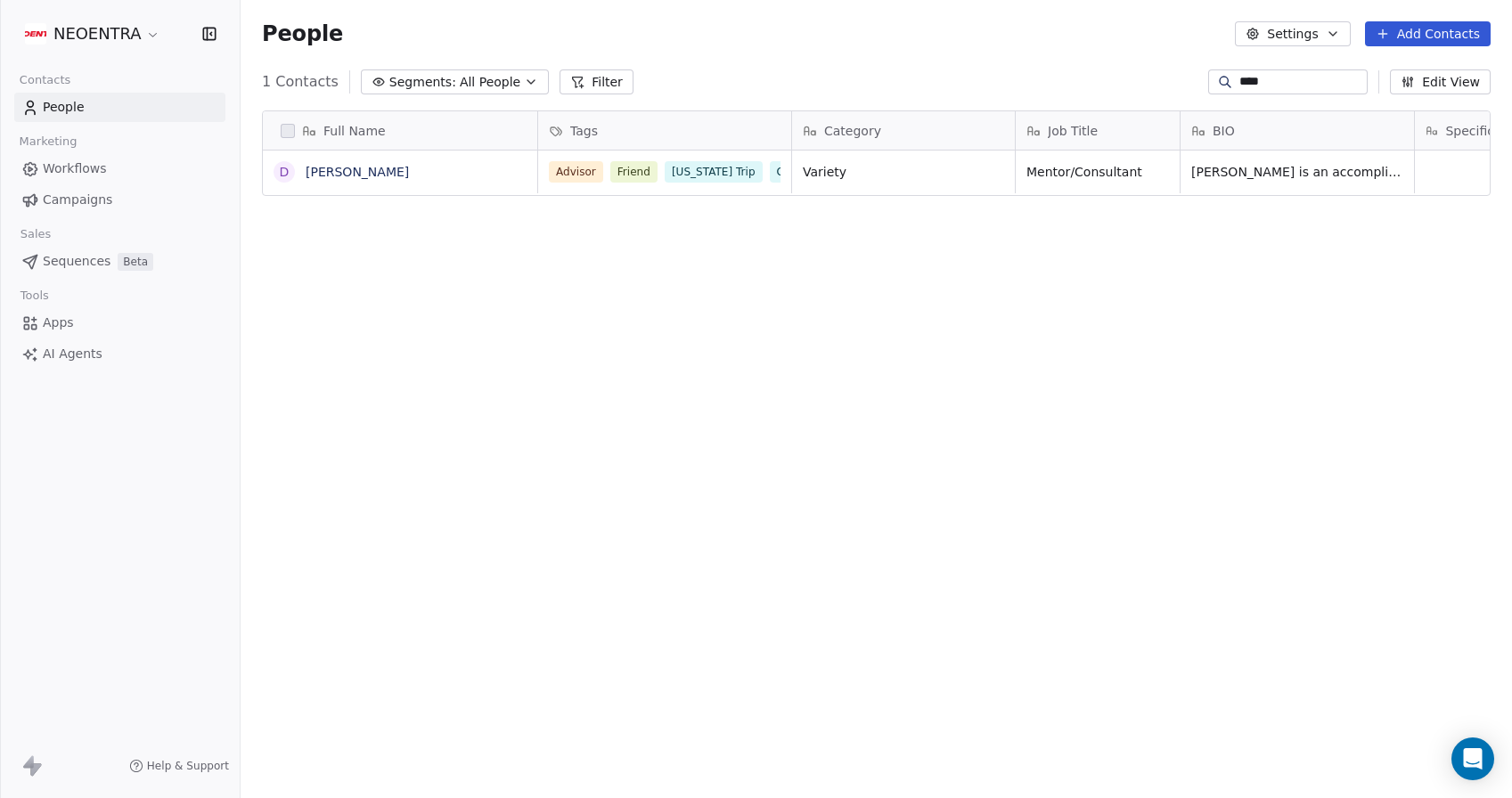
click at [465, 85] on span "All People" at bounding box center [490, 83] width 60 height 19
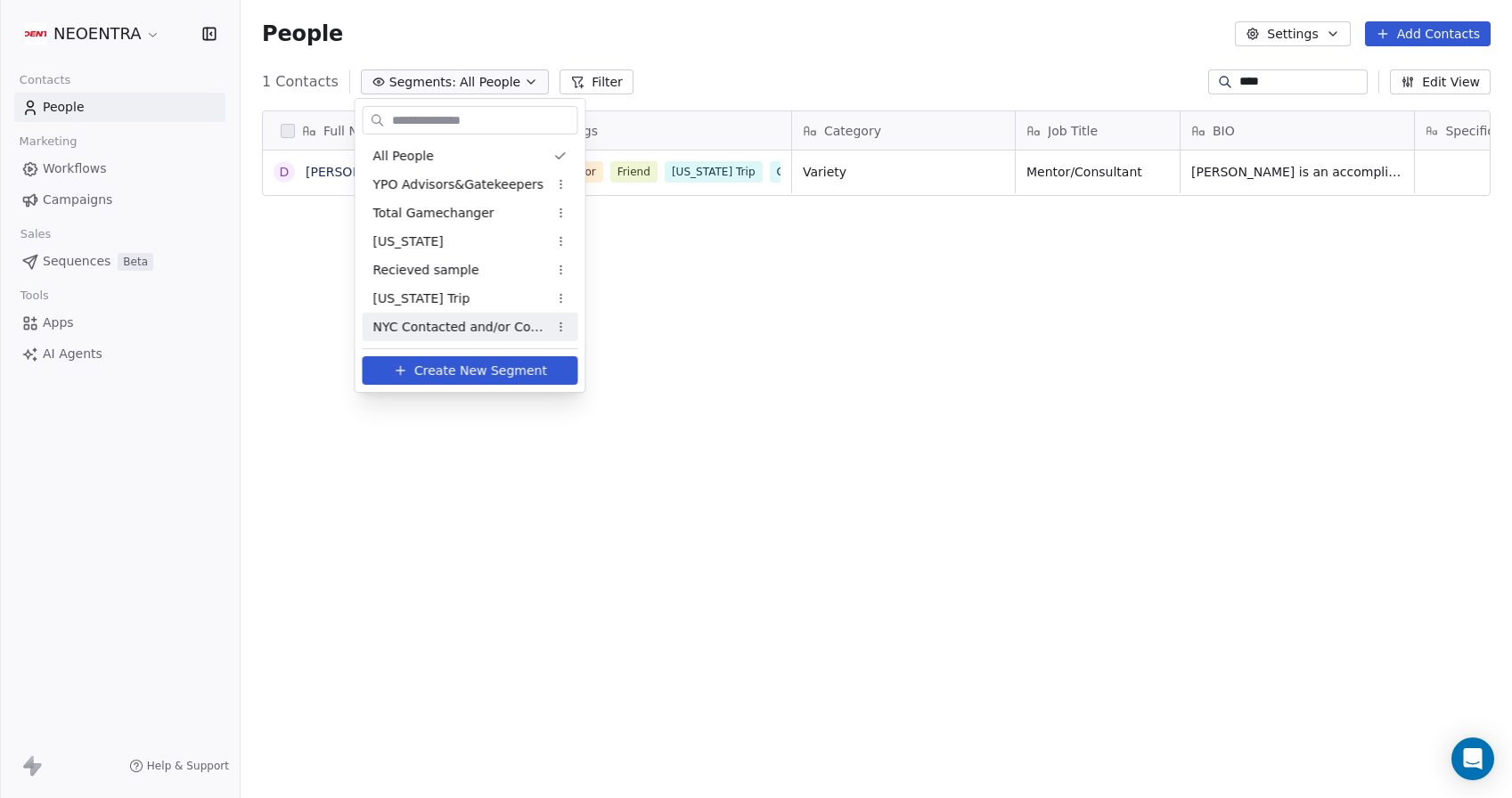
click at [440, 330] on span "NYC Contacted and/or Confirmed" at bounding box center [461, 327] width 175 height 19
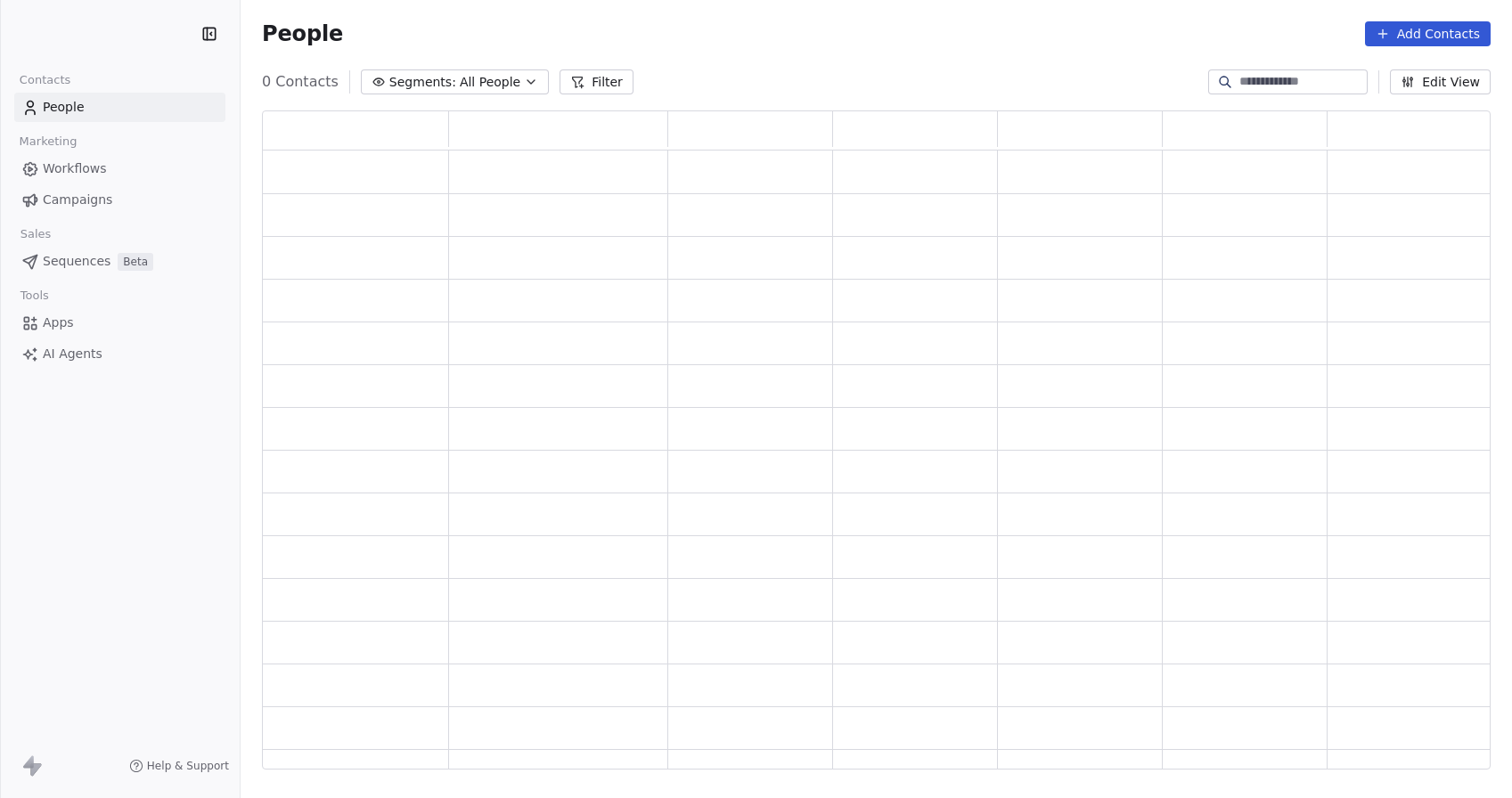
scroll to position [660, 1229]
click at [532, 84] on button "Segments: All People" at bounding box center [454, 82] width 188 height 25
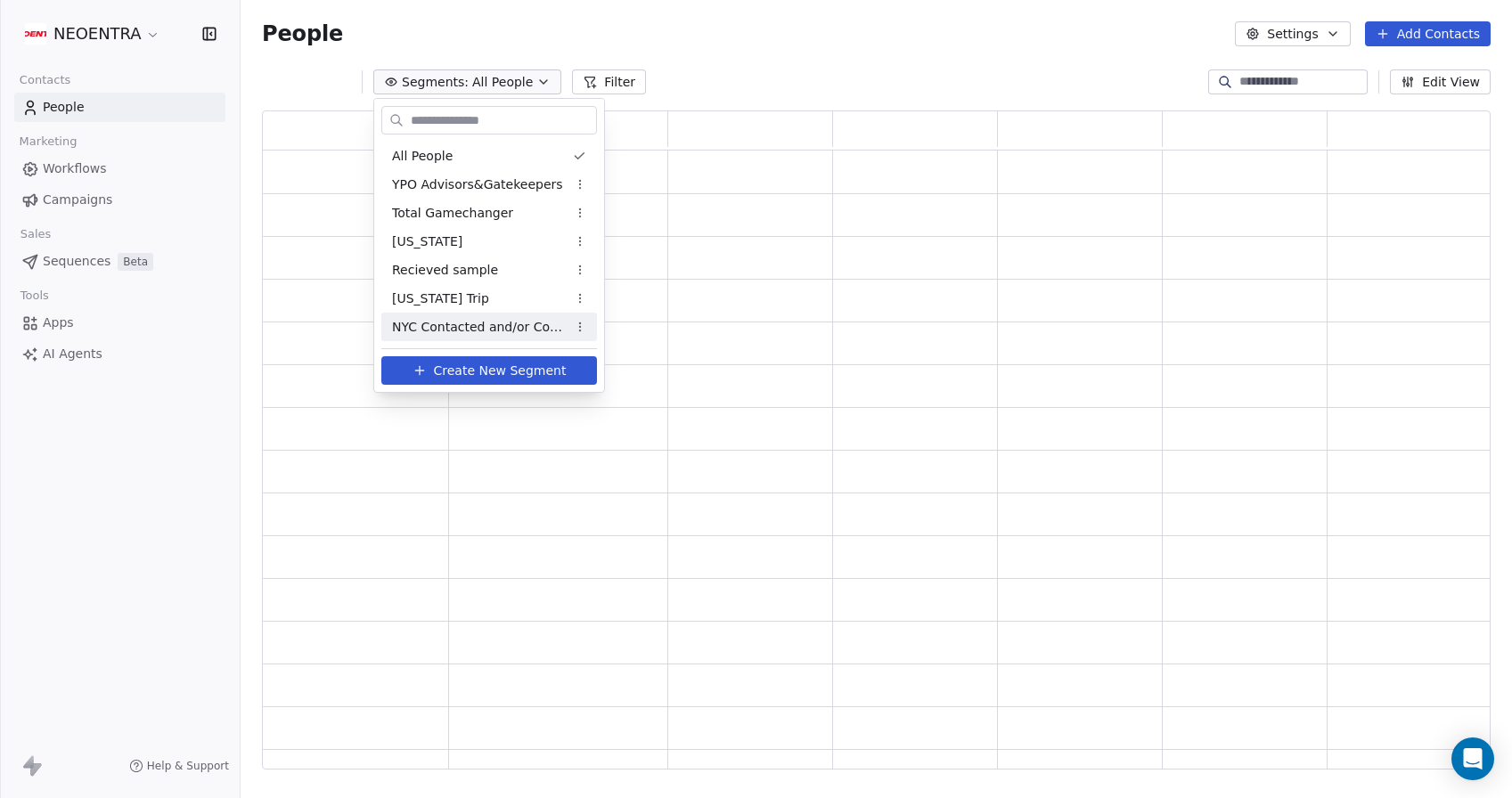
click at [399, 341] on div "All People YPO Advisors&Gatekeepers Total Gamechanger [US_STATE] Recieved sampl…" at bounding box center [489, 242] width 230 height 214
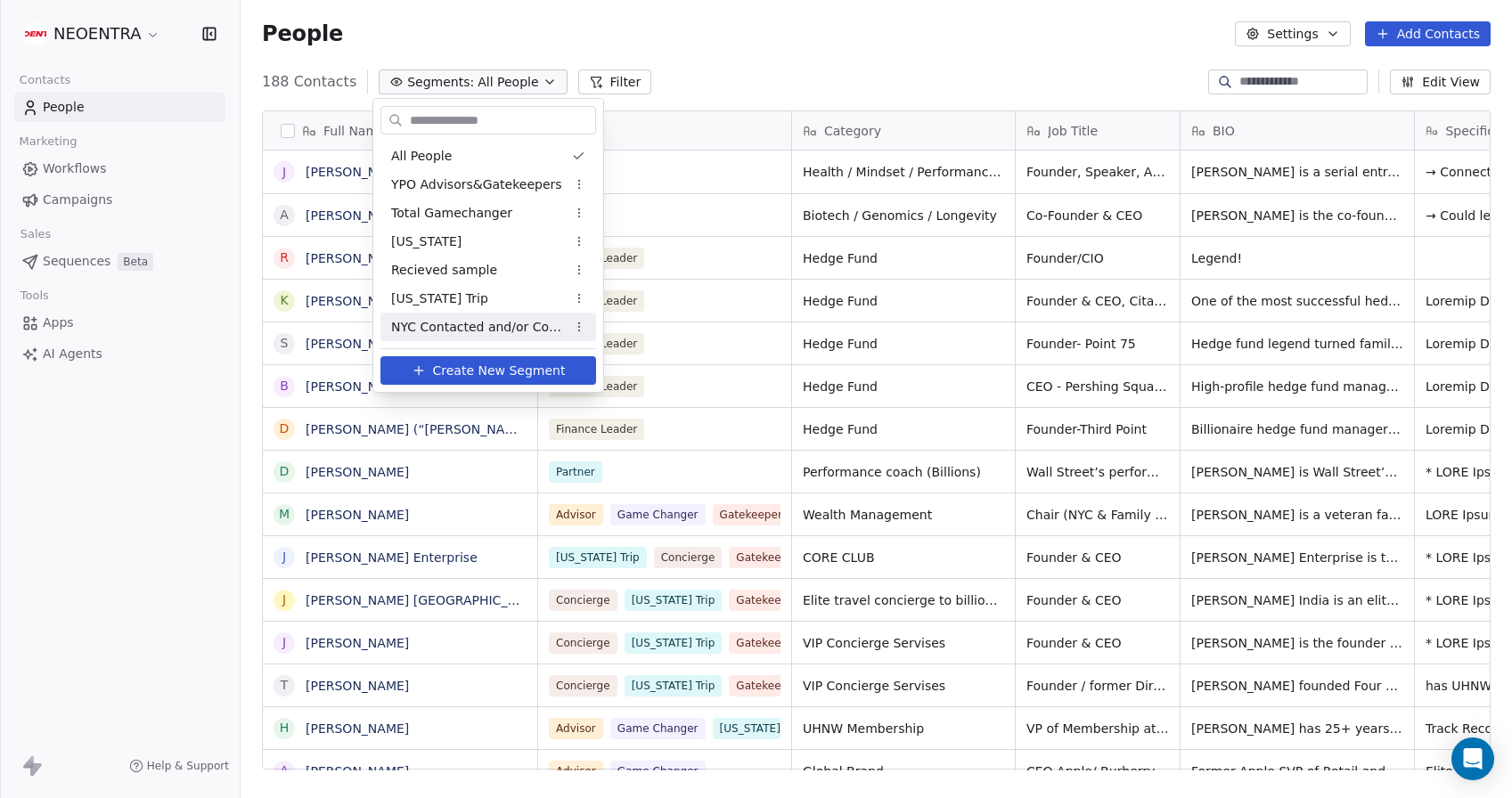
scroll to position [702, 1271]
click at [406, 331] on span "NYC Contacted and/or Confirmed" at bounding box center [479, 327] width 175 height 19
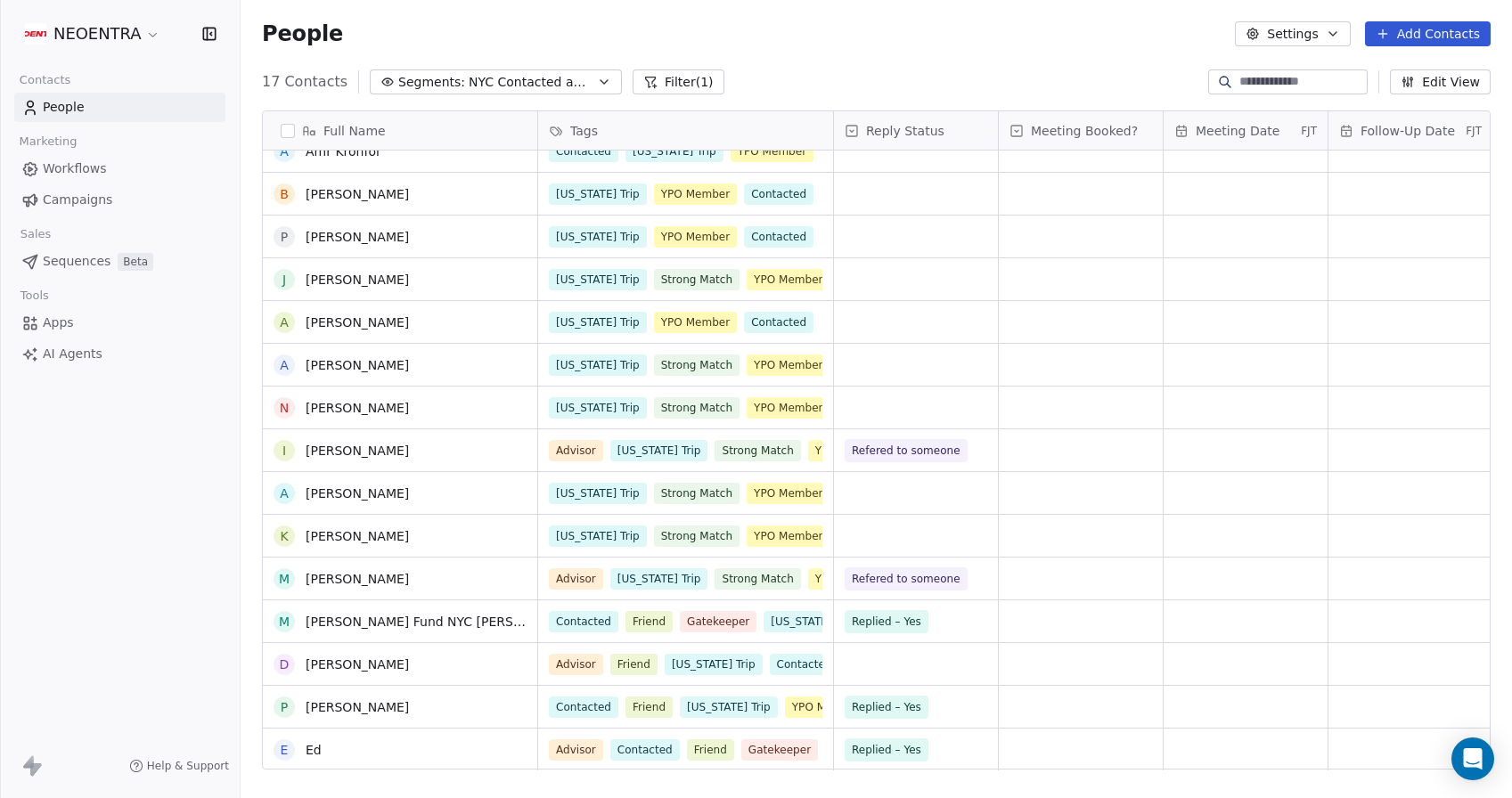
scroll to position [107, 0]
click at [504, 76] on span "NYC Contacted and/or Confirmed" at bounding box center [531, 83] width 125 height 19
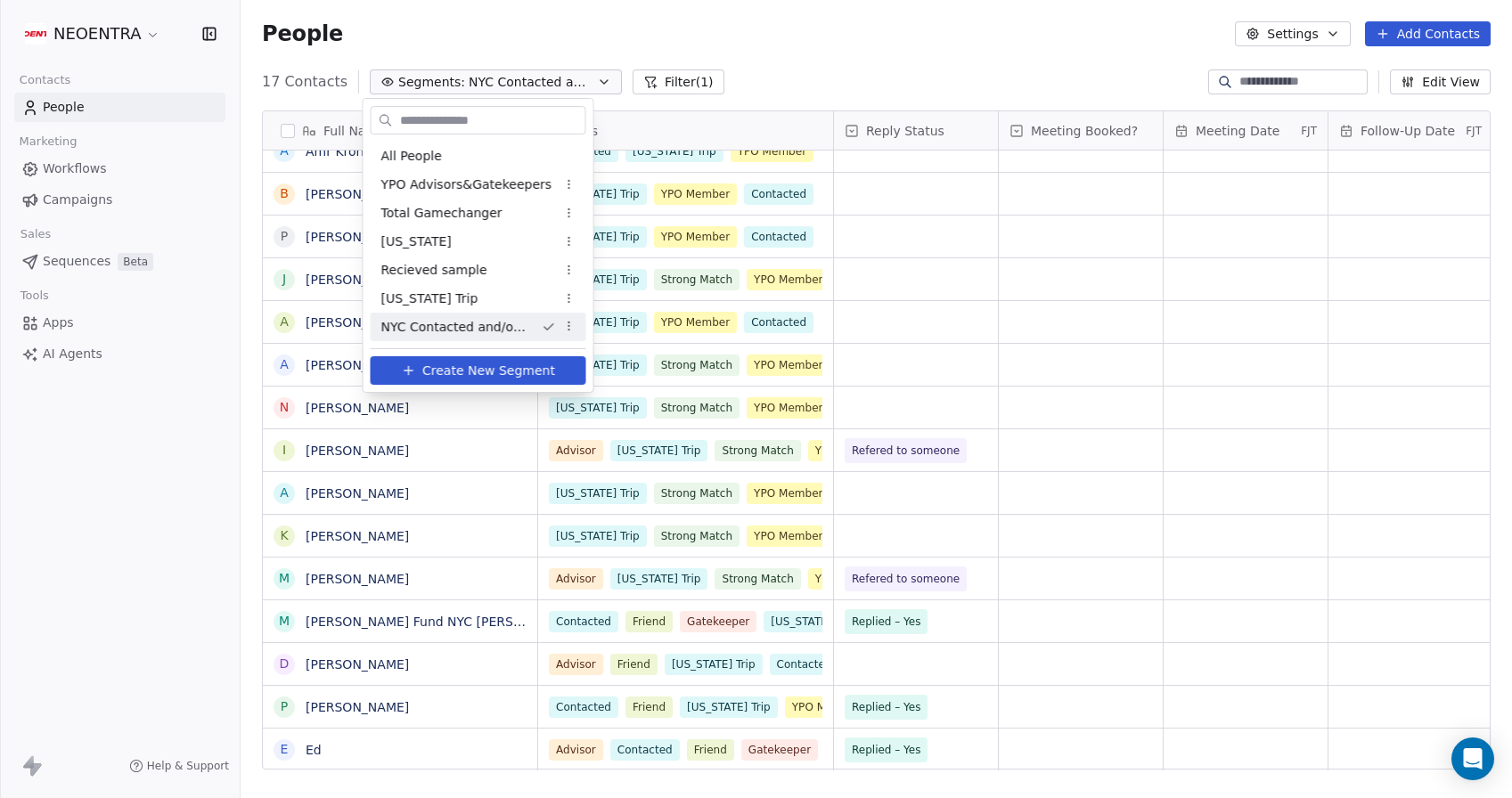
click at [568, 325] on html "NEOENTRA Contacts People Marketing Workflows Campaigns Sales Sequences Beta Too…" at bounding box center [756, 399] width 1512 height 798
click at [581, 354] on div "Edit" at bounding box center [626, 360] width 120 height 29
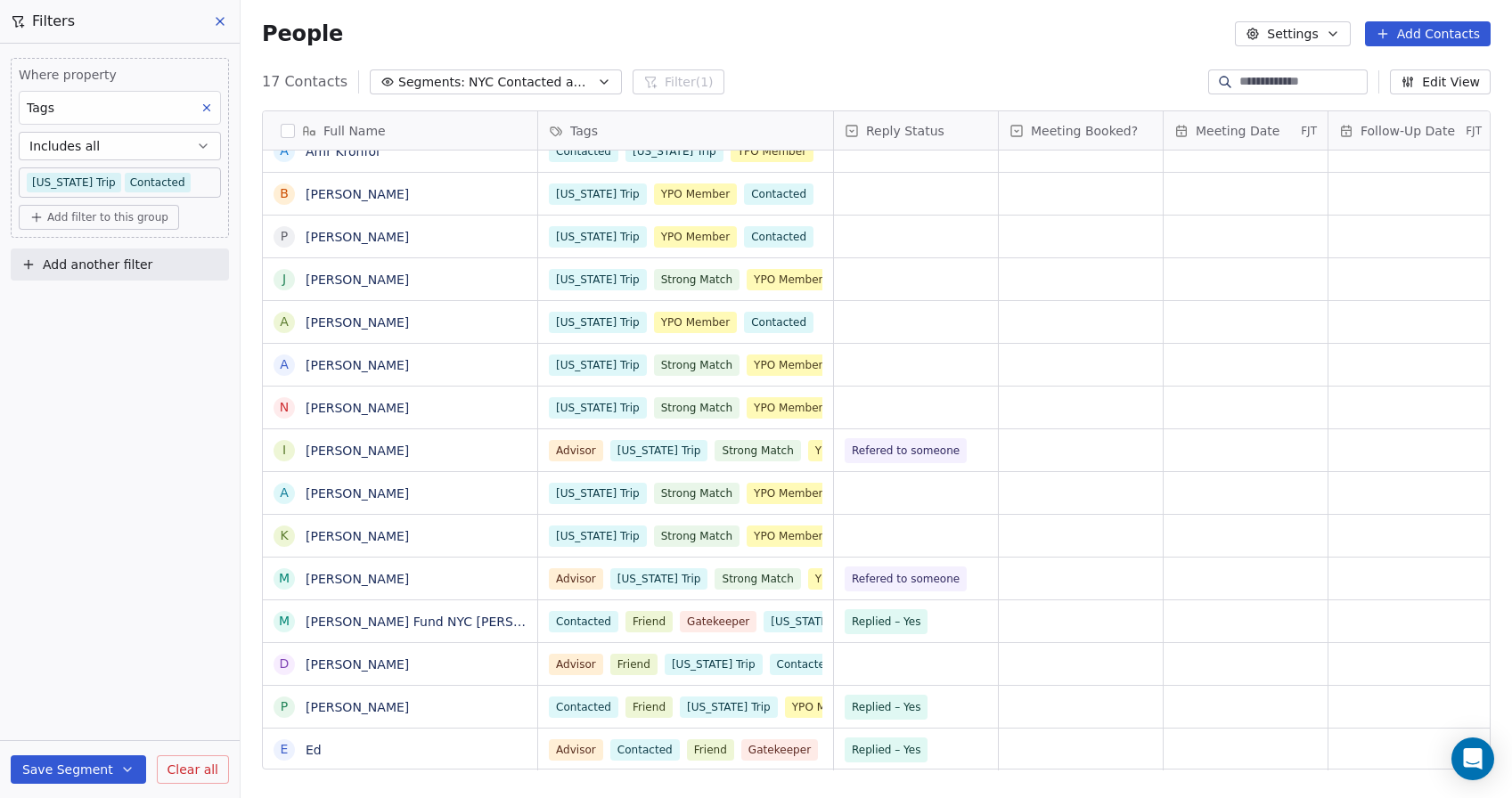
click at [52, 385] on div "Where property Tags Includes all New York Trip Contacted Add filter to this gro…" at bounding box center [120, 421] width 240 height 754
click at [1239, 82] on input at bounding box center [1301, 82] width 125 height 18
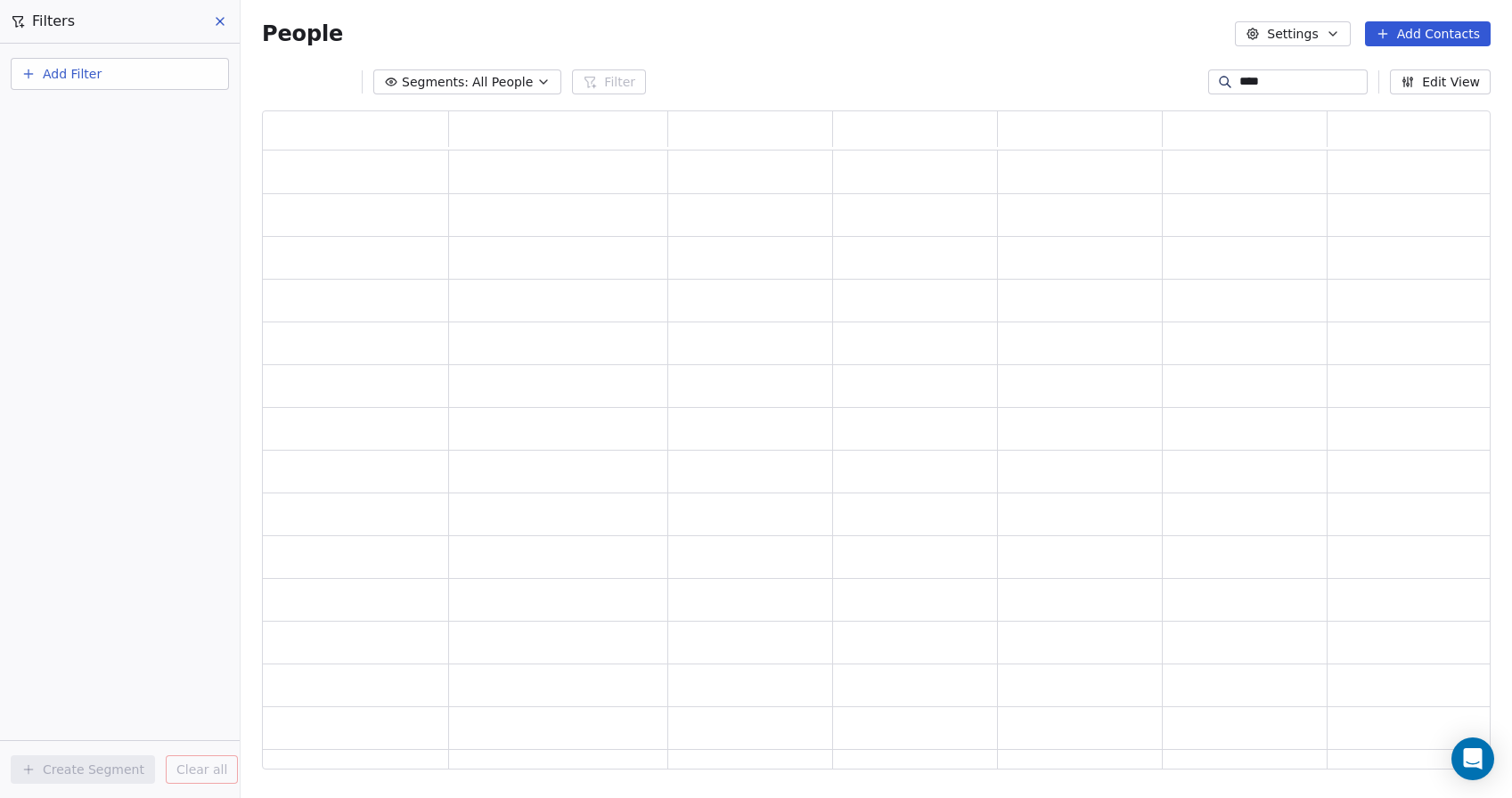
scroll to position [1, 1]
type input "****"
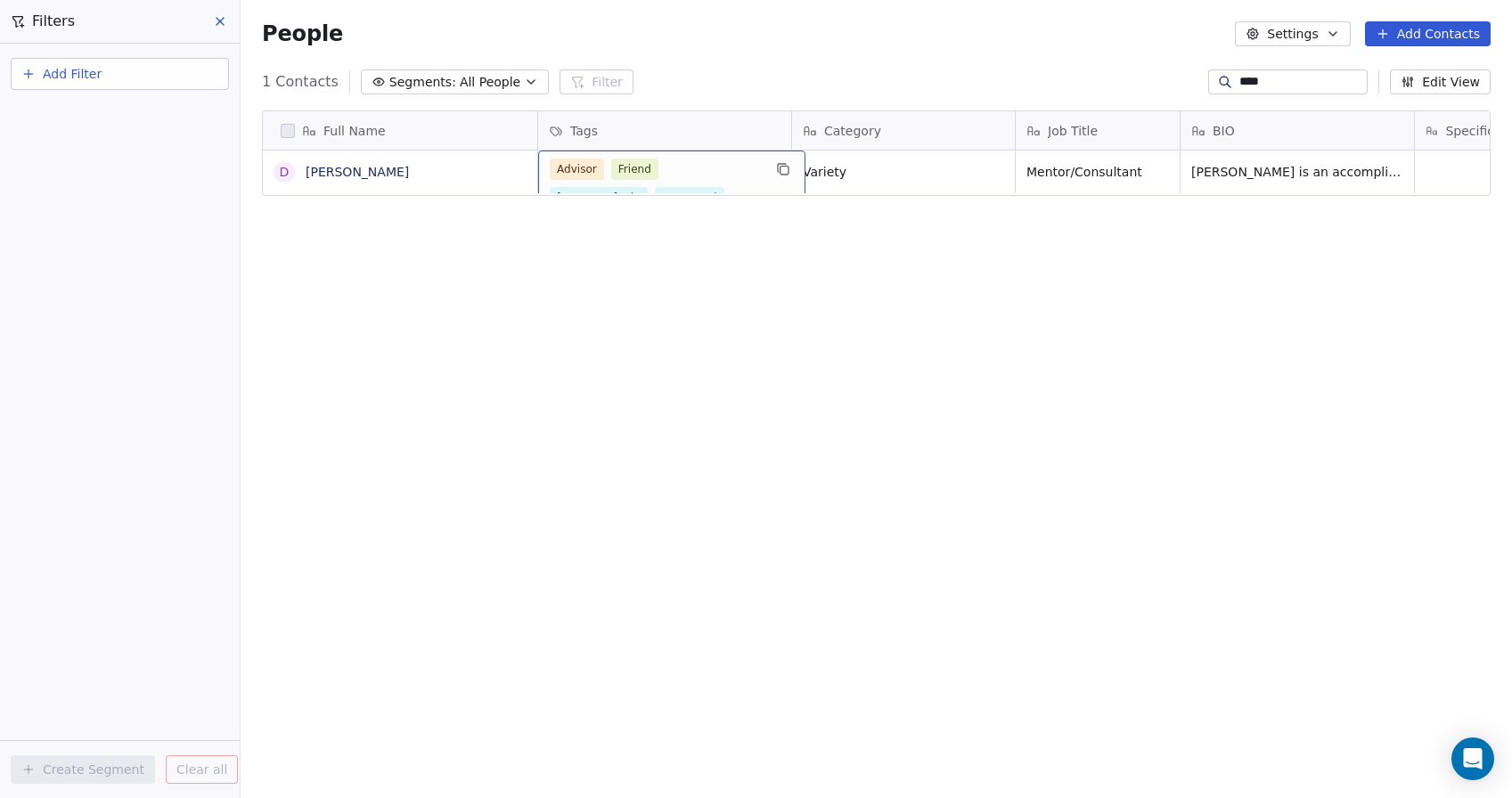
scroll to position [0, 0]
click at [627, 328] on div "Full Name D Dave Shor Tags Category Job Title BIO Specific Influence / Access C…" at bounding box center [876, 447] width 1271 height 701
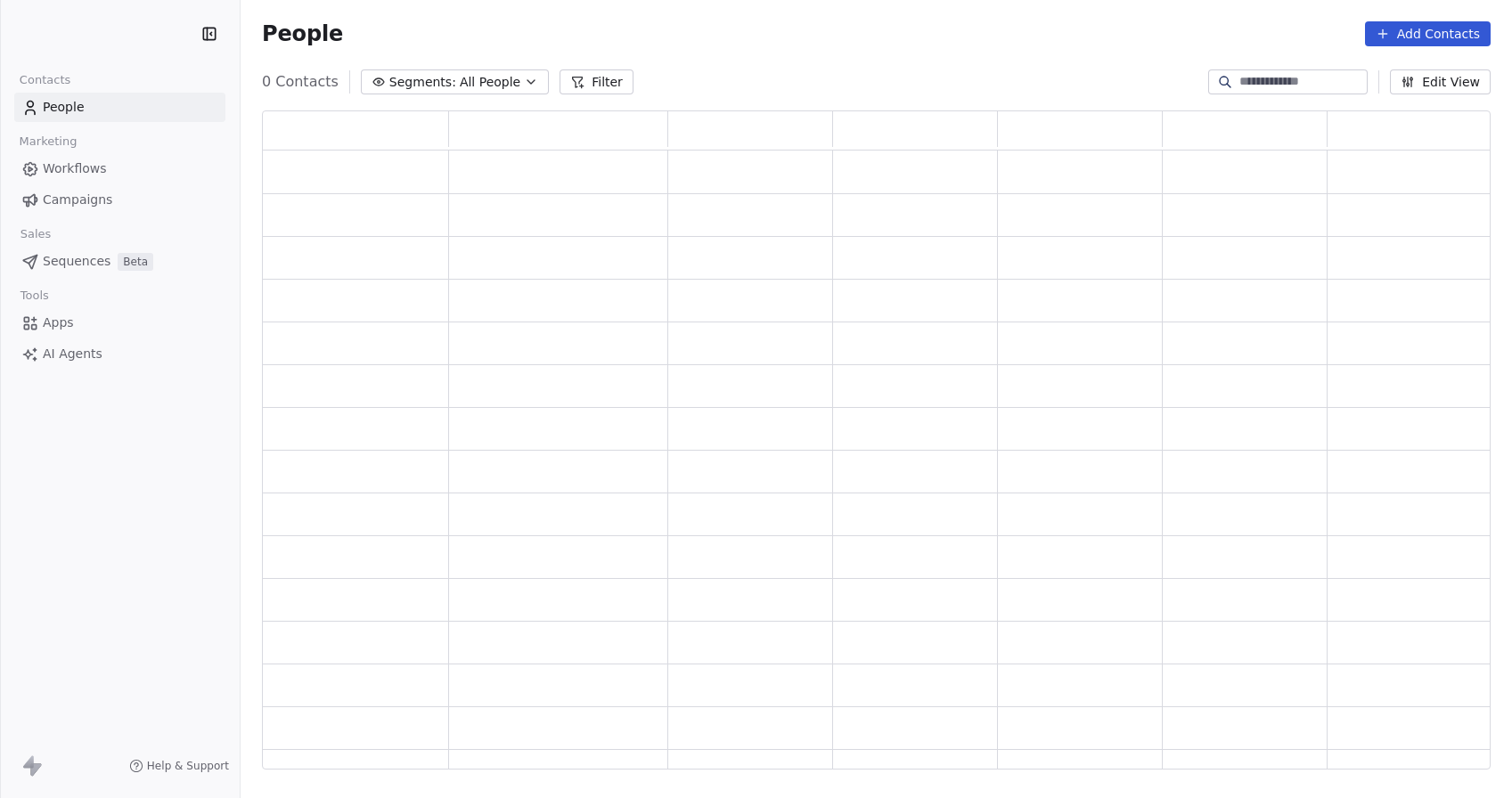
scroll to position [660, 1229]
click at [492, 85] on span "All People" at bounding box center [490, 83] width 60 height 19
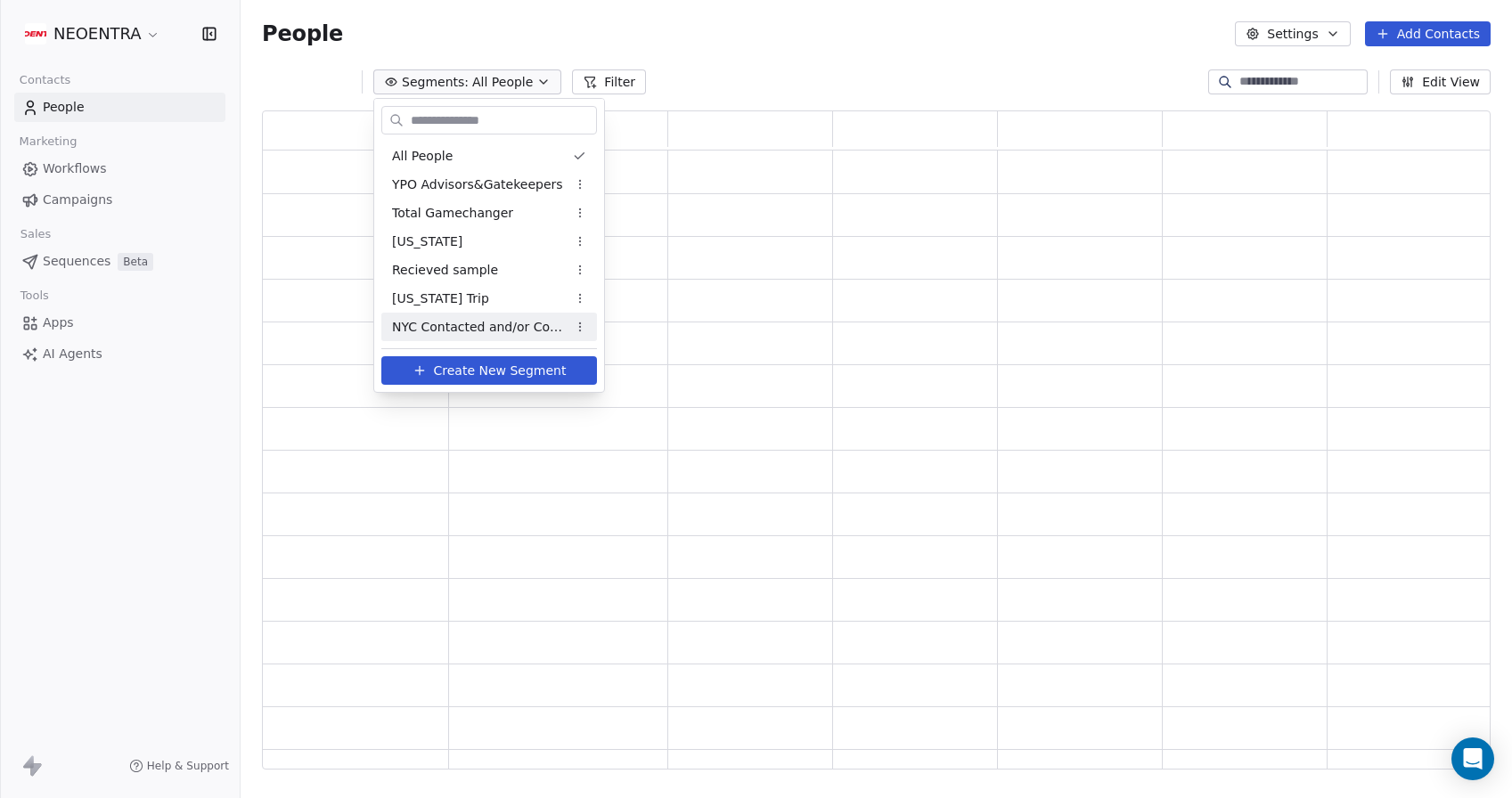
click at [458, 328] on span "NYC Contacted and/or Confirmed" at bounding box center [480, 327] width 175 height 19
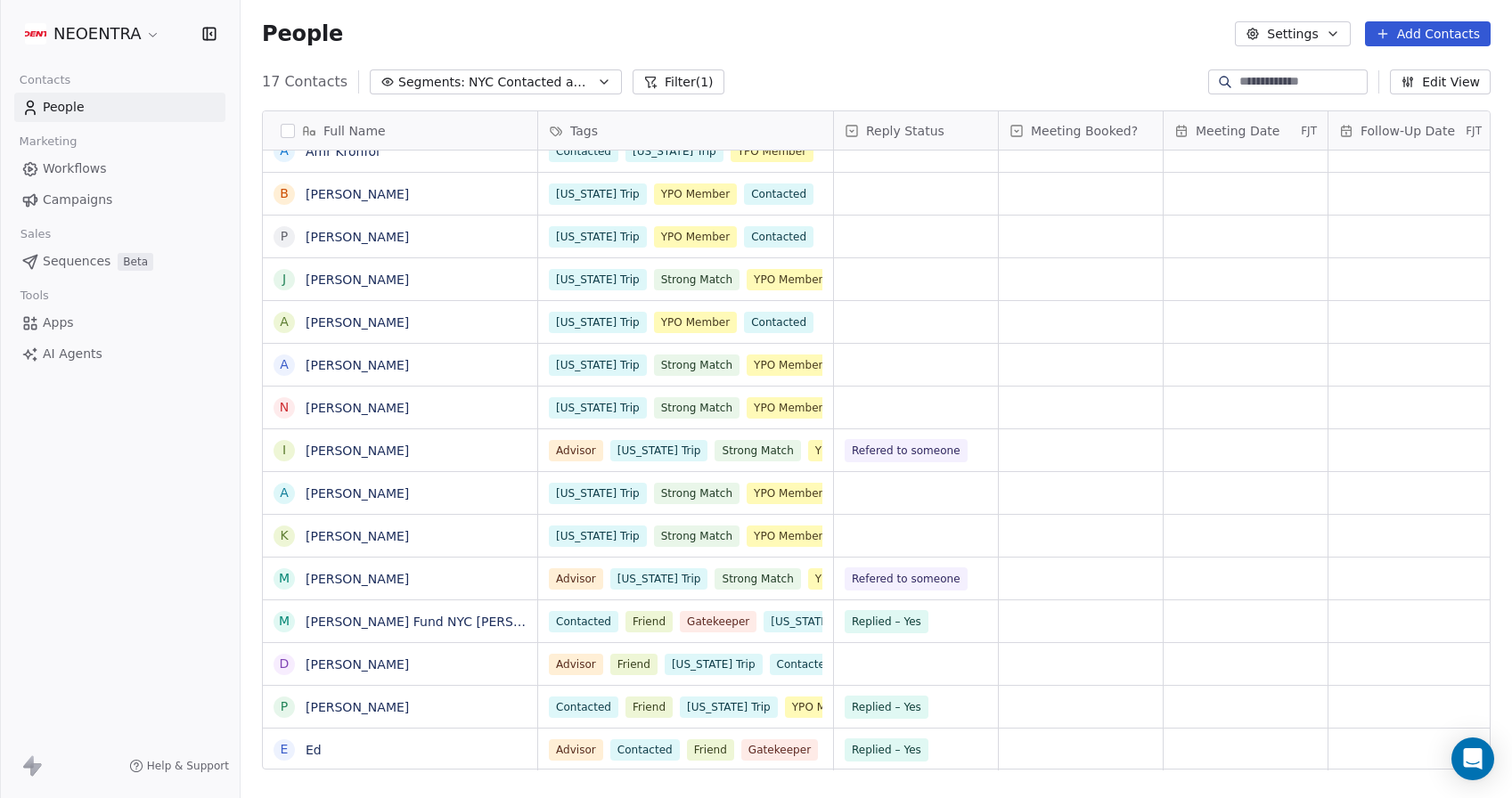
scroll to position [0, 0]
click at [909, 676] on div "grid" at bounding box center [915, 663] width 164 height 42
click at [883, 662] on div "grid" at bounding box center [915, 663] width 164 height 42
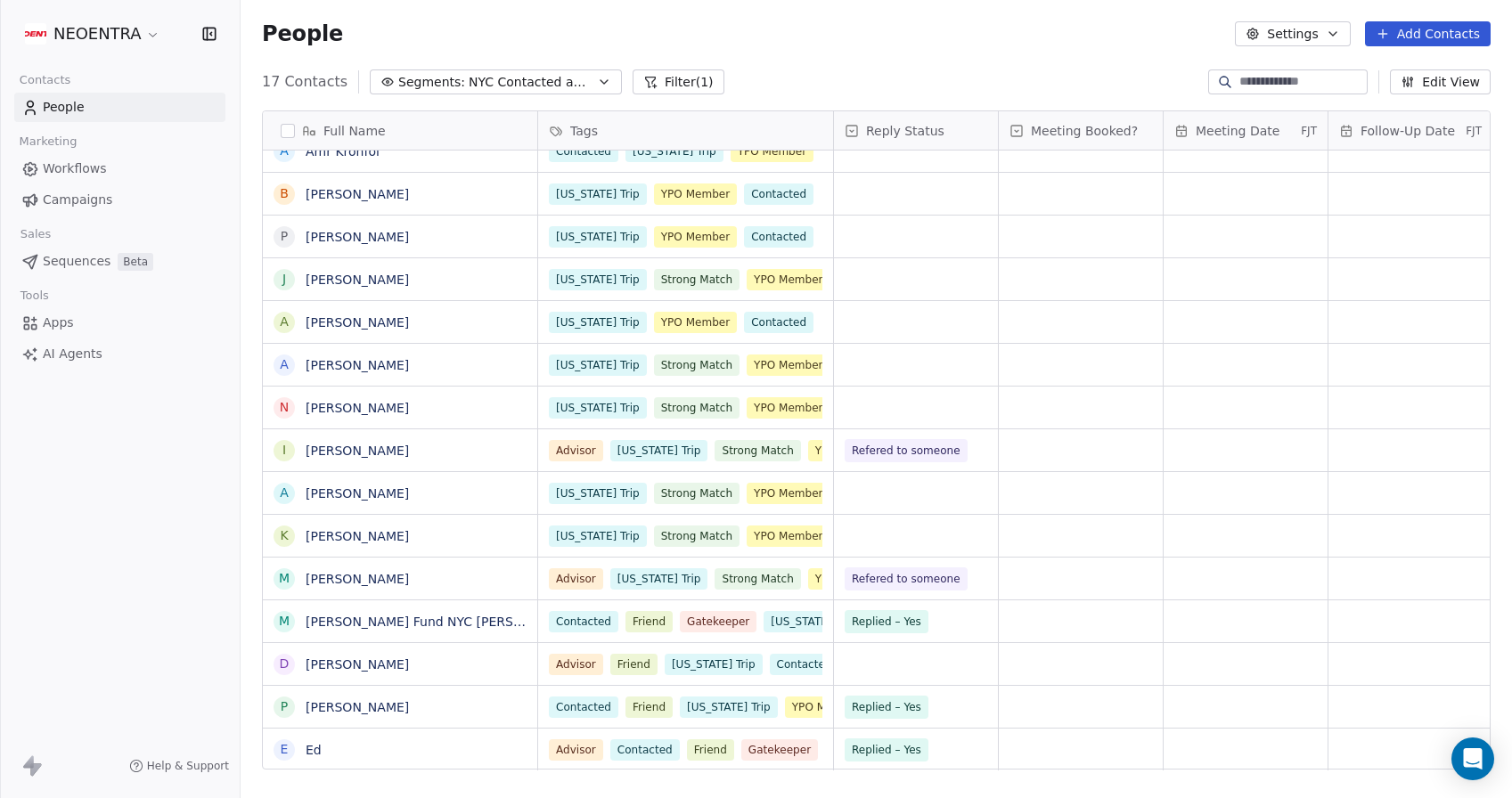
click at [932, 666] on div "grid" at bounding box center [915, 663] width 164 height 42
click at [881, 672] on div "grid" at bounding box center [915, 663] width 164 height 42
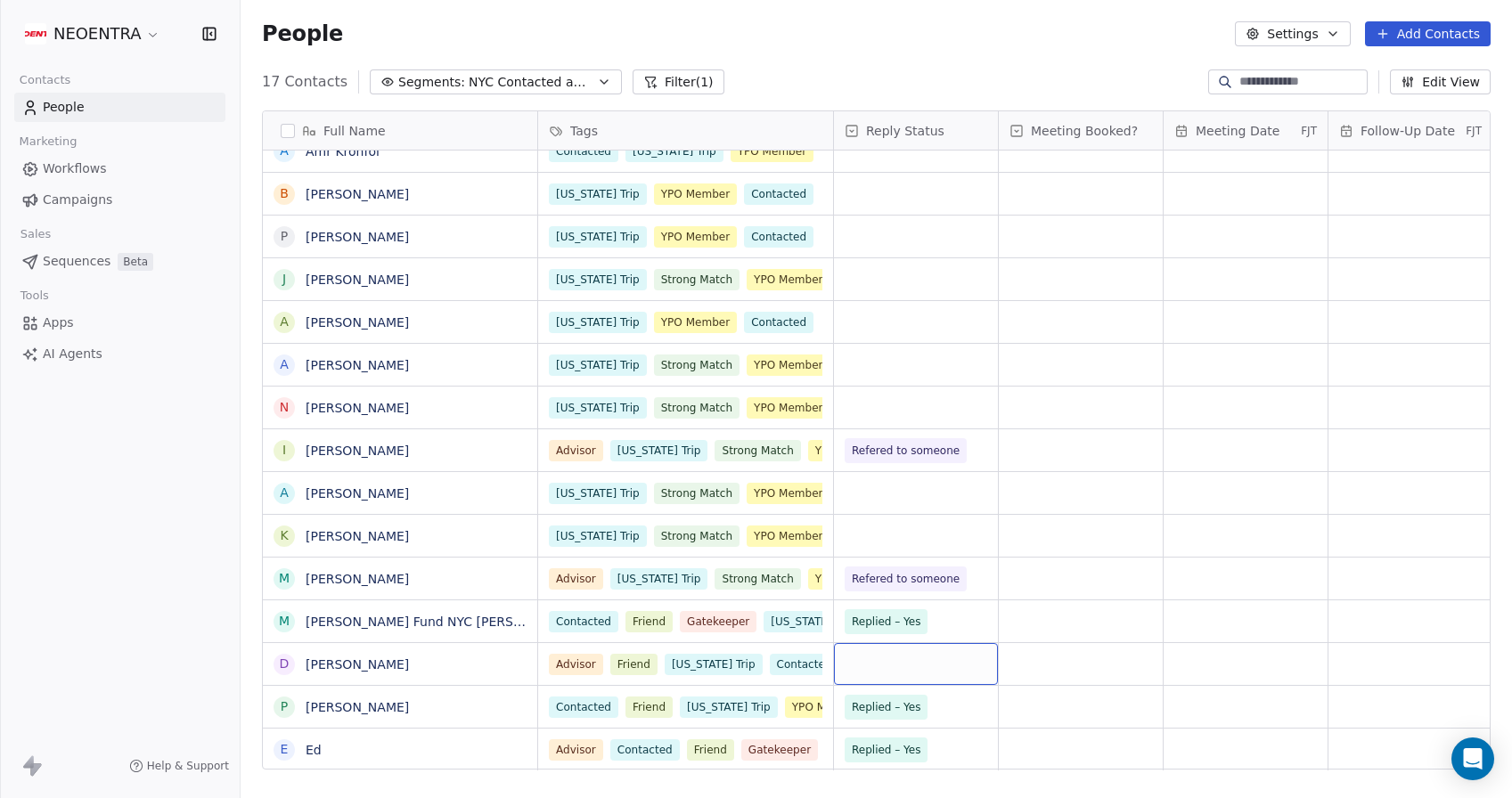
click at [890, 660] on div "grid" at bounding box center [915, 663] width 164 height 42
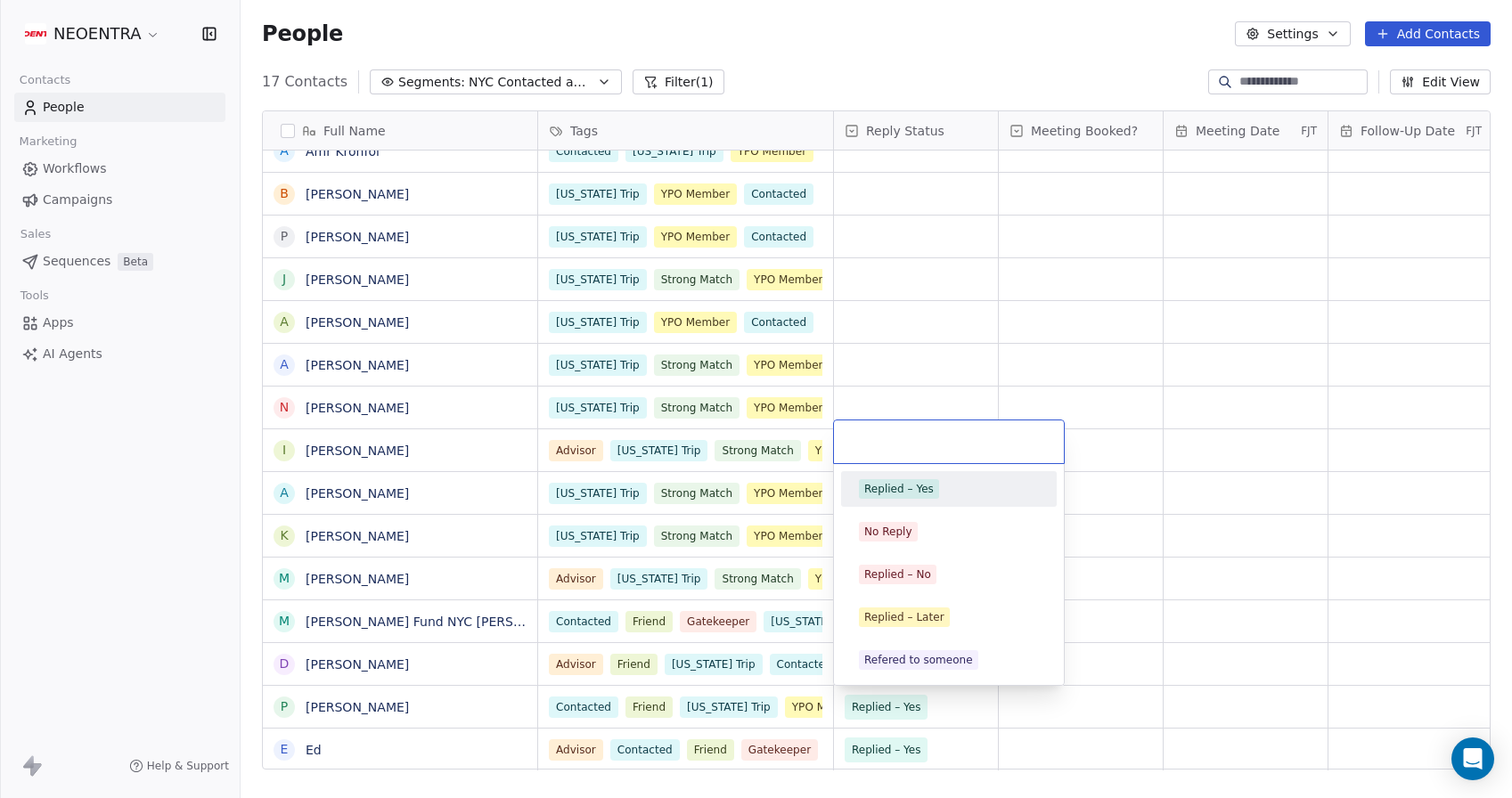
click at [927, 497] on span "Replied – Yes" at bounding box center [899, 489] width 80 height 20
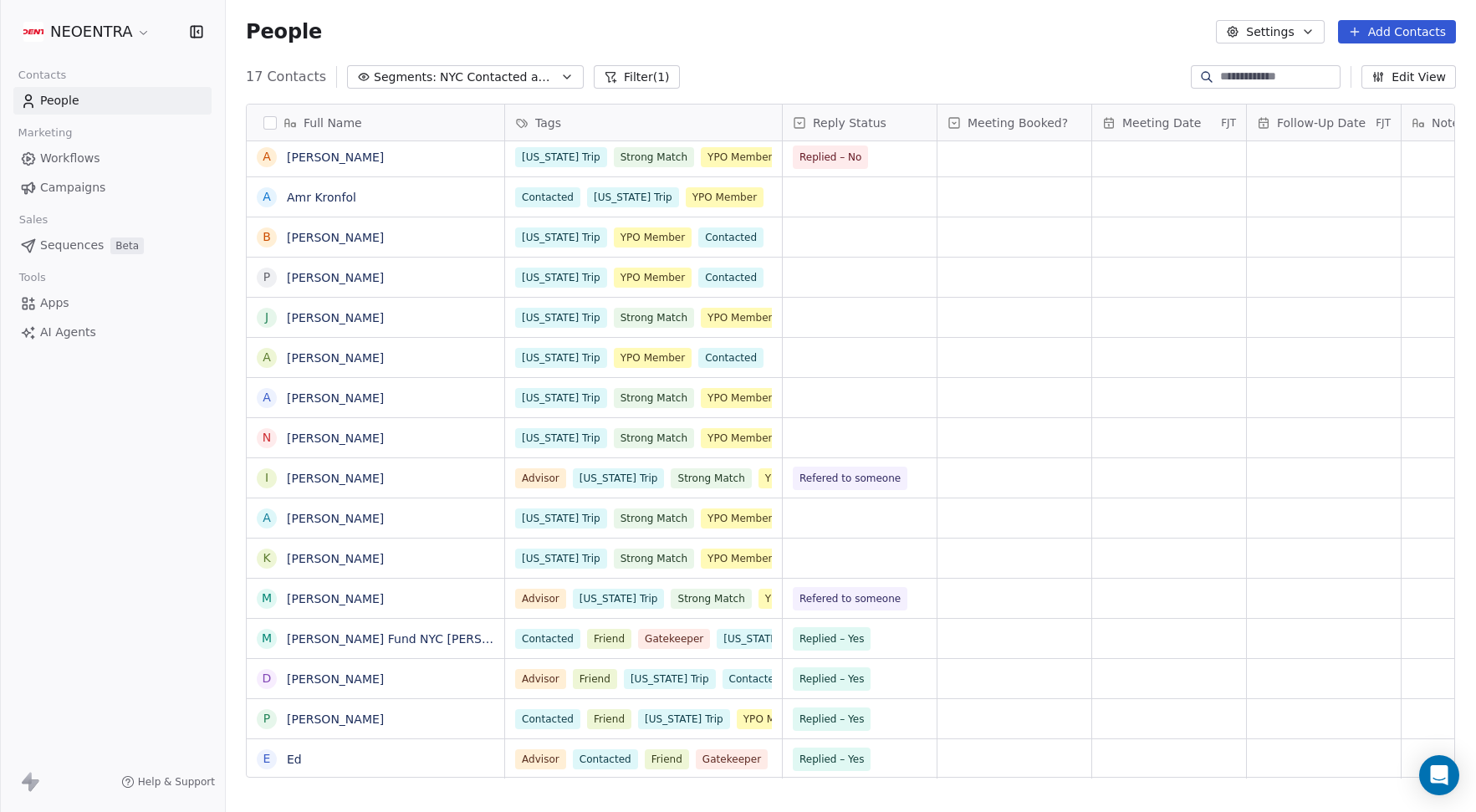
scroll to position [715, 1250]
click at [1220, 74] on input at bounding box center [1278, 77] width 117 height 17
paste input "**********"
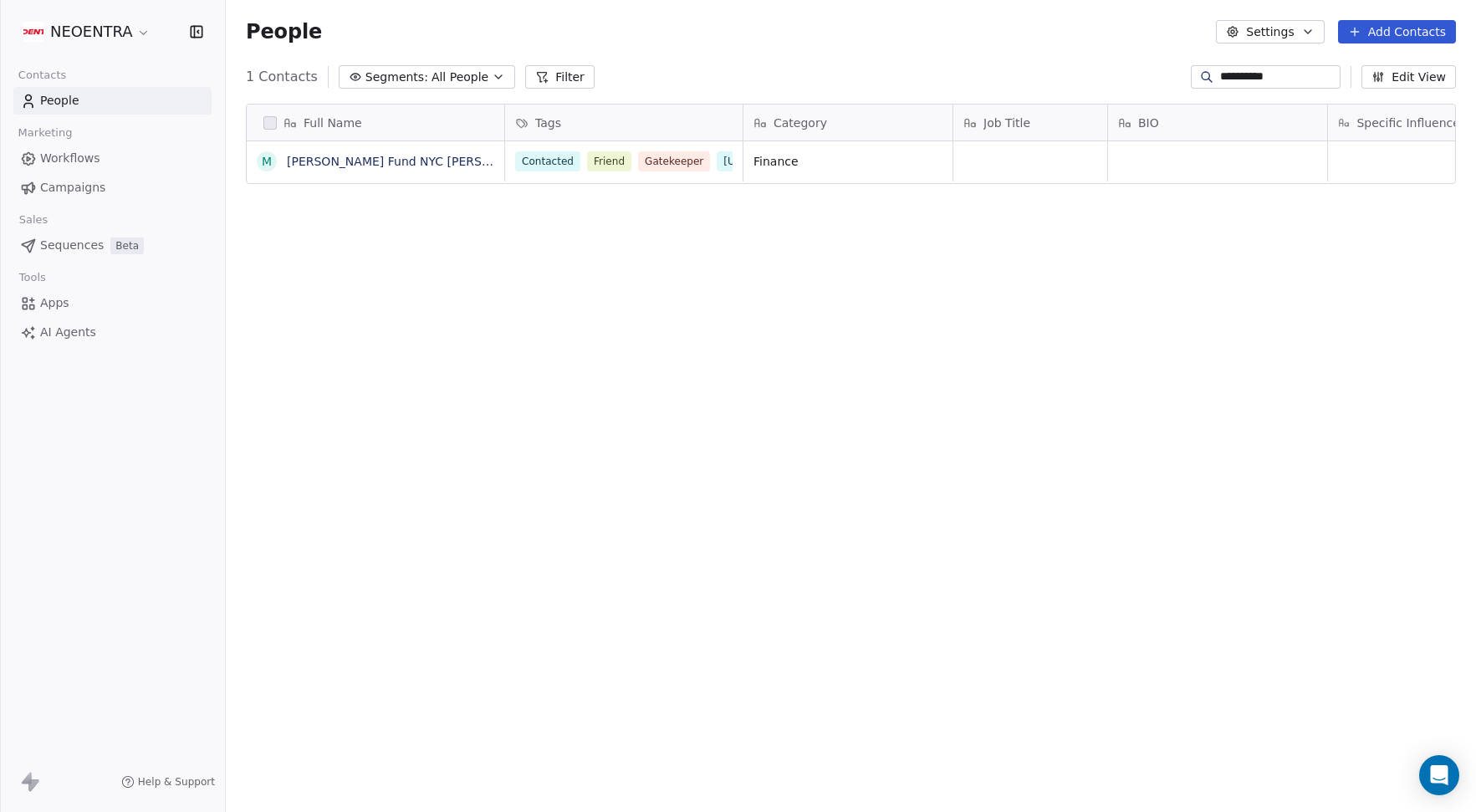
paste input "**********"
click at [475, 467] on div "Full Name M [PERSON_NAME] Fund [GEOGRAPHIC_DATA] [PERSON_NAME] Tags Category Jo…" at bounding box center [851, 447] width 1250 height 714
click at [1220, 75] on input "**********" at bounding box center [1278, 77] width 117 height 17
drag, startPoint x: 1200, startPoint y: 75, endPoint x: 1362, endPoint y: 97, distance: 163.5
click at [1362, 97] on section "**********" at bounding box center [851, 406] width 1250 height 812
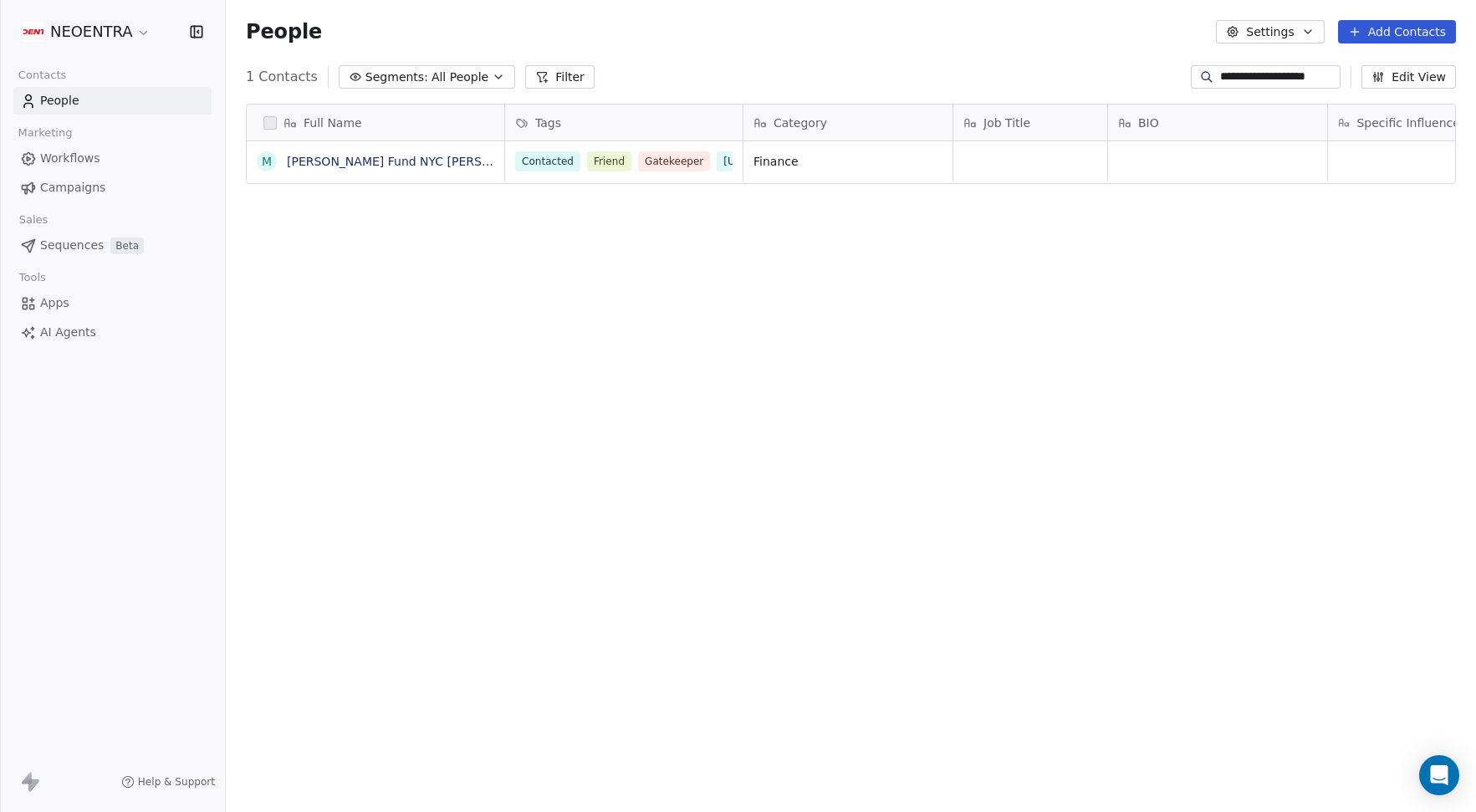
type input "*"
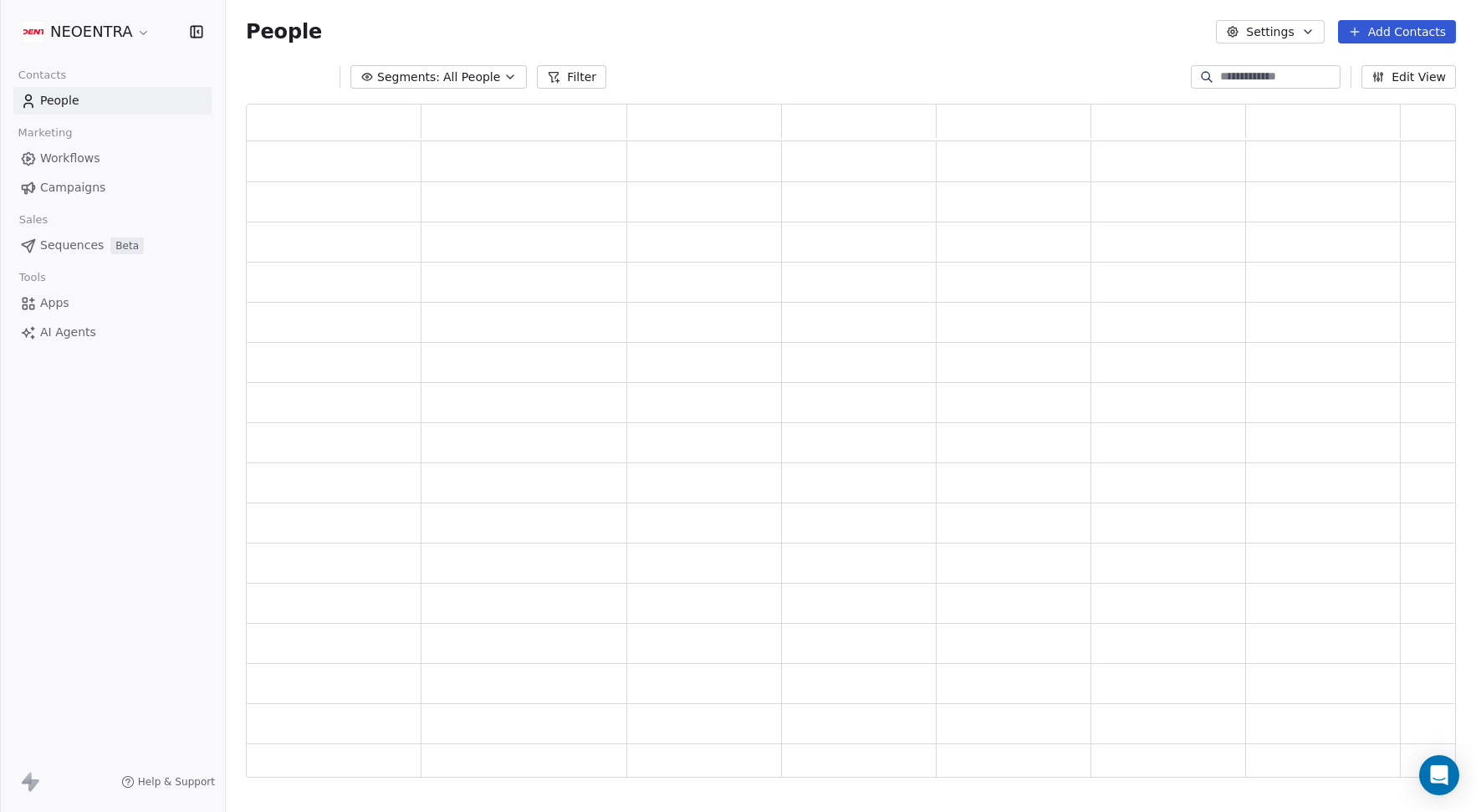
scroll to position [675, 1210]
paste input "**********"
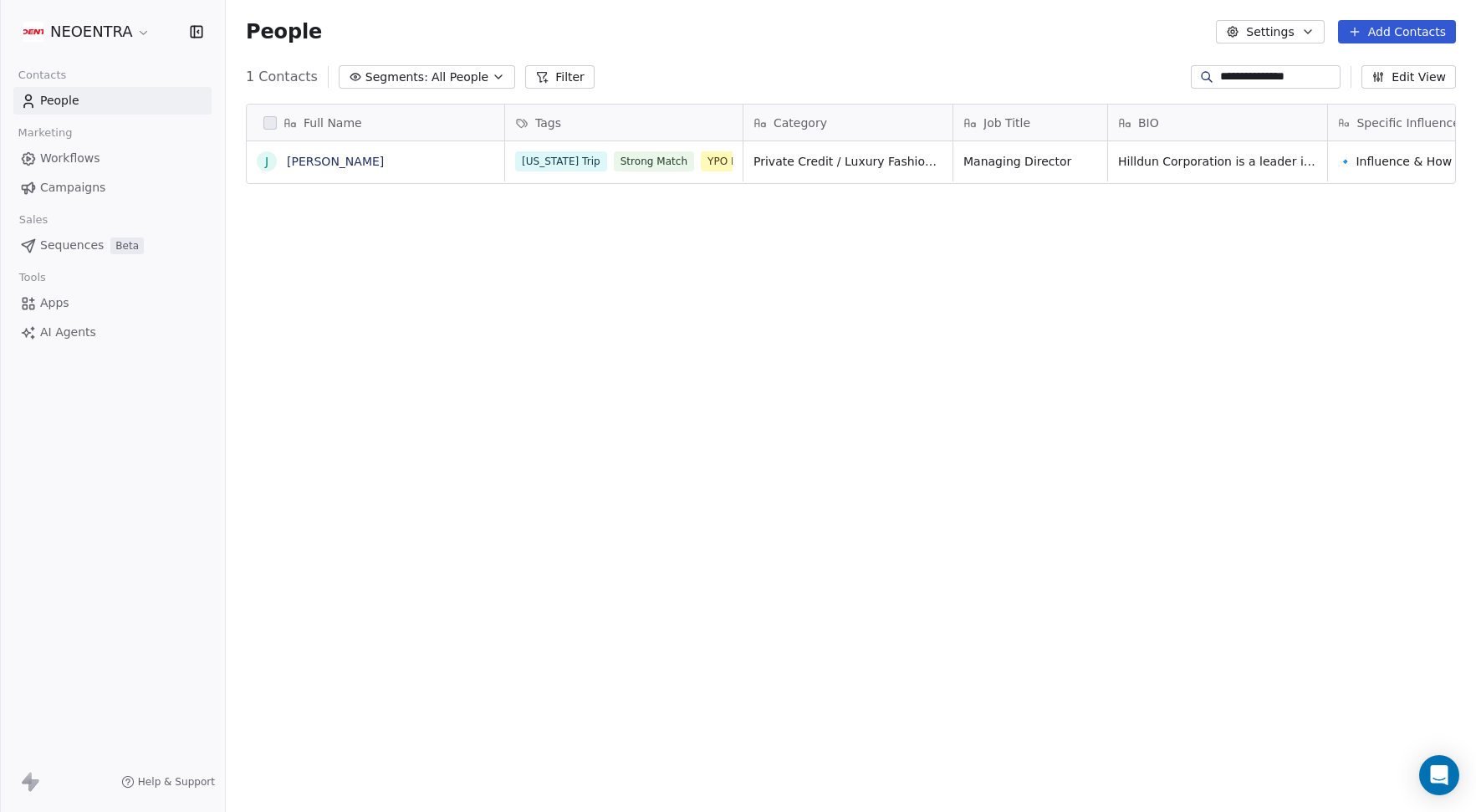
scroll to position [715, 1250]
drag, startPoint x: 1204, startPoint y: 75, endPoint x: 1348, endPoint y: 78, distance: 144.0
click at [1348, 78] on div "**********" at bounding box center [1323, 77] width 265 height 24
type input "*"
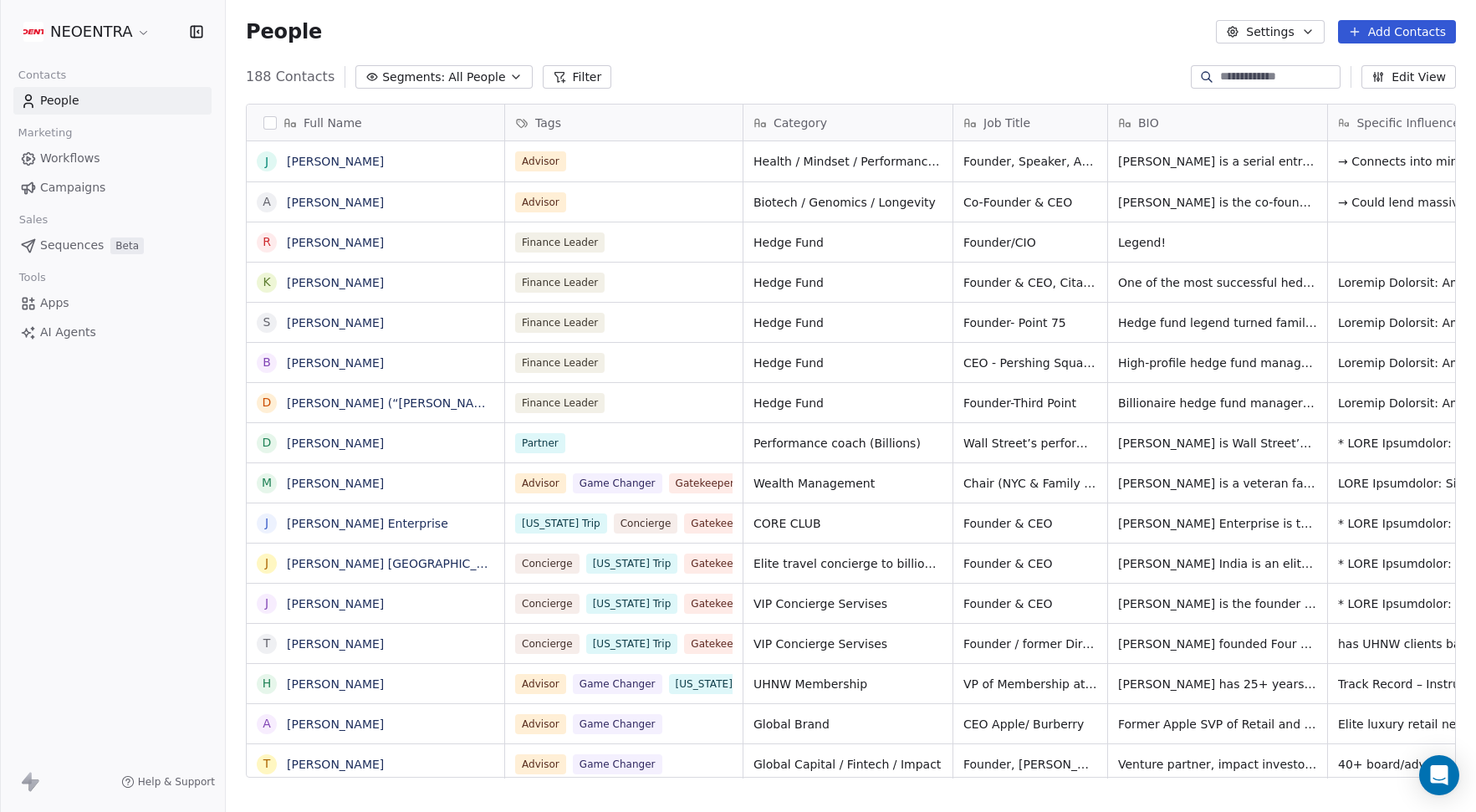
click at [482, 80] on span "All People" at bounding box center [476, 78] width 57 height 17
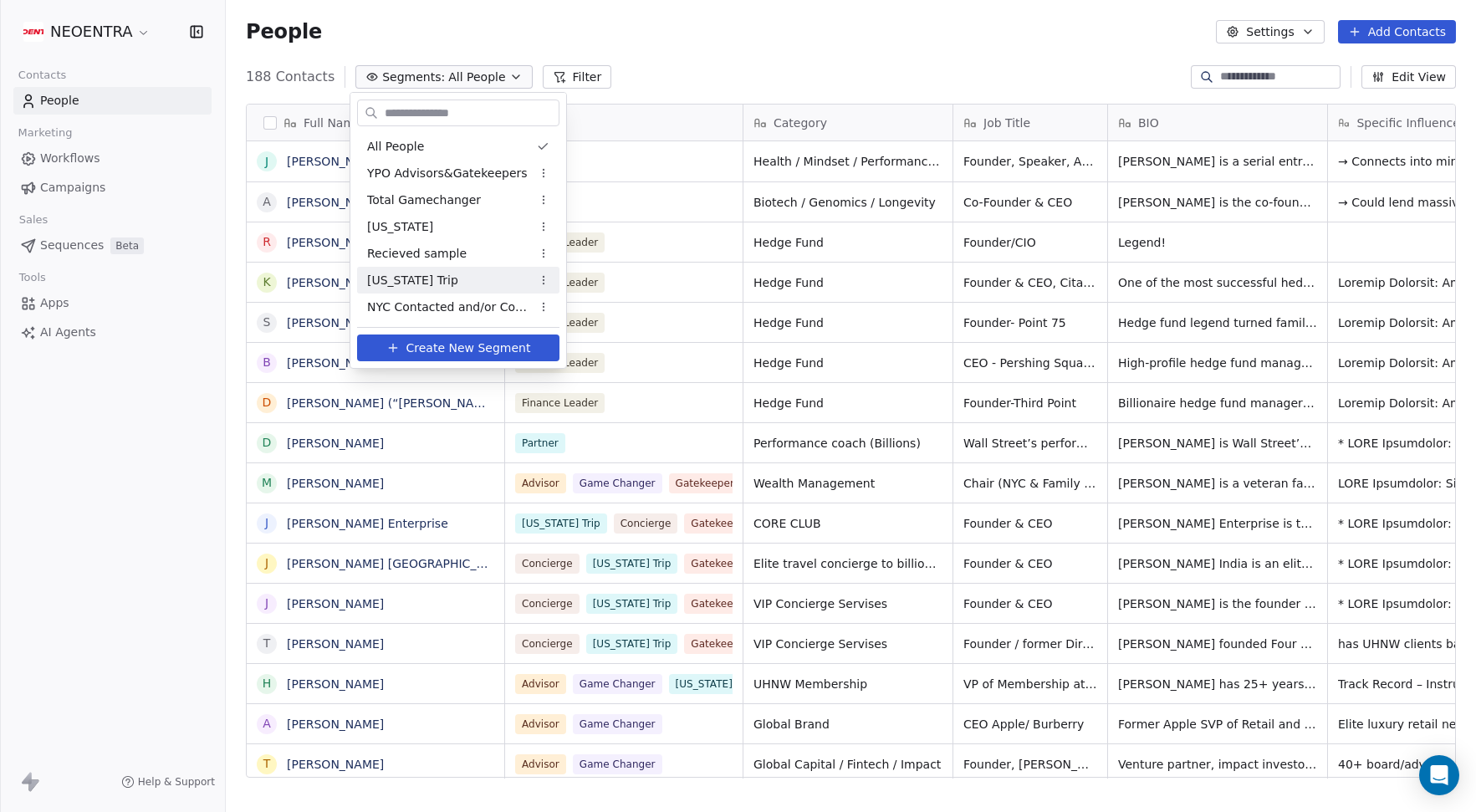
click at [505, 278] on div "[US_STATE] Trip" at bounding box center [458, 280] width 202 height 27
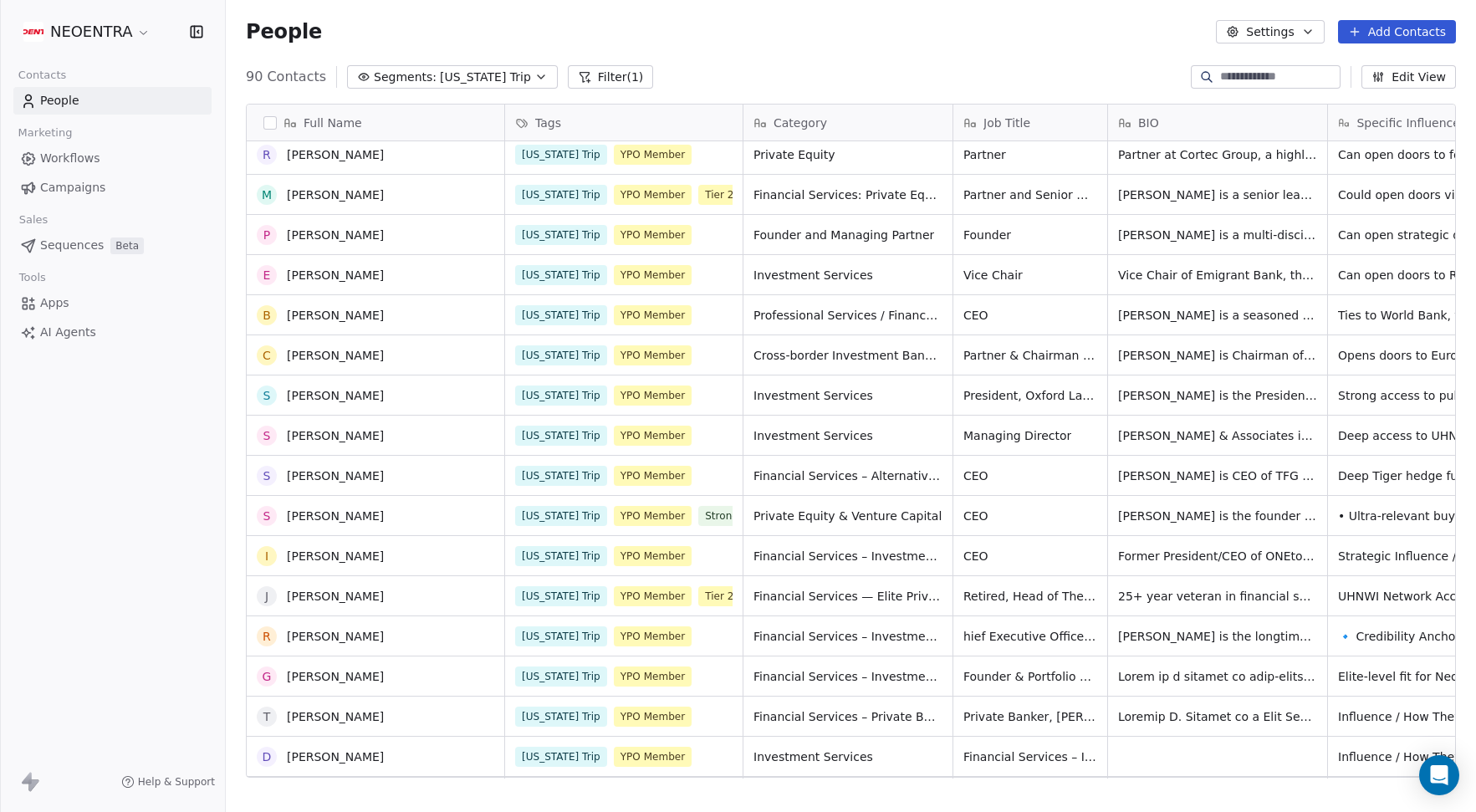
scroll to position [660, 0]
